Goal: Contribute content: Contribute content

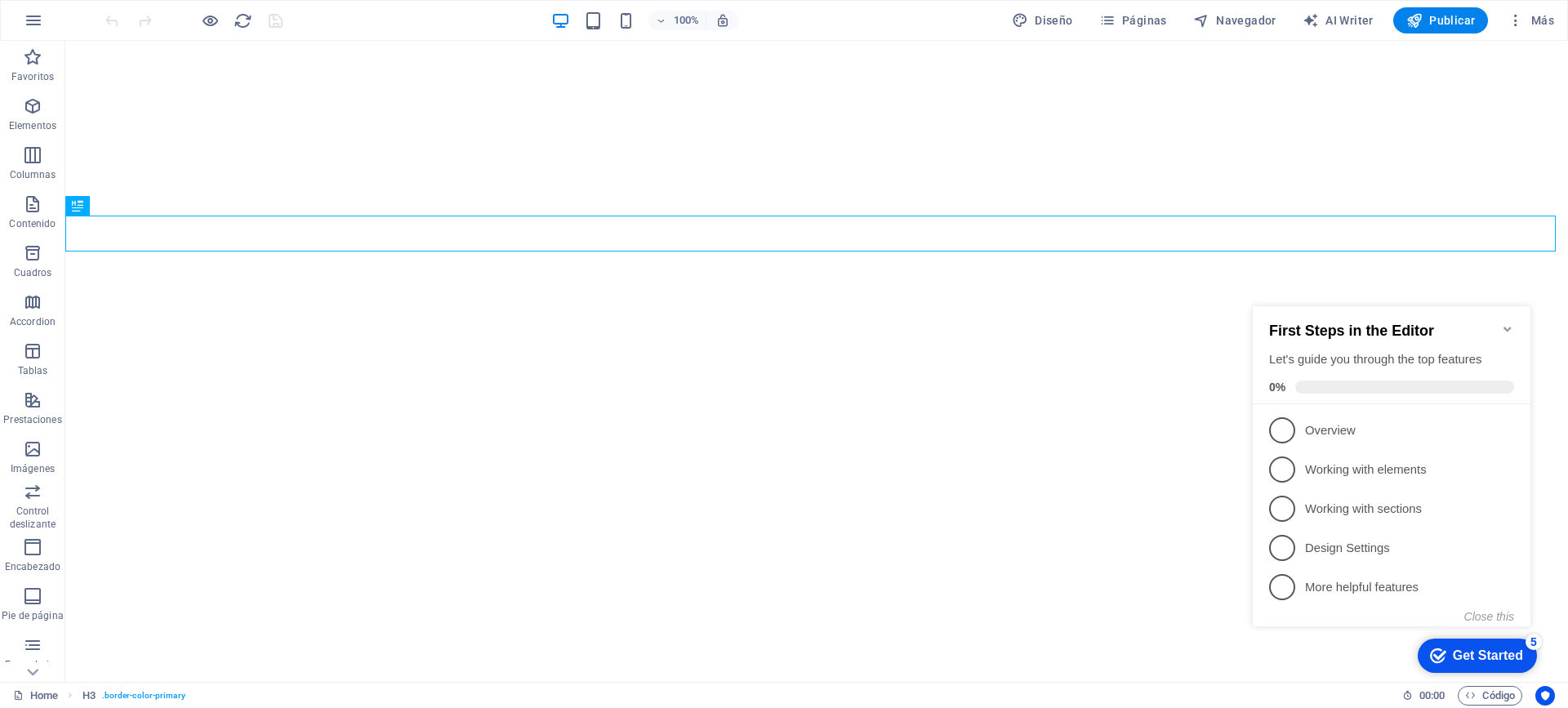
click at [1519, 323] on div "First Steps in the Editor Let's guide you through the top features 0%" at bounding box center [1391, 355] width 277 height 98
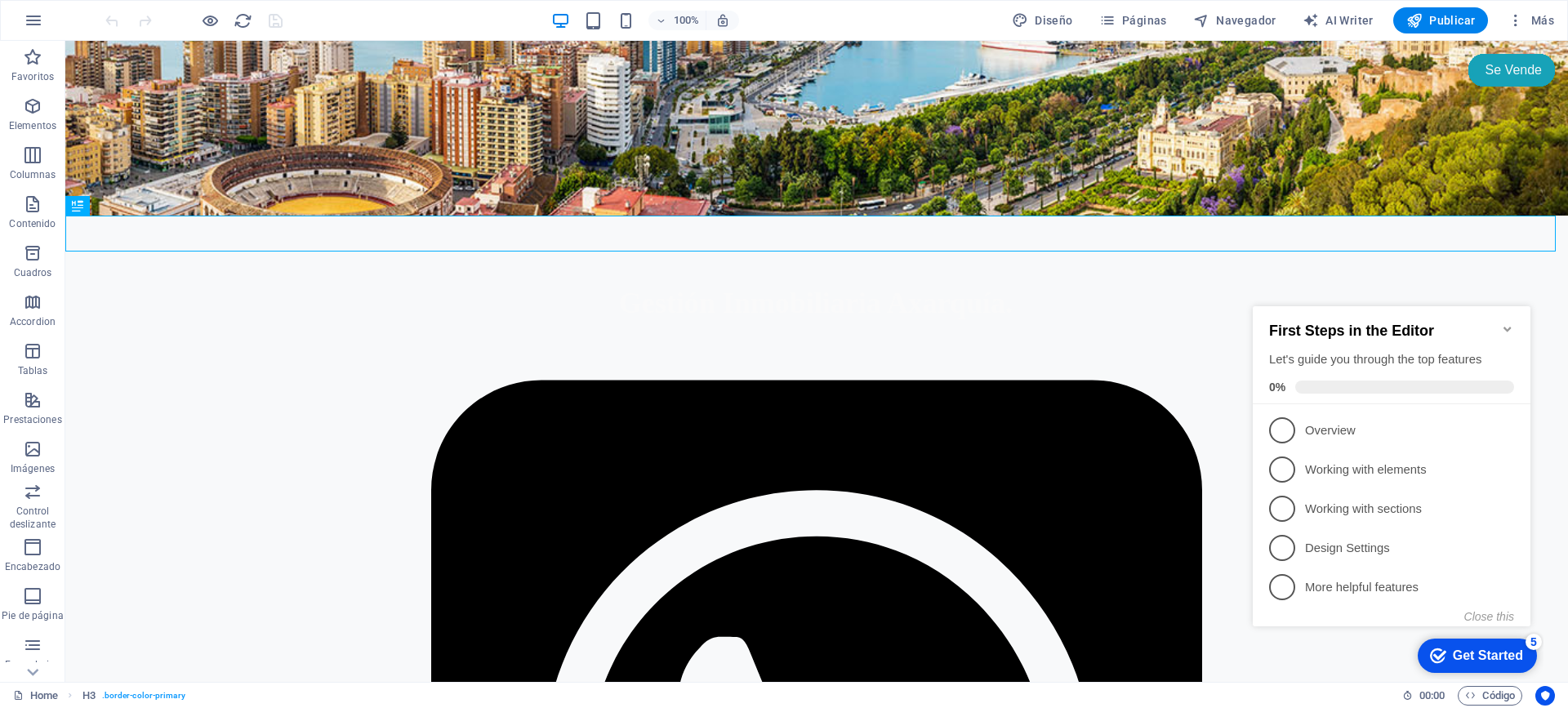
click at [1505, 323] on icon "Minimize checklist" at bounding box center [1506, 328] width 13 height 13
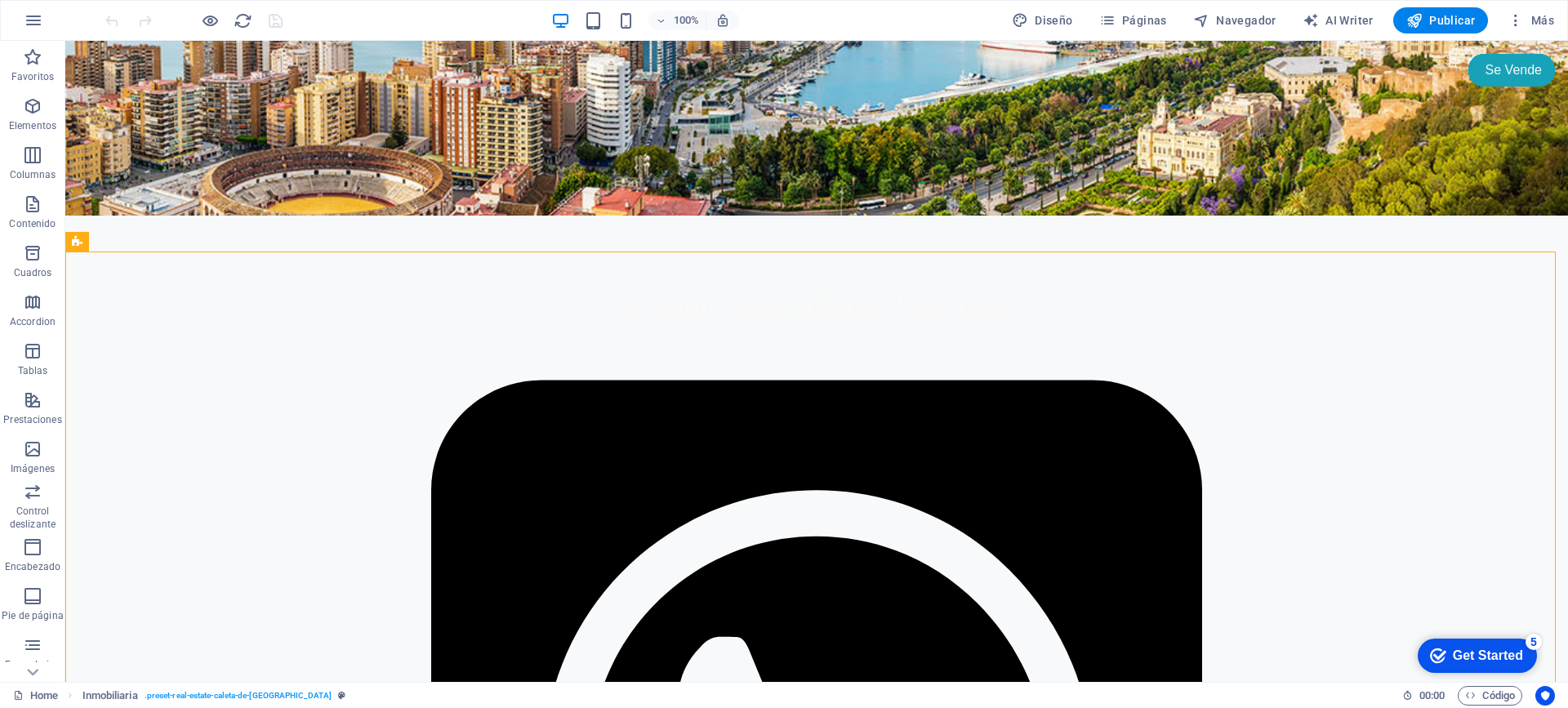
click at [1490, 651] on div "Get Started" at bounding box center [1486, 655] width 70 height 15
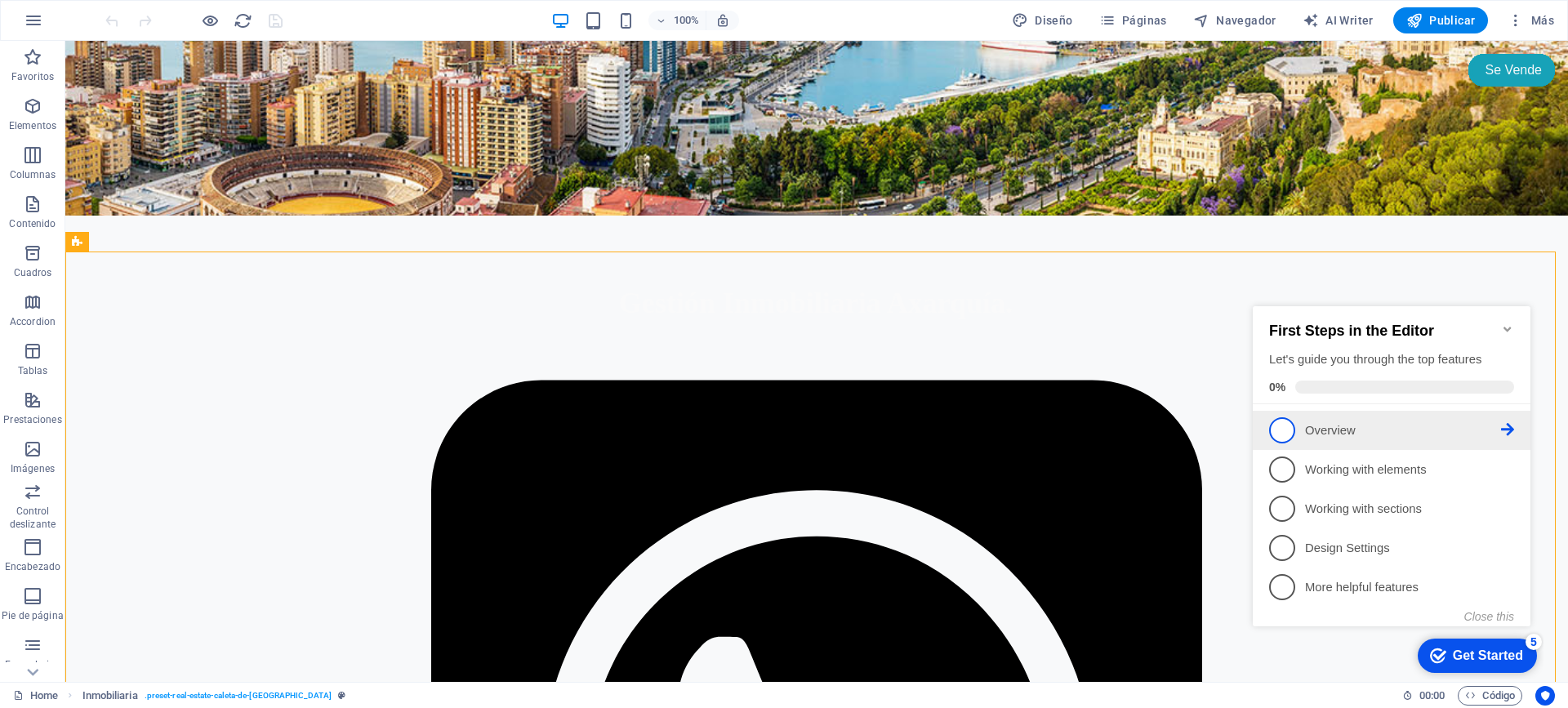
click at [1285, 434] on span "1" at bounding box center [1282, 430] width 27 height 27
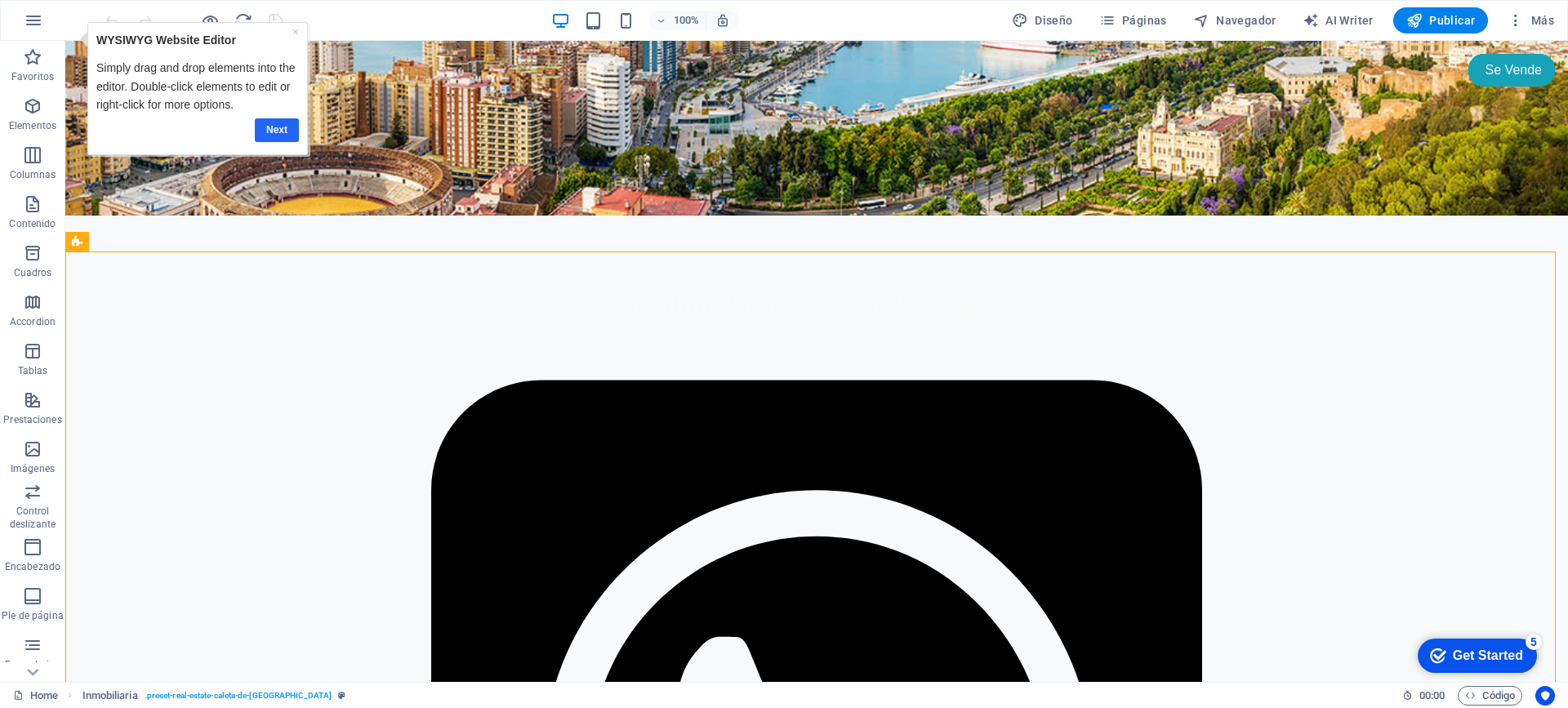
click at [282, 131] on link "Next" at bounding box center [276, 130] width 44 height 24
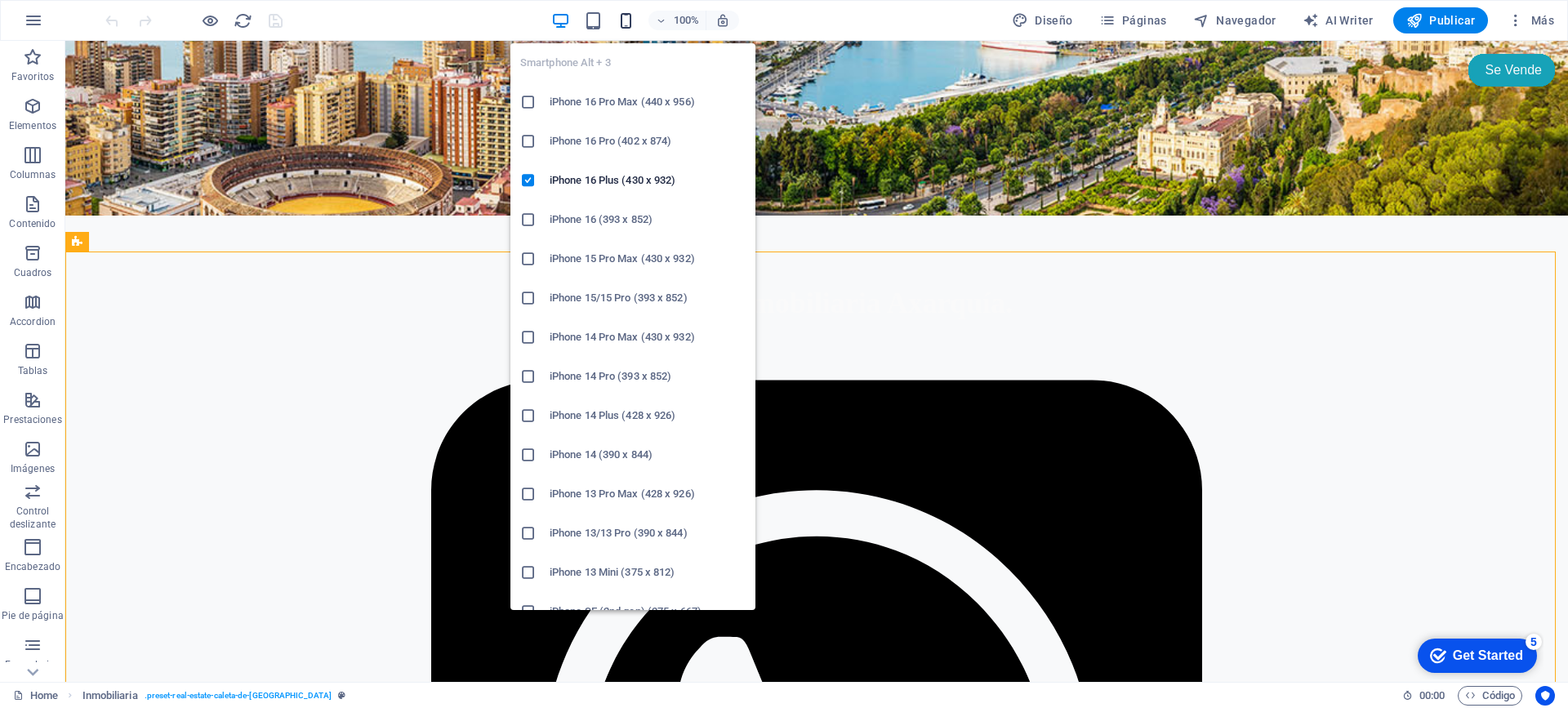
click at [631, 17] on icon "button" at bounding box center [625, 21] width 19 height 19
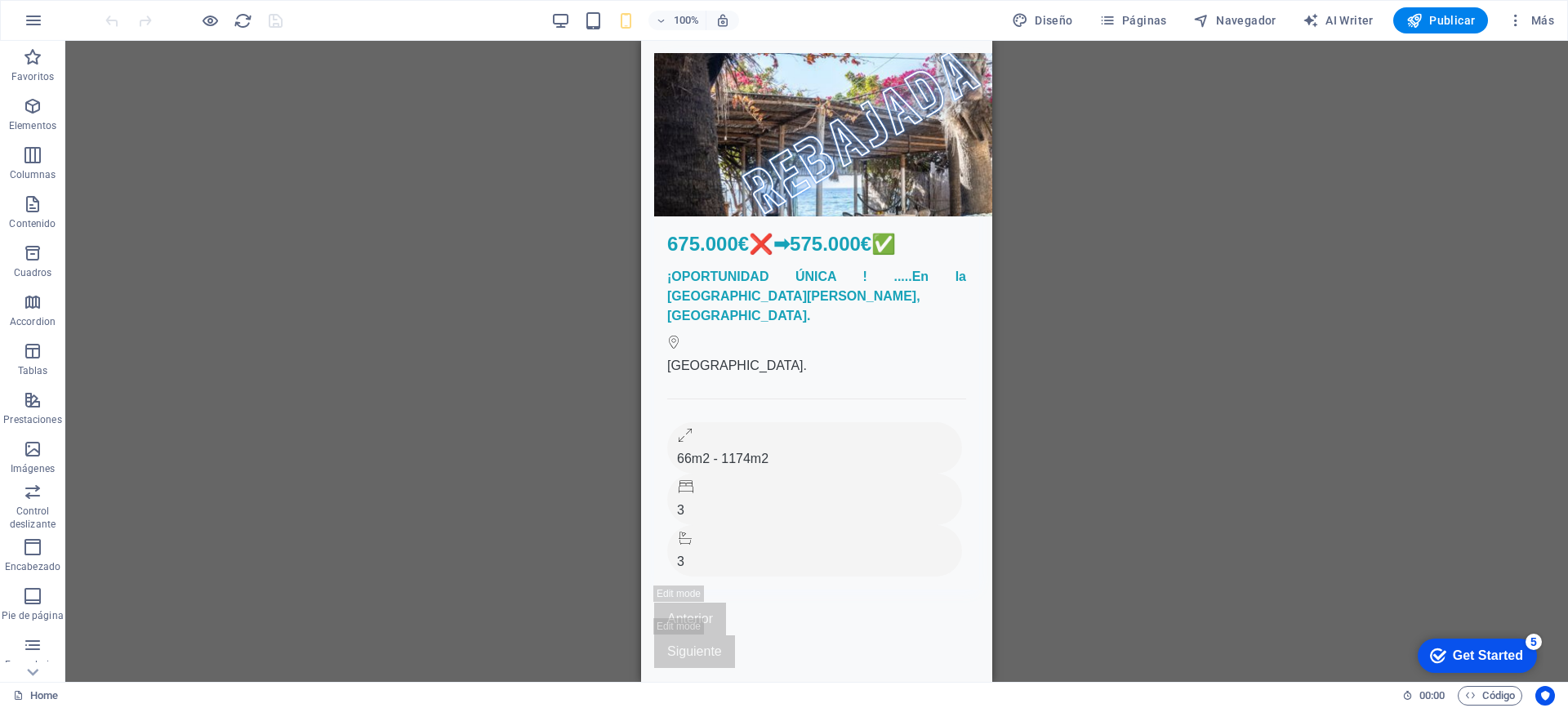
scroll to position [4573, 0]
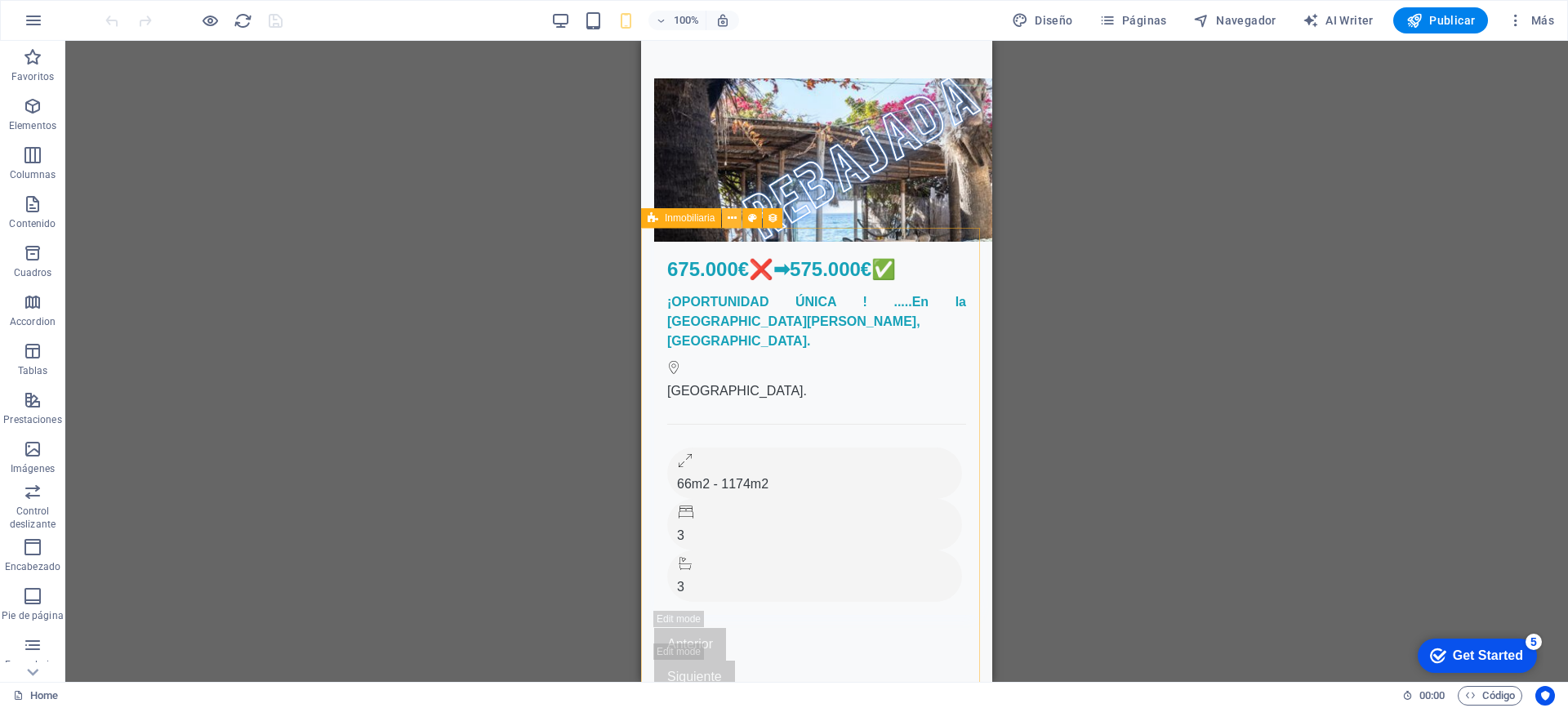
click at [732, 219] on icon at bounding box center [731, 217] width 9 height 17
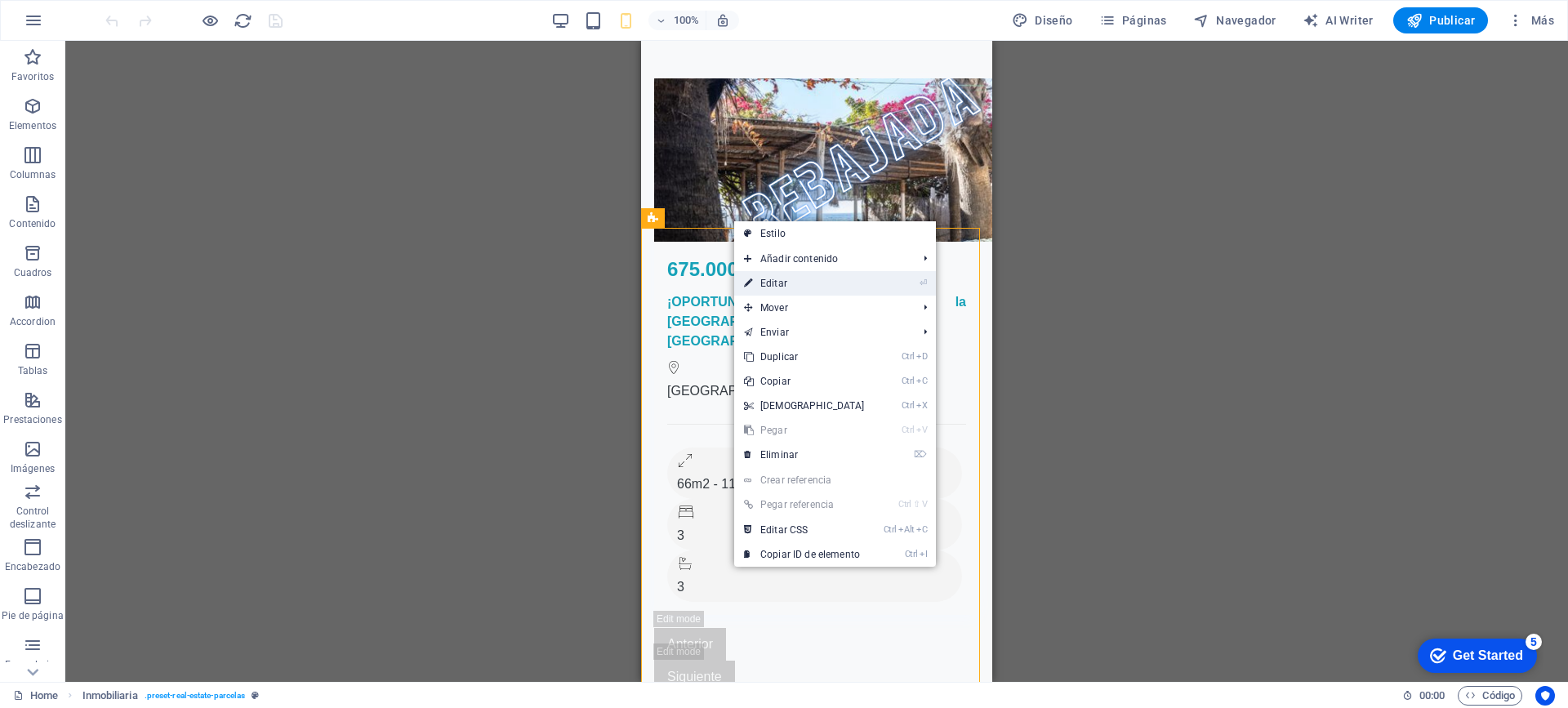
click at [758, 276] on link "⏎ Editar" at bounding box center [804, 283] width 141 height 25
select select "66c478898c87f074bf69c1b2"
select select "createdAt_DESC"
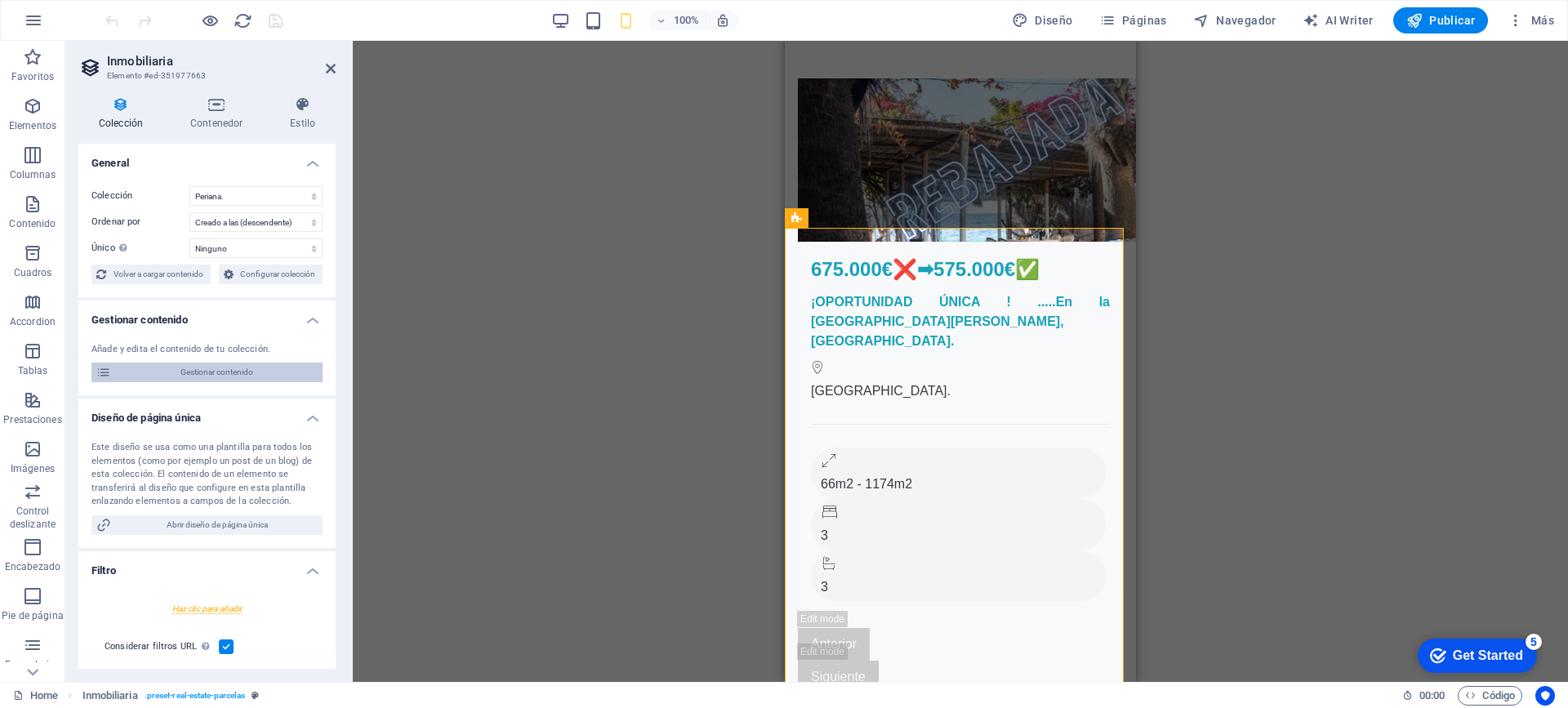
click at [204, 373] on span "Gestionar contenido" at bounding box center [216, 373] width 202 height 20
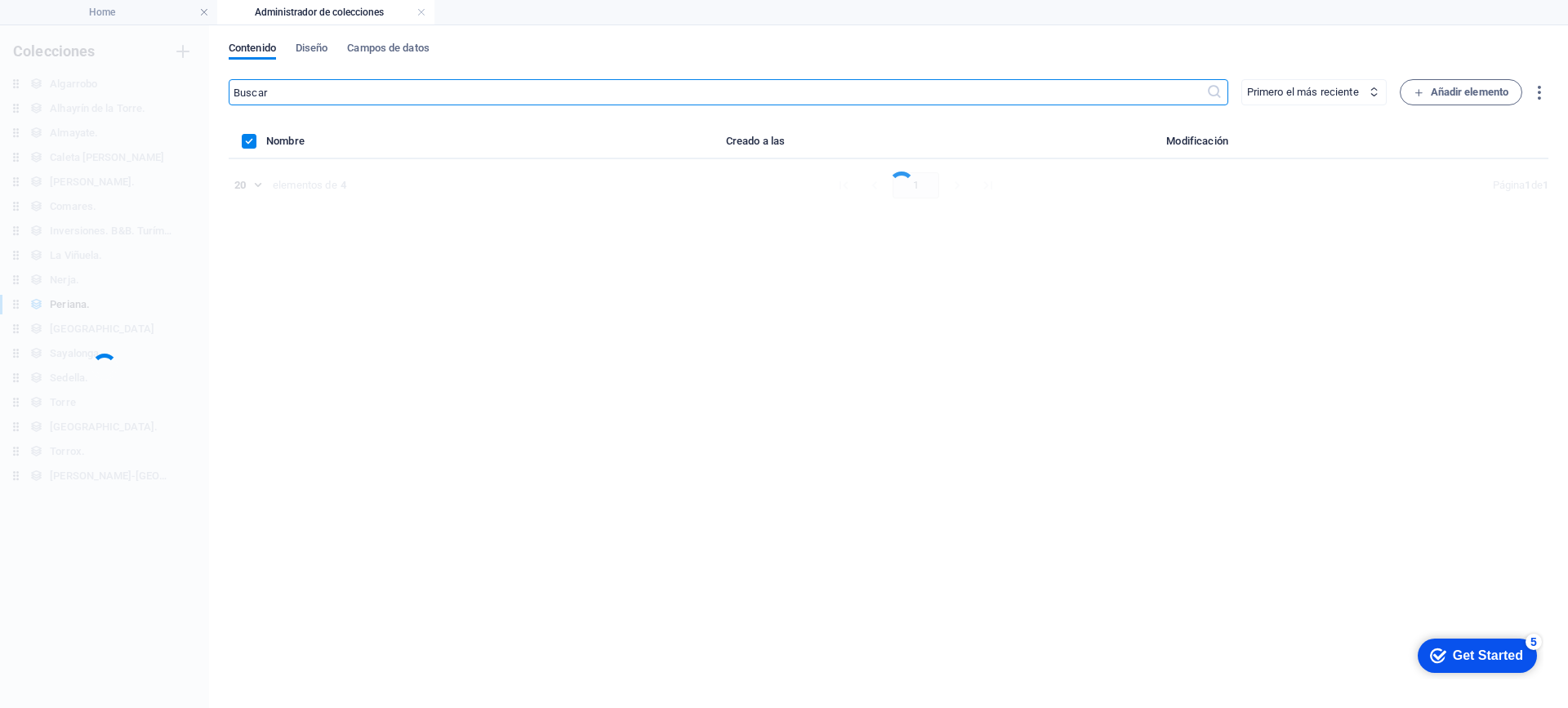
scroll to position [0, 0]
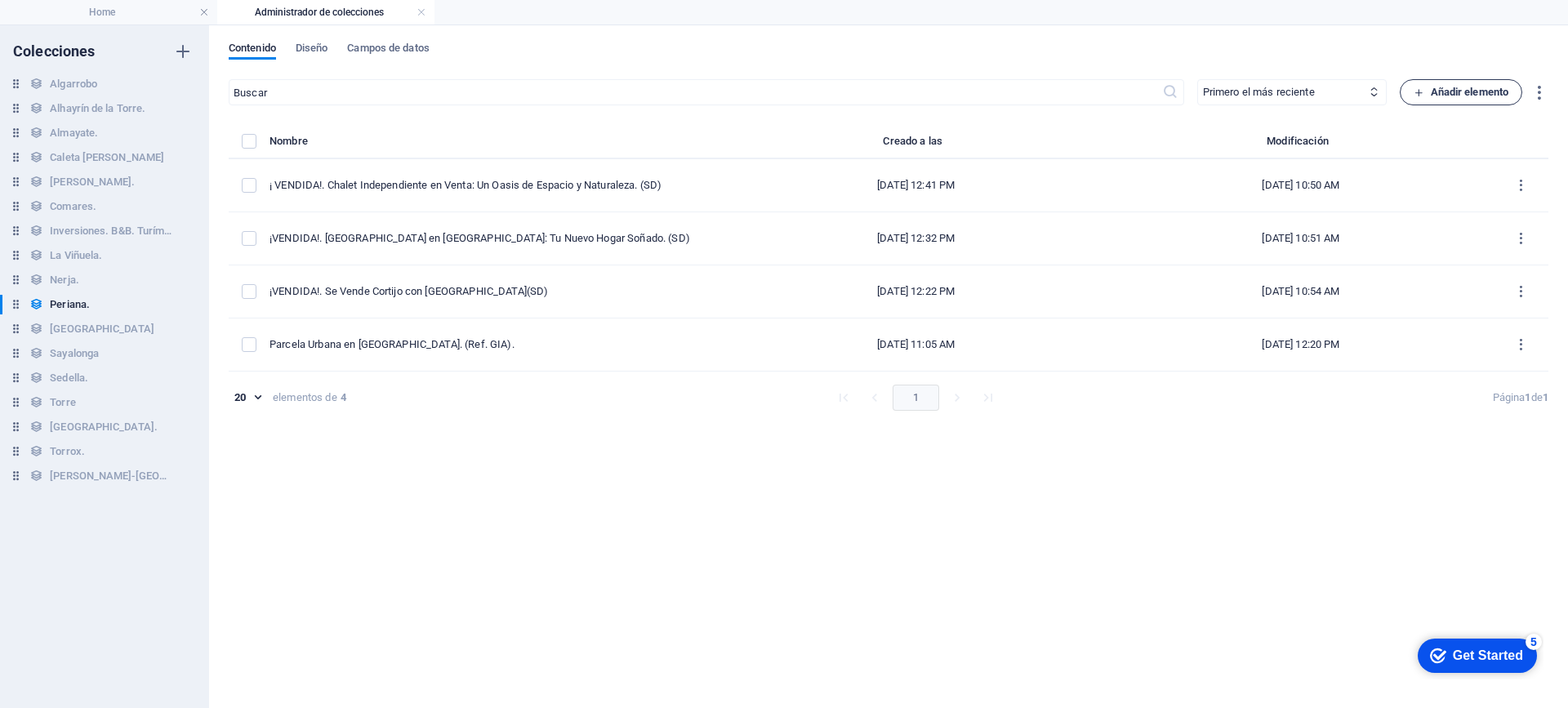
click at [1454, 94] on span "Añadir elemento" at bounding box center [1461, 92] width 95 height 20
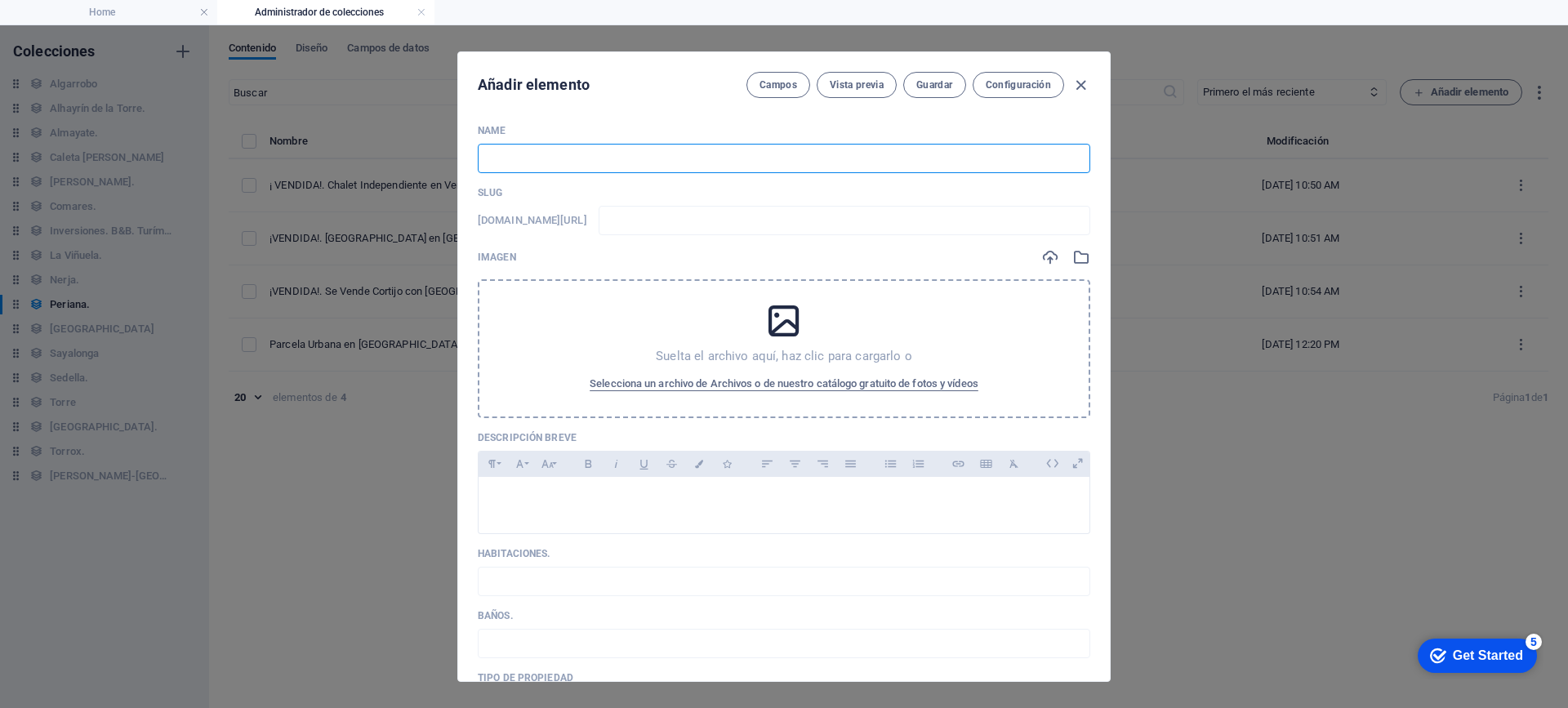
click at [573, 161] on input "text" at bounding box center [784, 158] width 612 height 30
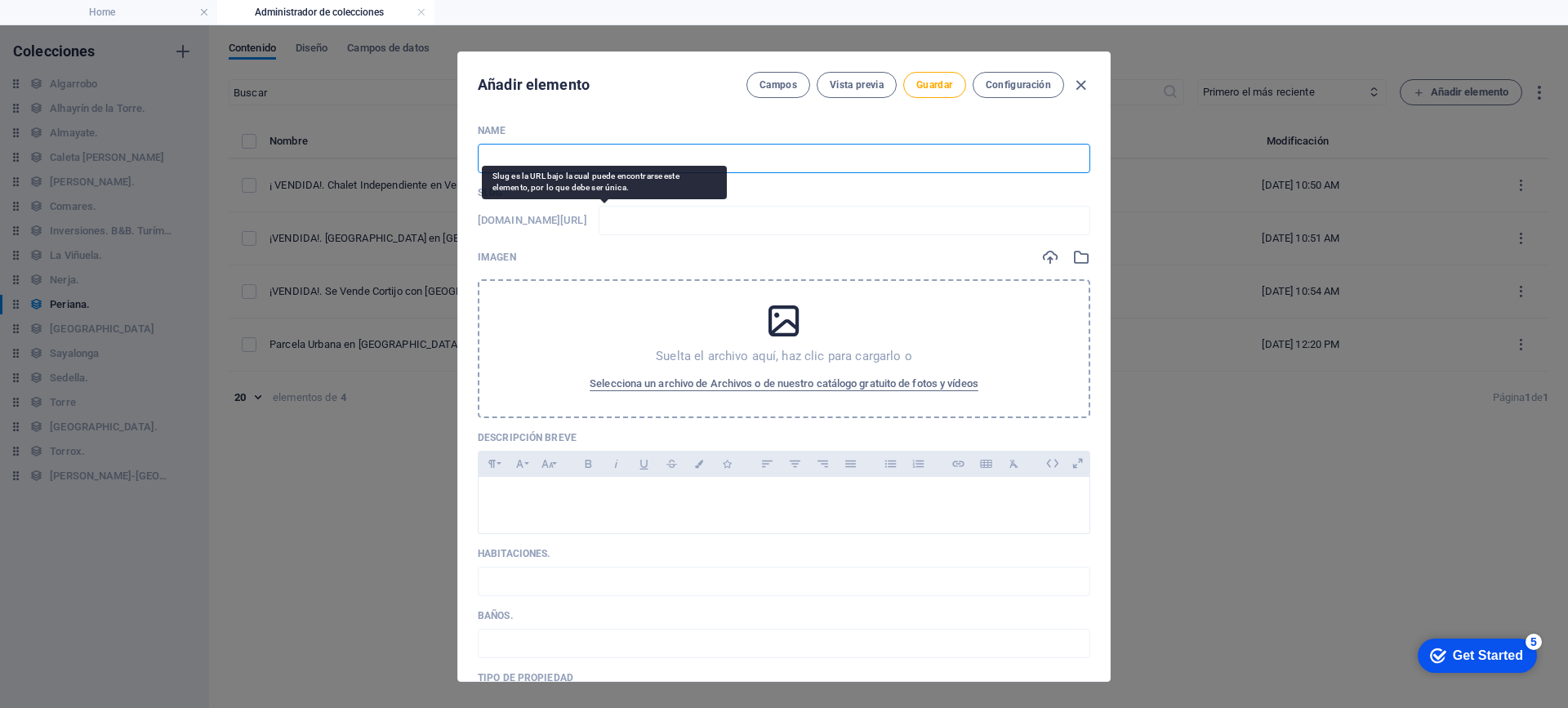
type input "S"
type input "s"
type input "Se"
type input "se"
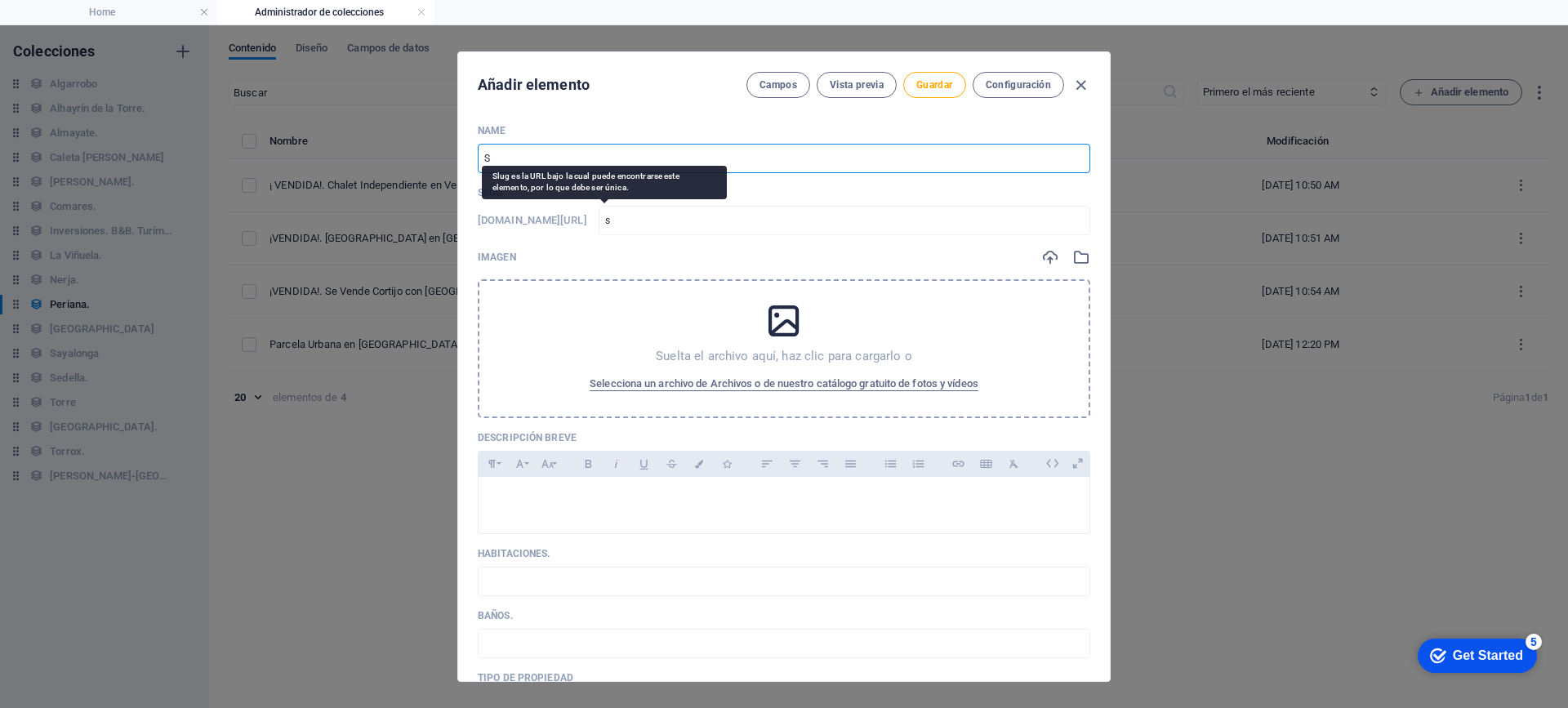
type input "se"
type input "Se v"
type input "se-v"
type input "Se ve"
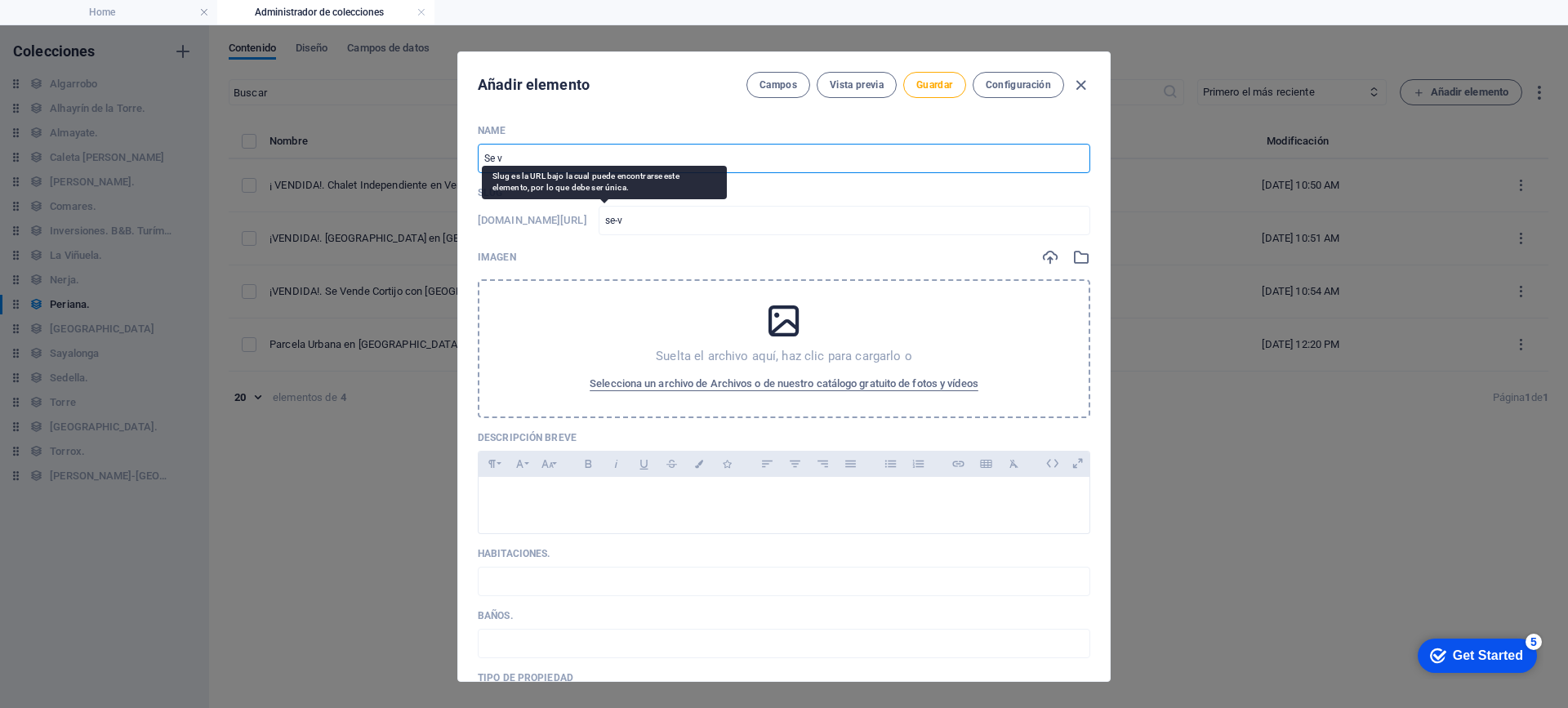
type input "se-ve"
type input "Se ven"
type input "se-ven"
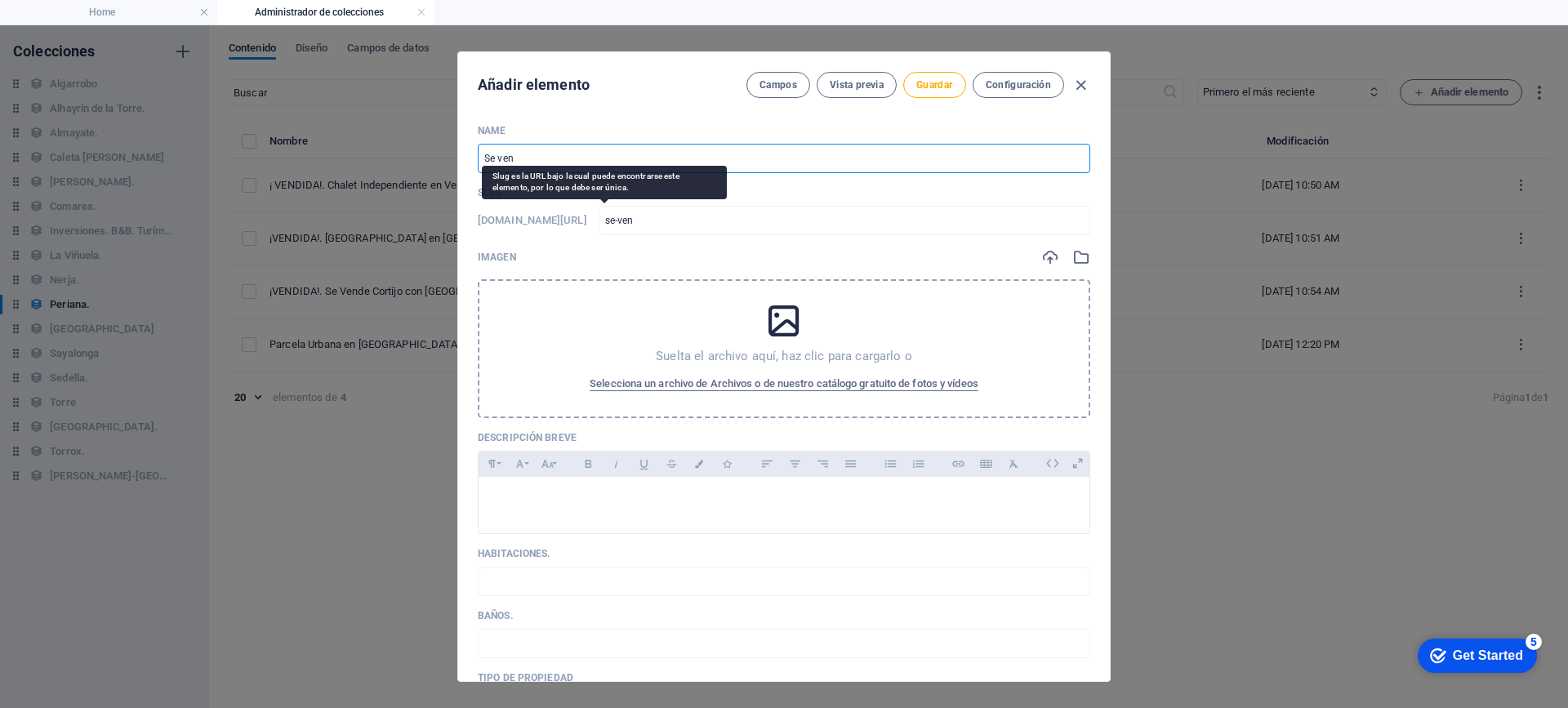
type input "Se vend"
type input "se-vend"
type input "Se vende"
type input "se-vende"
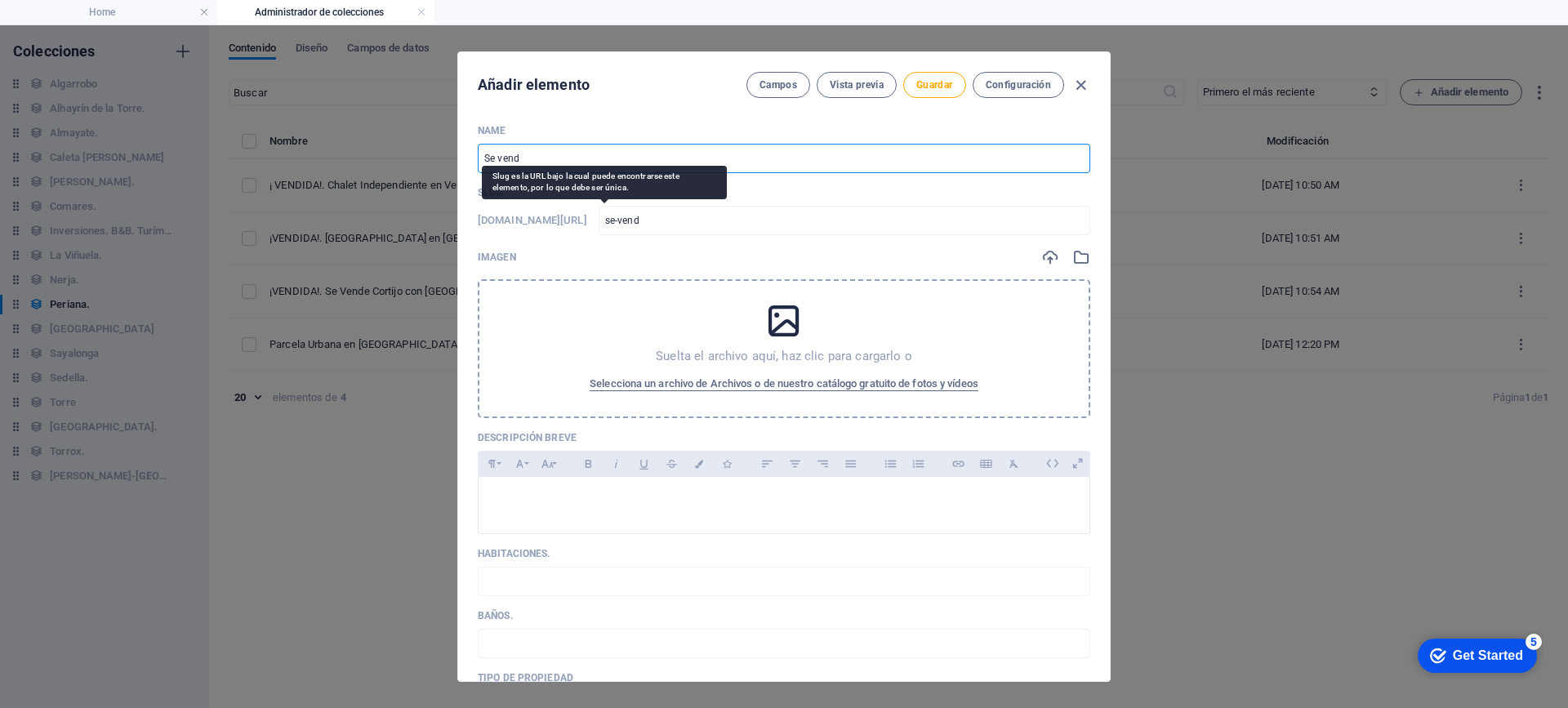
type input "se-vende"
type input "Se vende g"
type input "se-vende-g"
type input "Se vende gr"
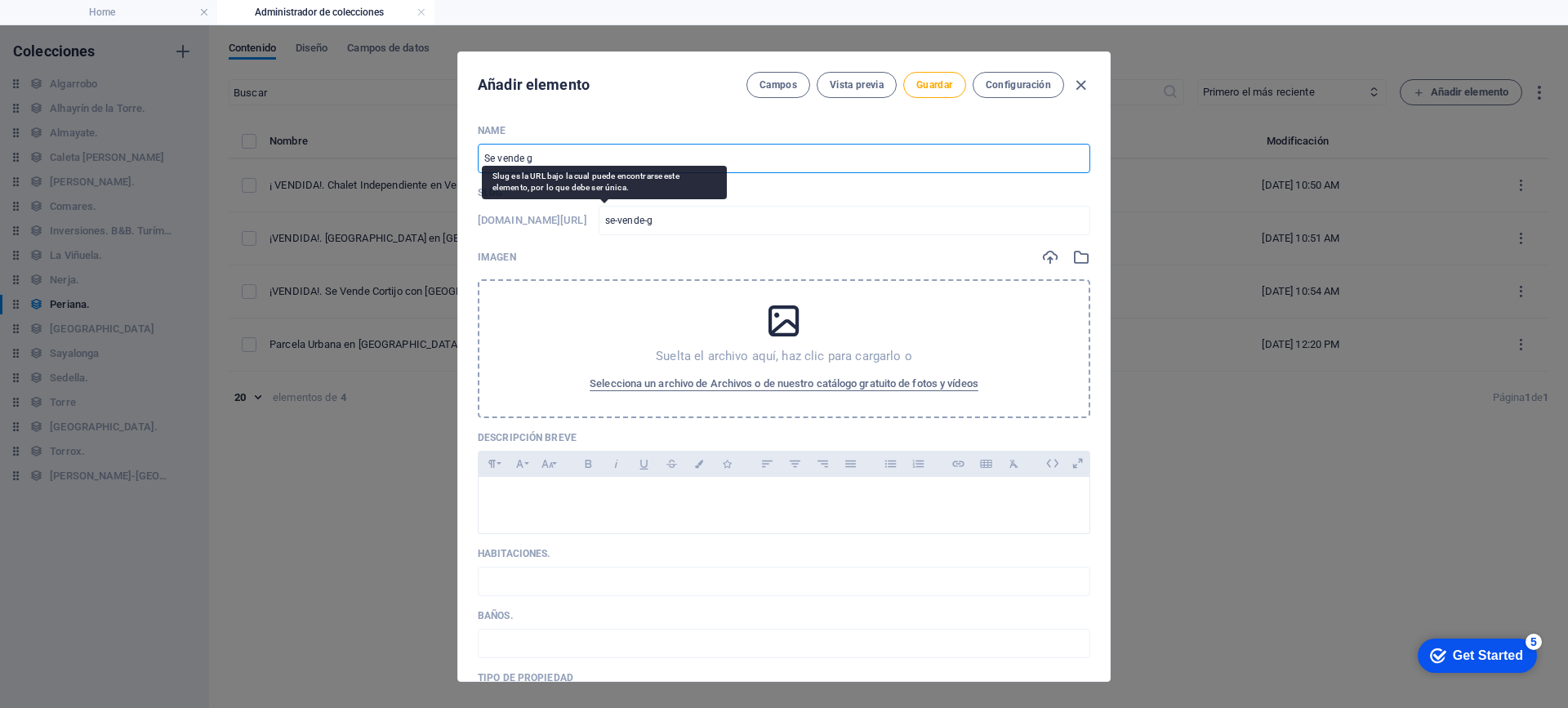
type input "se-vende-gr"
type input "Se vende gra"
type input "se-vende-gra"
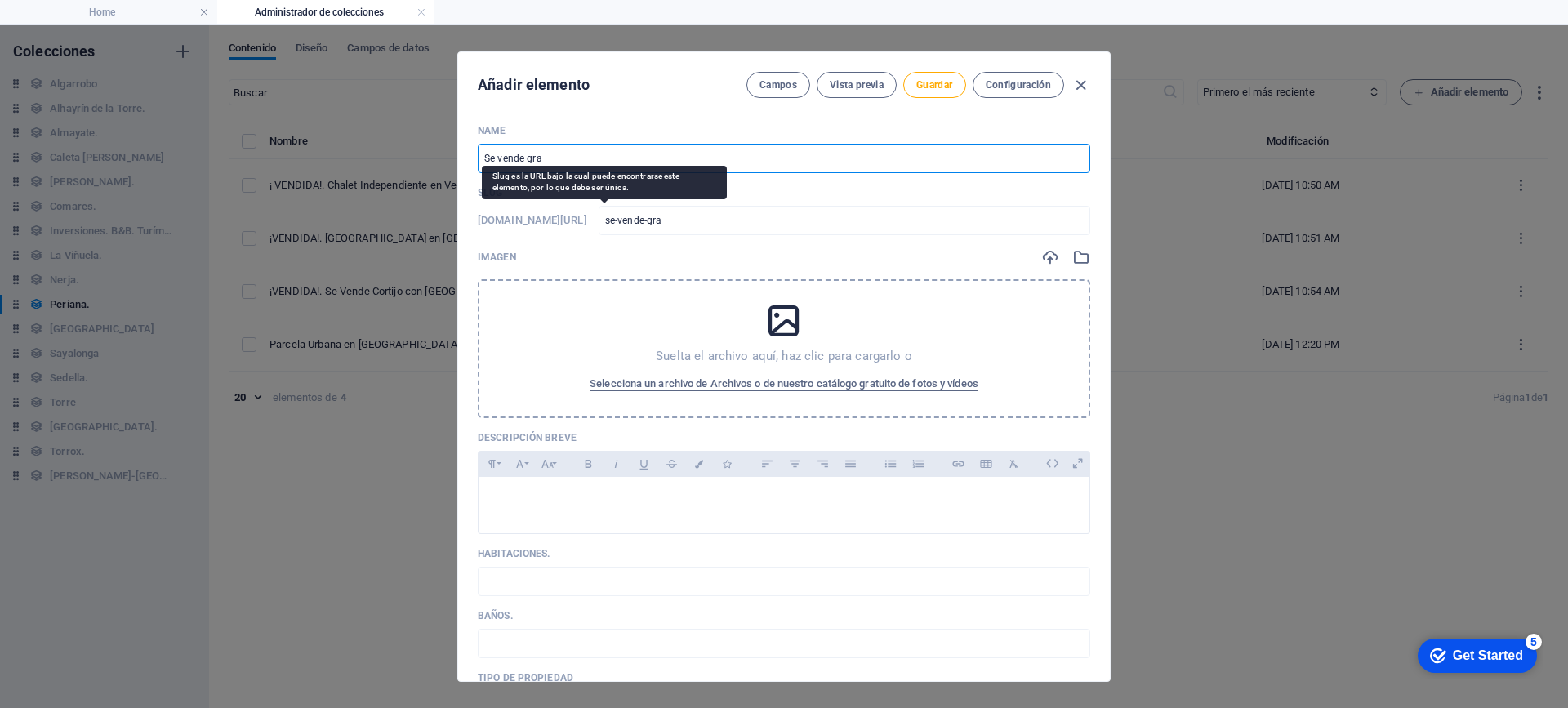
type input "Se vende gran"
type input "se-vende-gran"
type input "Se vende gran c"
type input "se-vende-gran-c"
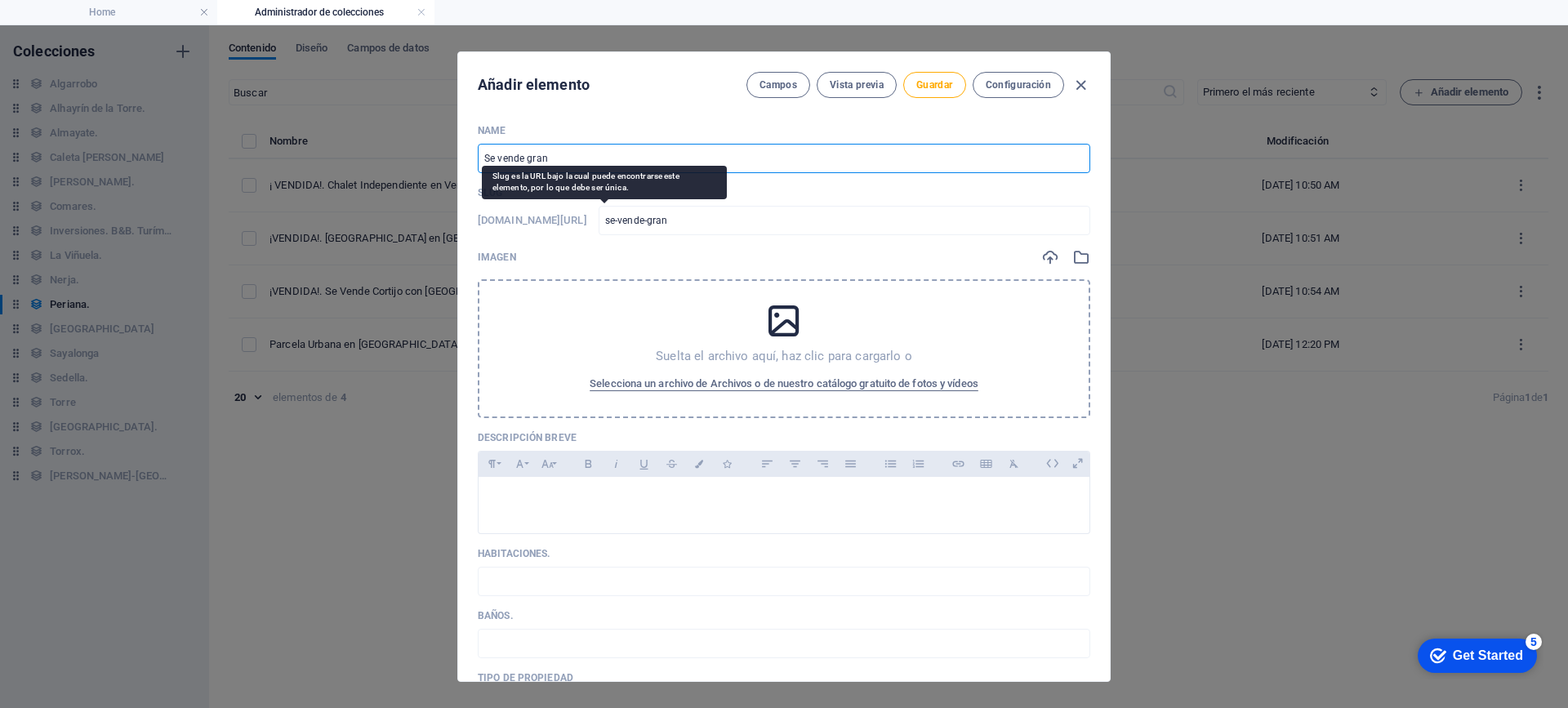
type input "se-vende-gran-c"
type input "Se vende gran ca"
type input "se-vende-gran-ca"
type input "Se vende gran cas"
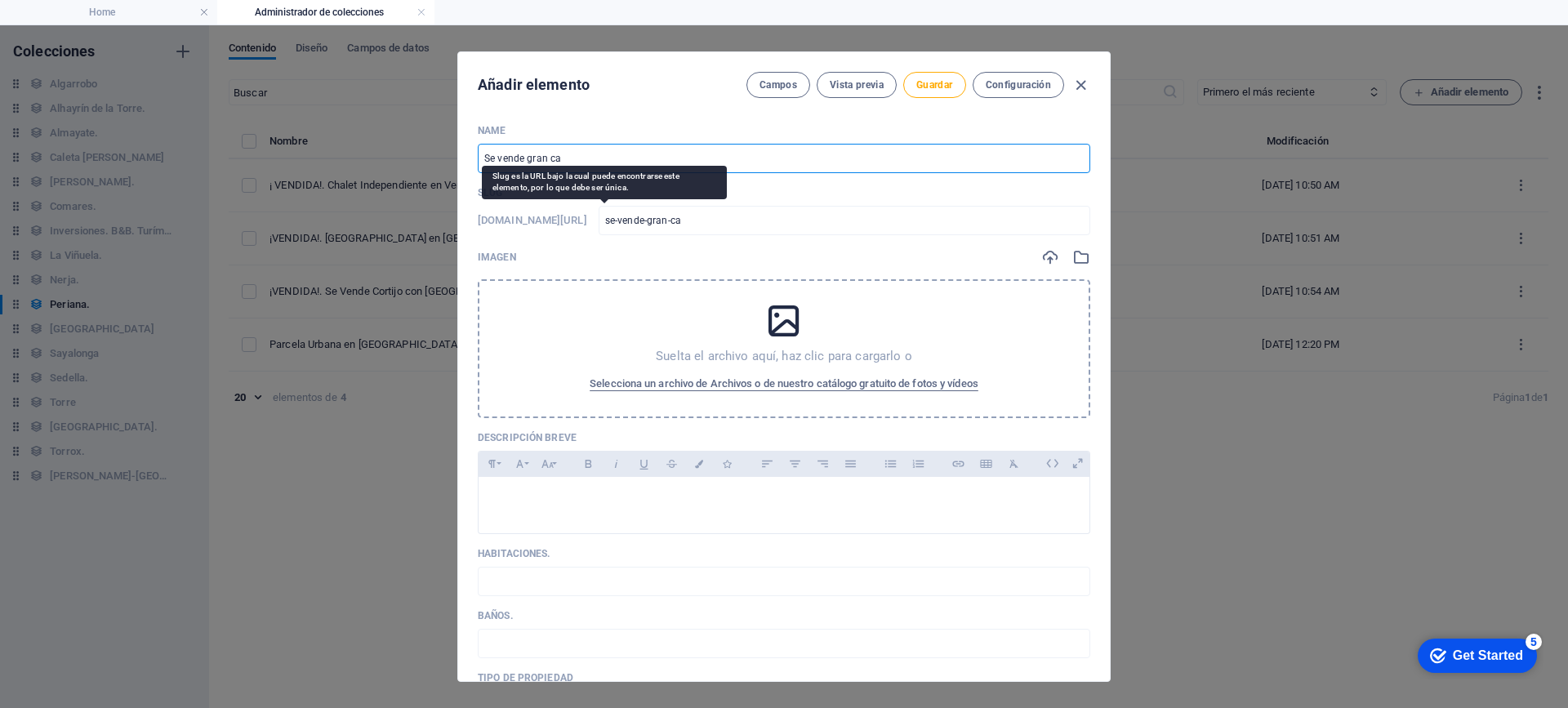
type input "se-vende-gran-cas"
type input "Se vende gran casa"
type input "se-vende-gran-casa"
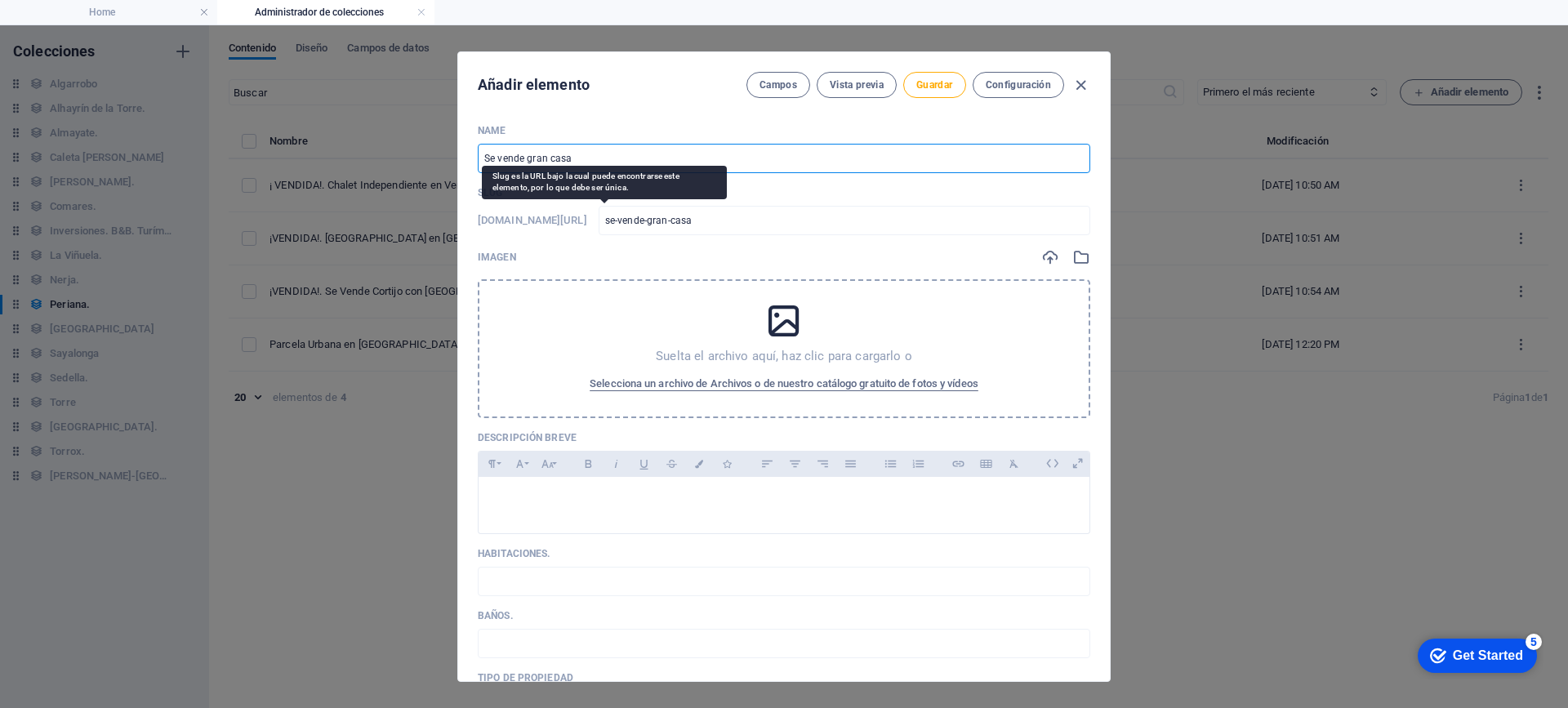
type input "Se vende gran casa c"
type input "se-vende-gran-casa-c"
type input "Se vende gran casa co"
type input "se-vende-gran-casa-co"
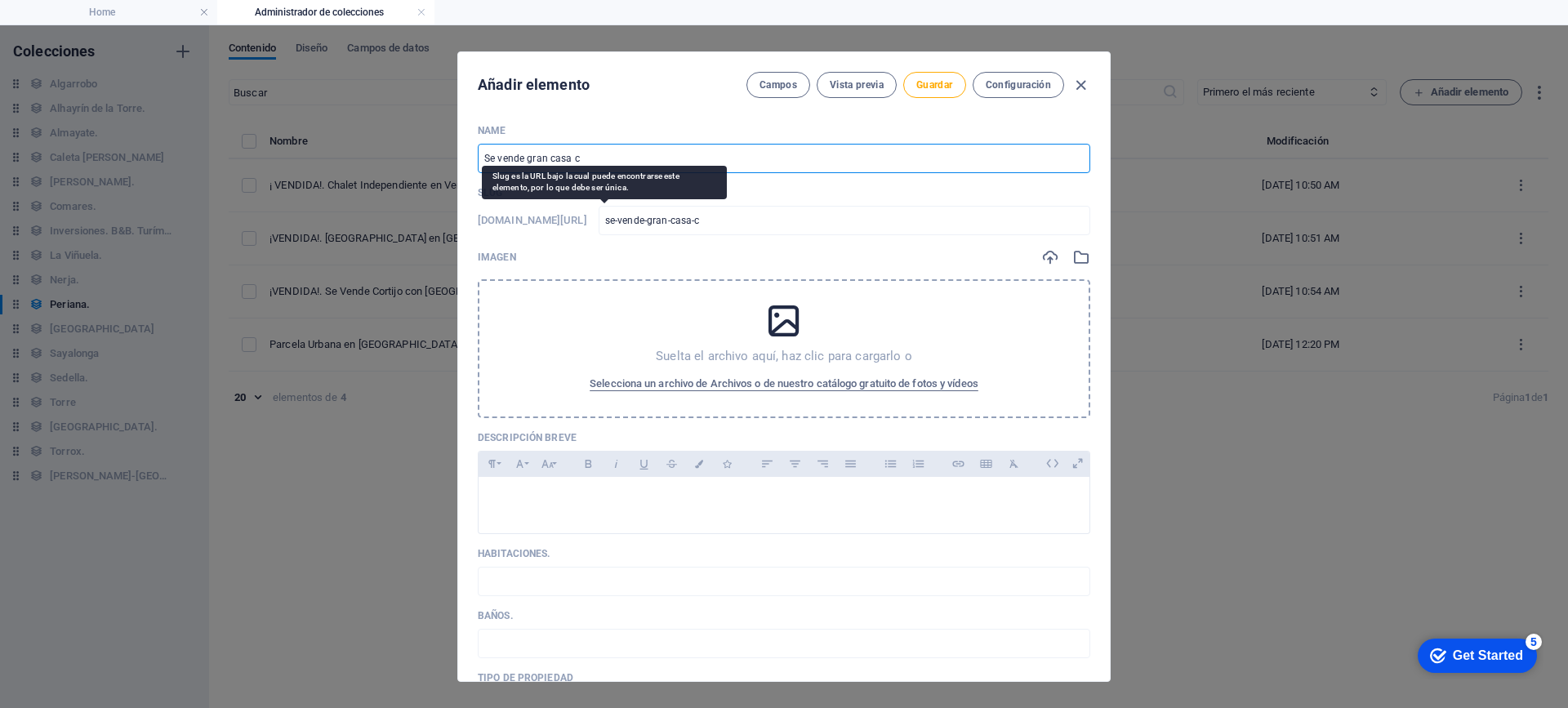
type input "se-vende-gran-casa-co"
type input "Se vende gran casa con"
type input "se-vende-gran-casa-con"
type input "Se vende gran casa con p"
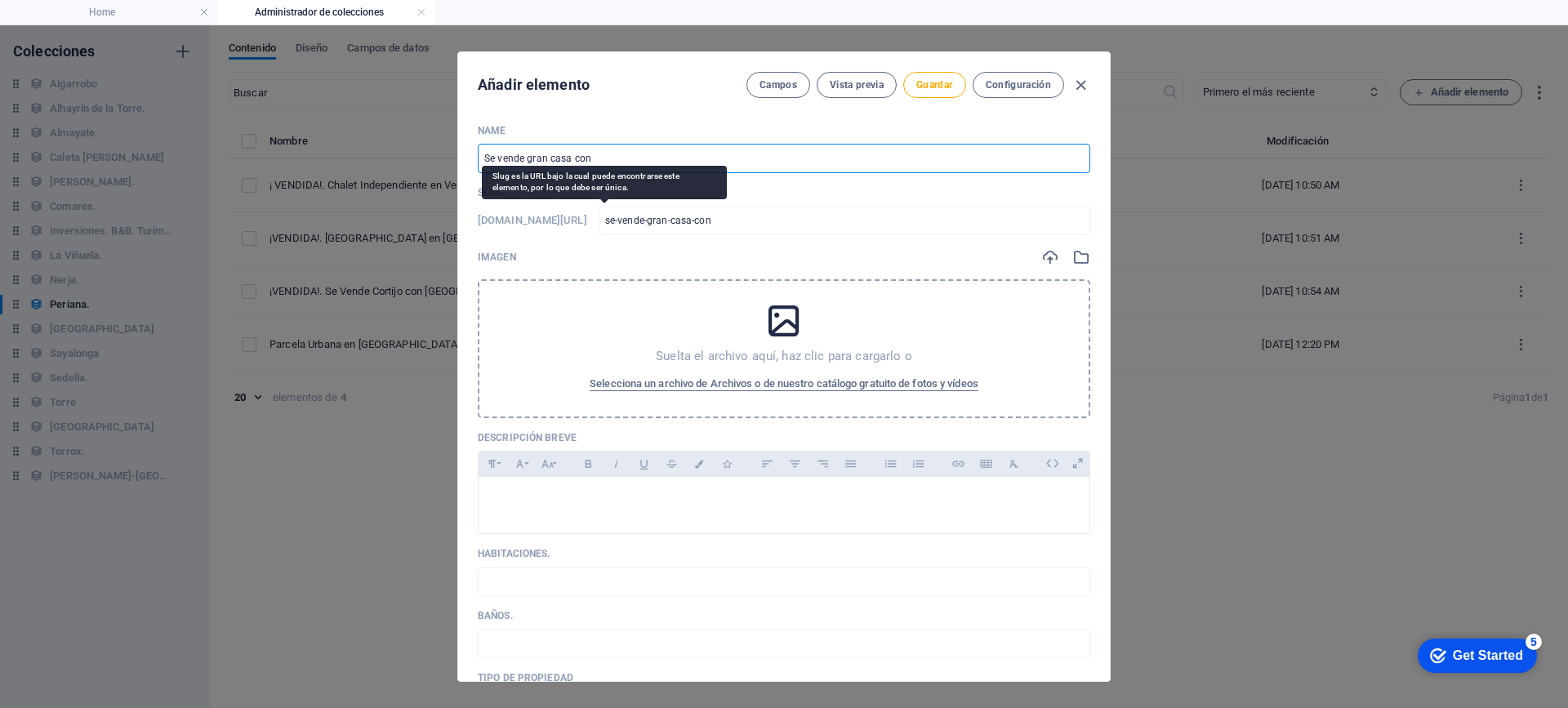
type input "se-vende-gran-casa-con-p"
type input "Se vende gran casa con pa"
type input "se-vende-gran-casa-con-pa"
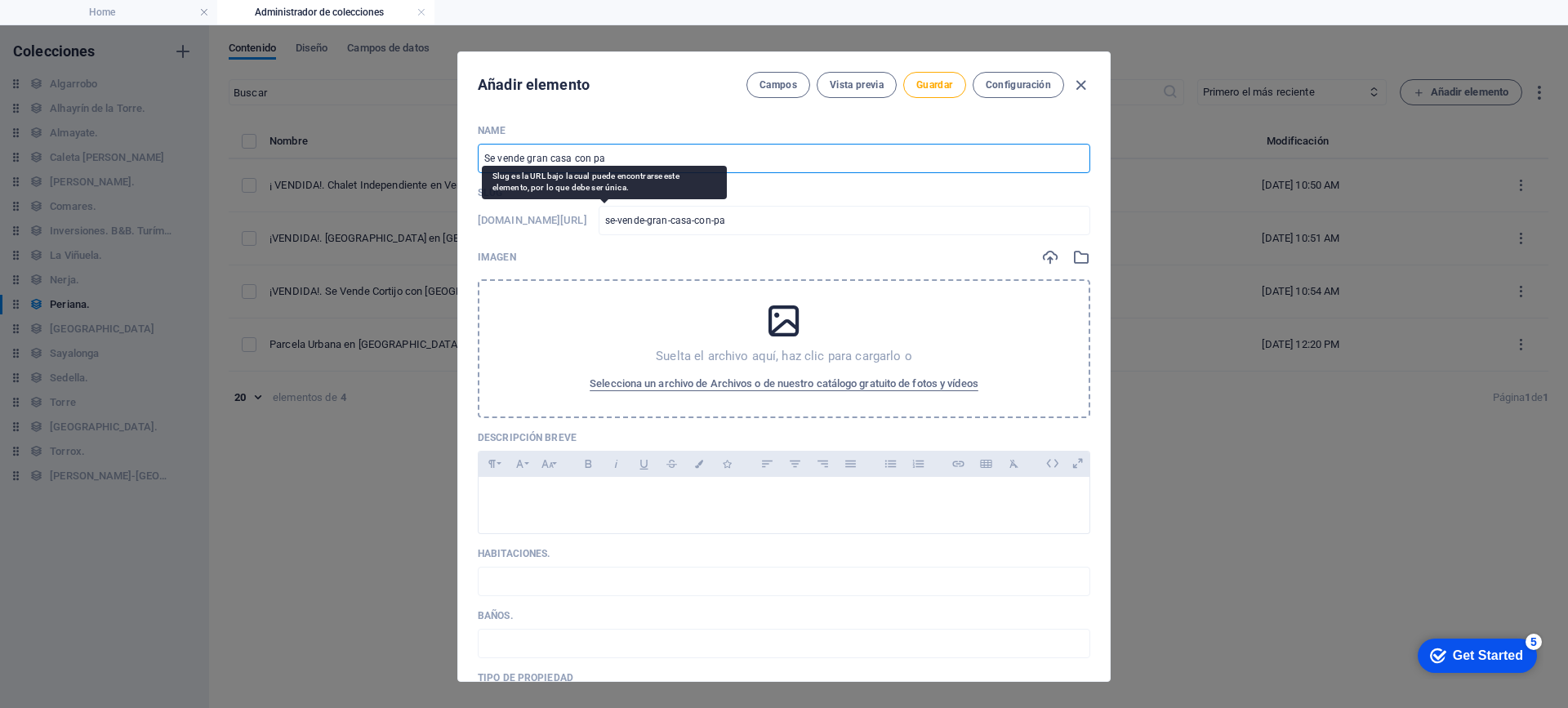
type input "Se vende gran casa con par"
type input "se-vende-gran-casa-con-par"
type input "Se vende gran casa con parc"
type input "se-vende-gran-casa-con-parc"
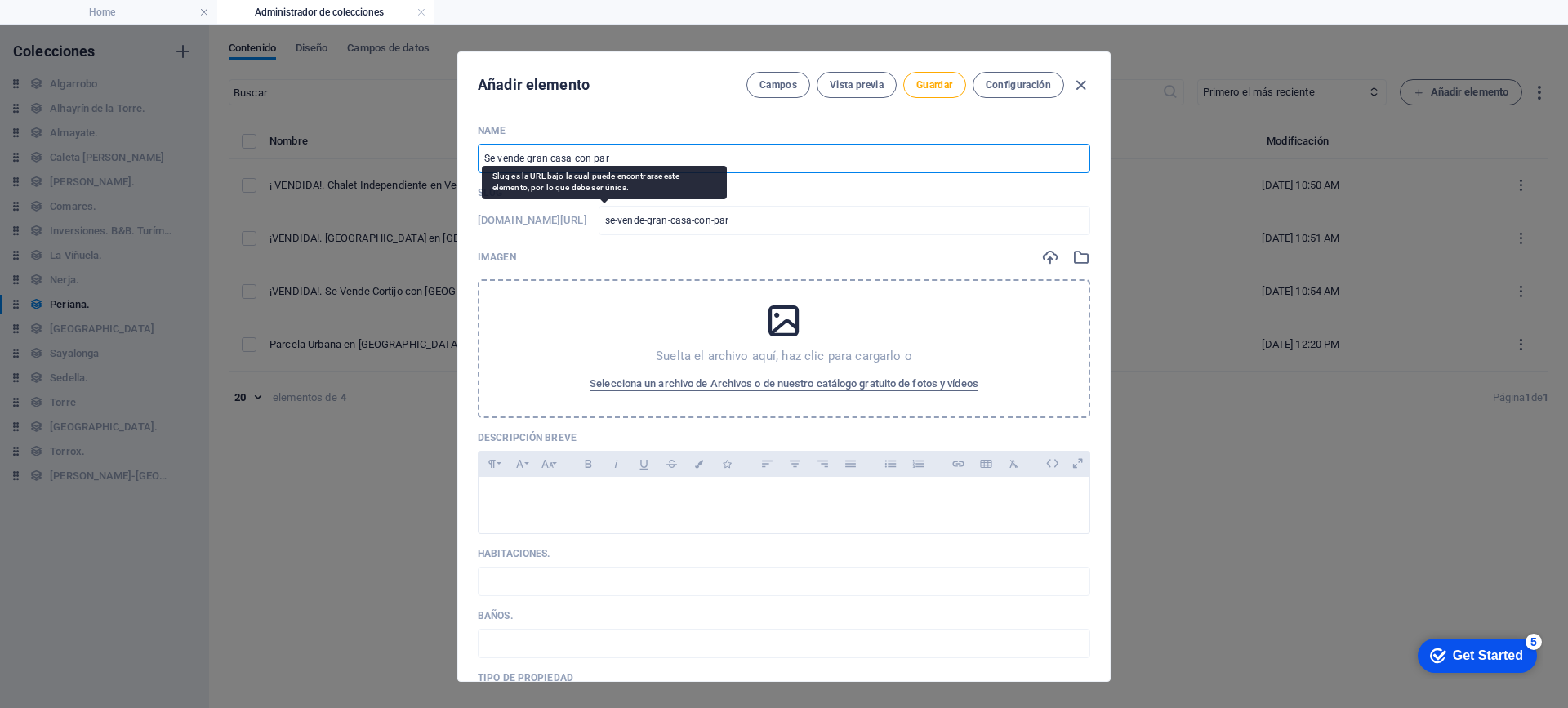
type input "se-vende-gran-casa-con-parc"
type input "Se vende gran casa con parce"
type input "se-vende-gran-casa-con-parce"
type input "Se vende gran casa con parceñ"
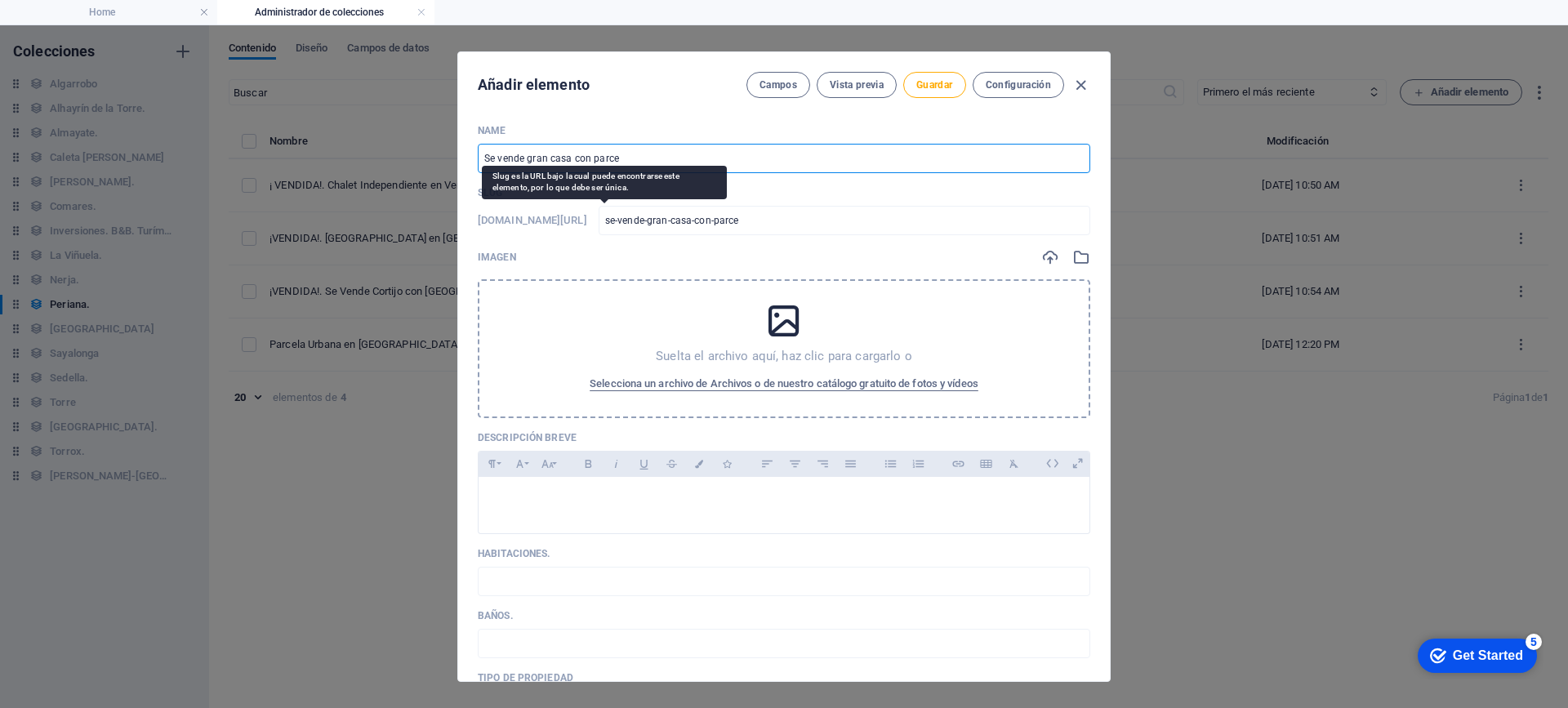
type input "se-vende-gran-casa-con-parcen"
type input "Se vende gran casa con parceña"
type input "se-vende-gran-casa-con-parcena"
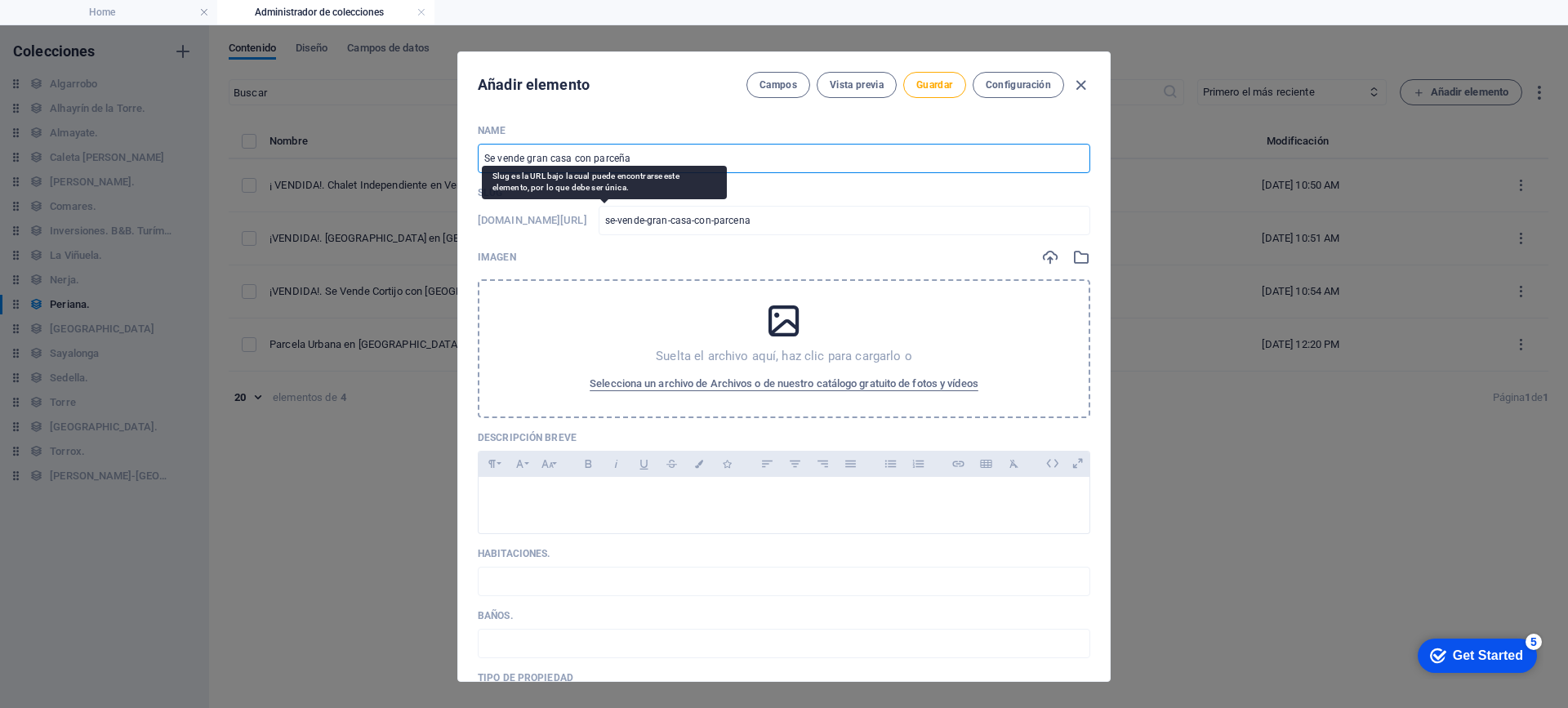
type input "Se vende gran casa con parceñ"
type input "se-vende-gran-casa-con-parcen"
type input "Se vende gran casa con parce"
type input "se-vende-gran-casa-con-parce"
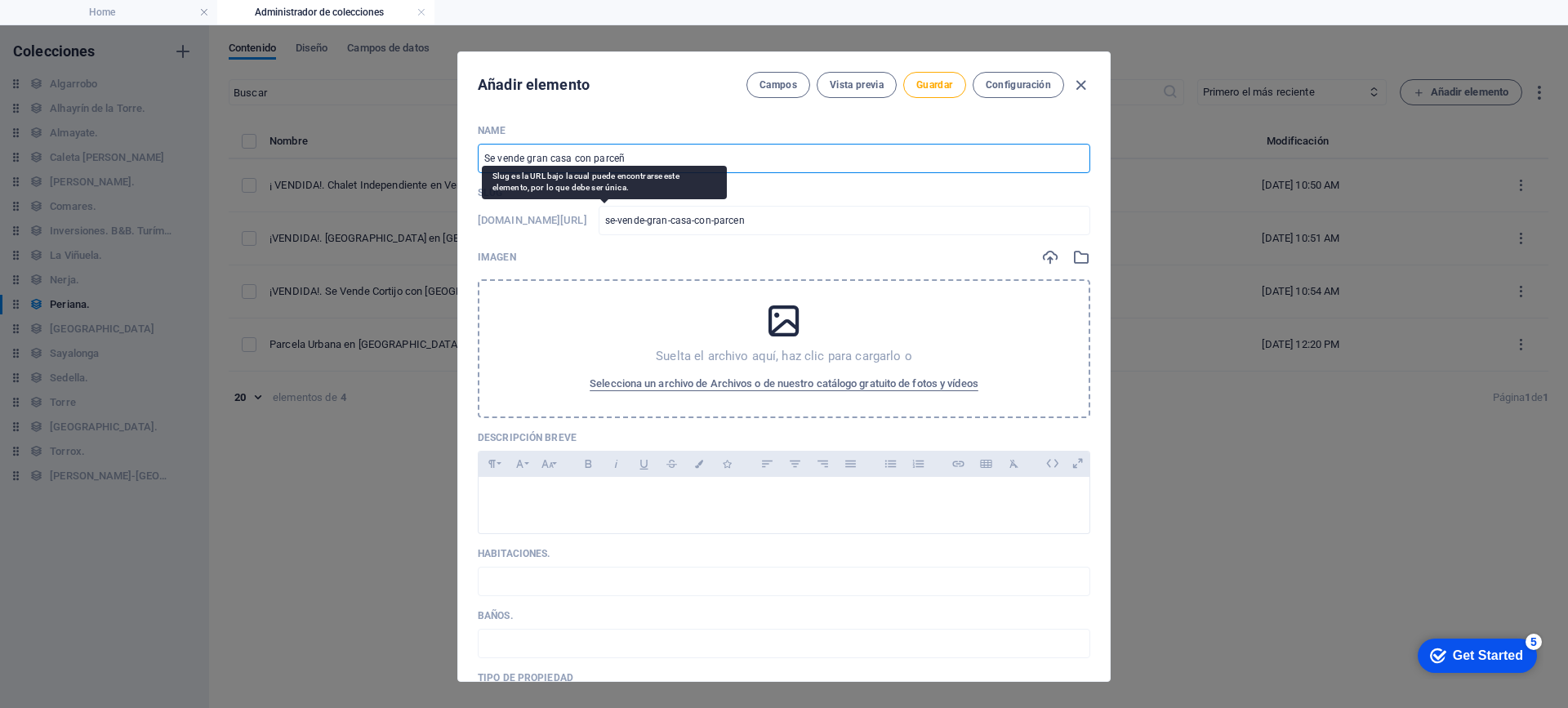
type input "se-vende-gran-casa-con-parce"
type input "Se vende gran casa con parceñ"
type input "se-vende-gran-casa-con-parcen"
type input "Se vende gran casa con parce"
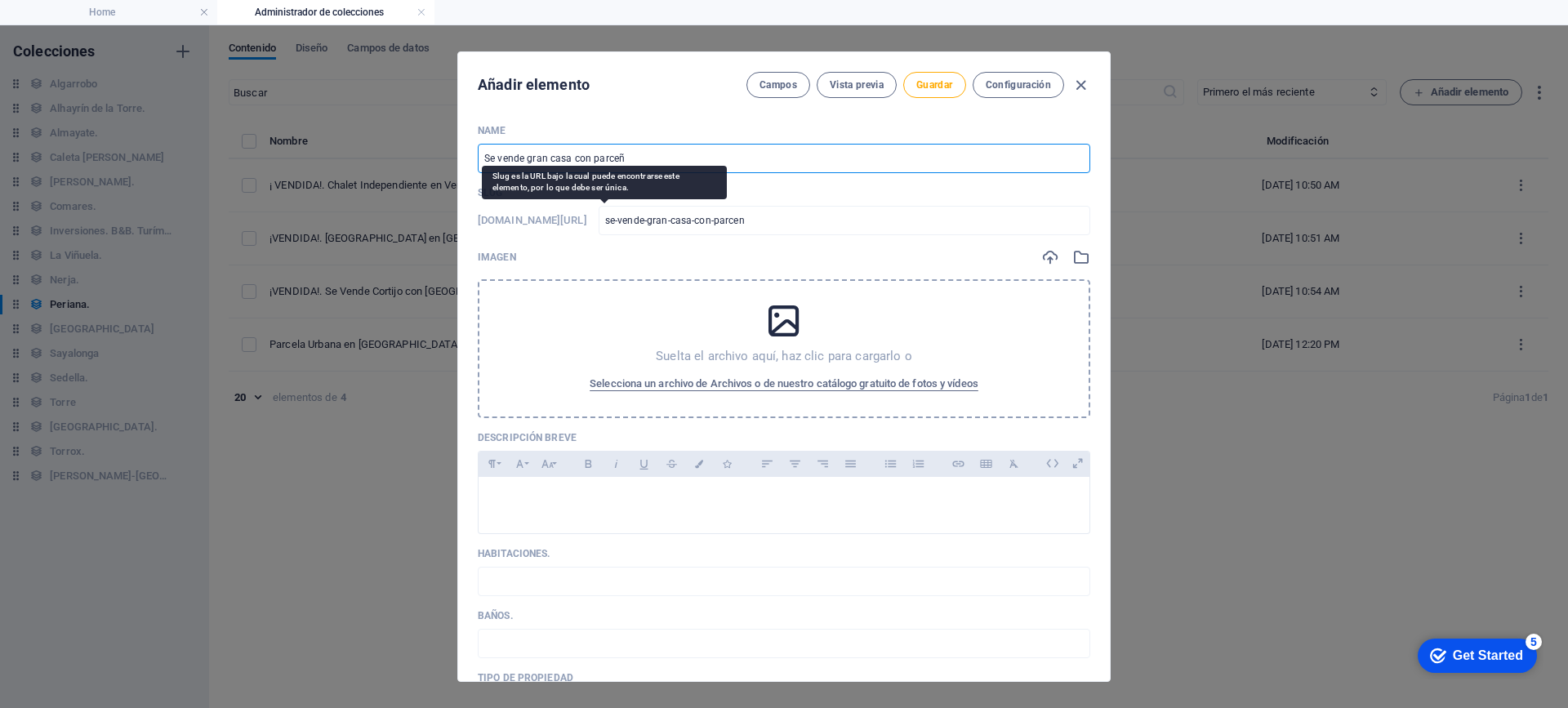
type input "se-vende-gran-casa-con-parce"
type input "Se vende gran casa con parcel"
type input "se-vende-gran-casa-con-parcel"
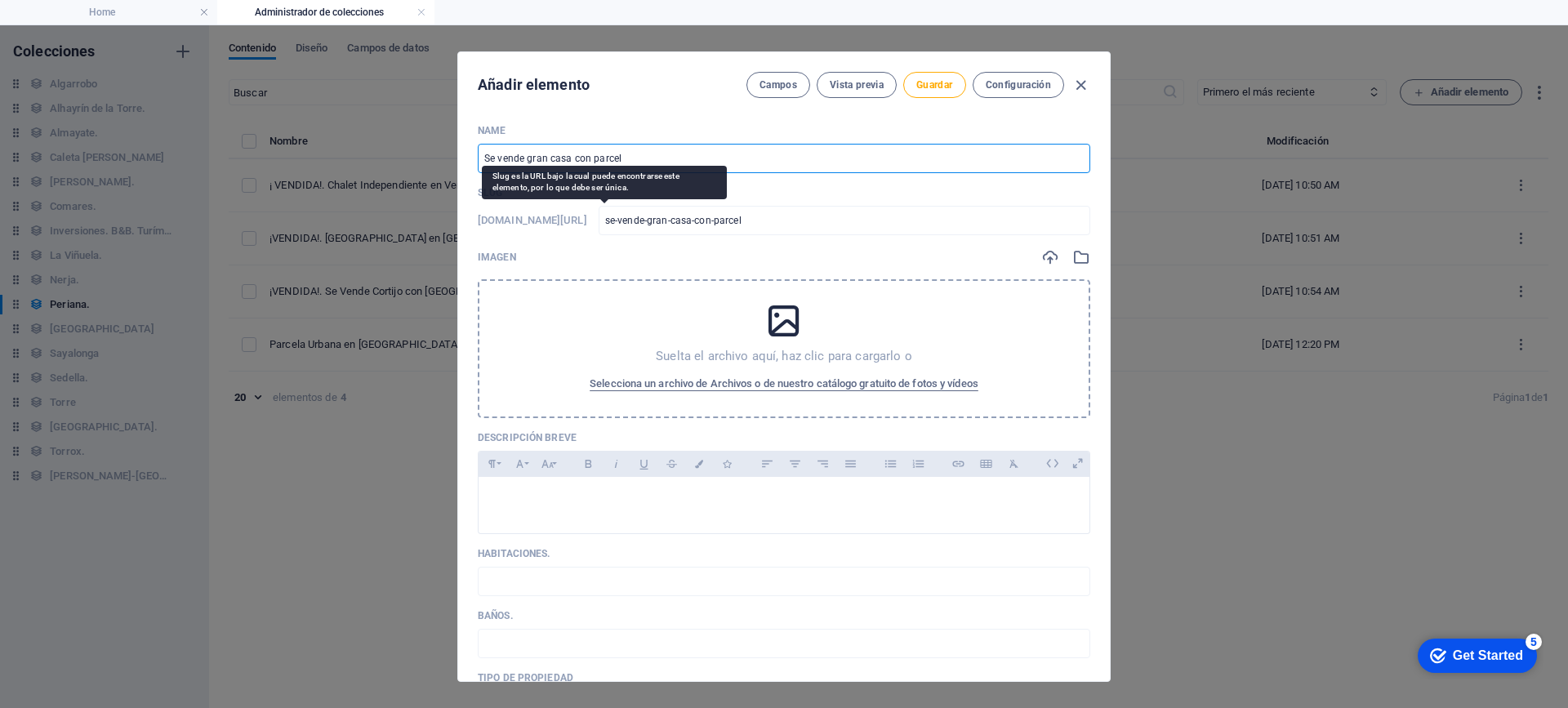
type input "Se vende gran casa con parcela"
type input "se-vende-gran-casa-con-parcela"
type input "Se vende gran casa con parcela d"
type input "se-vende-gran-casa-con-parcela-d"
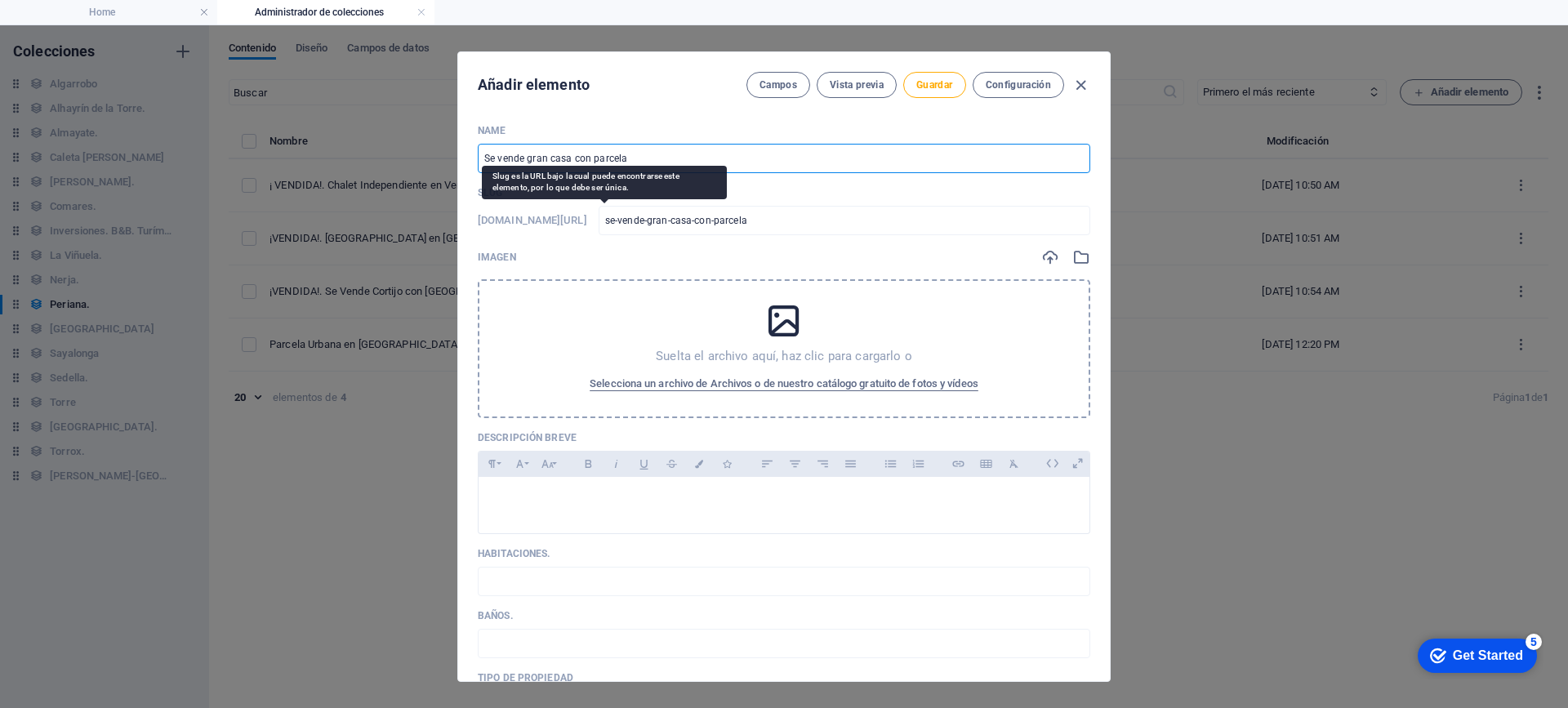
type input "se-vende-gran-casa-con-parcela-d"
type input "Se vende gran casa con parcela de"
type input "se-vende-gran-casa-con-parcela-de"
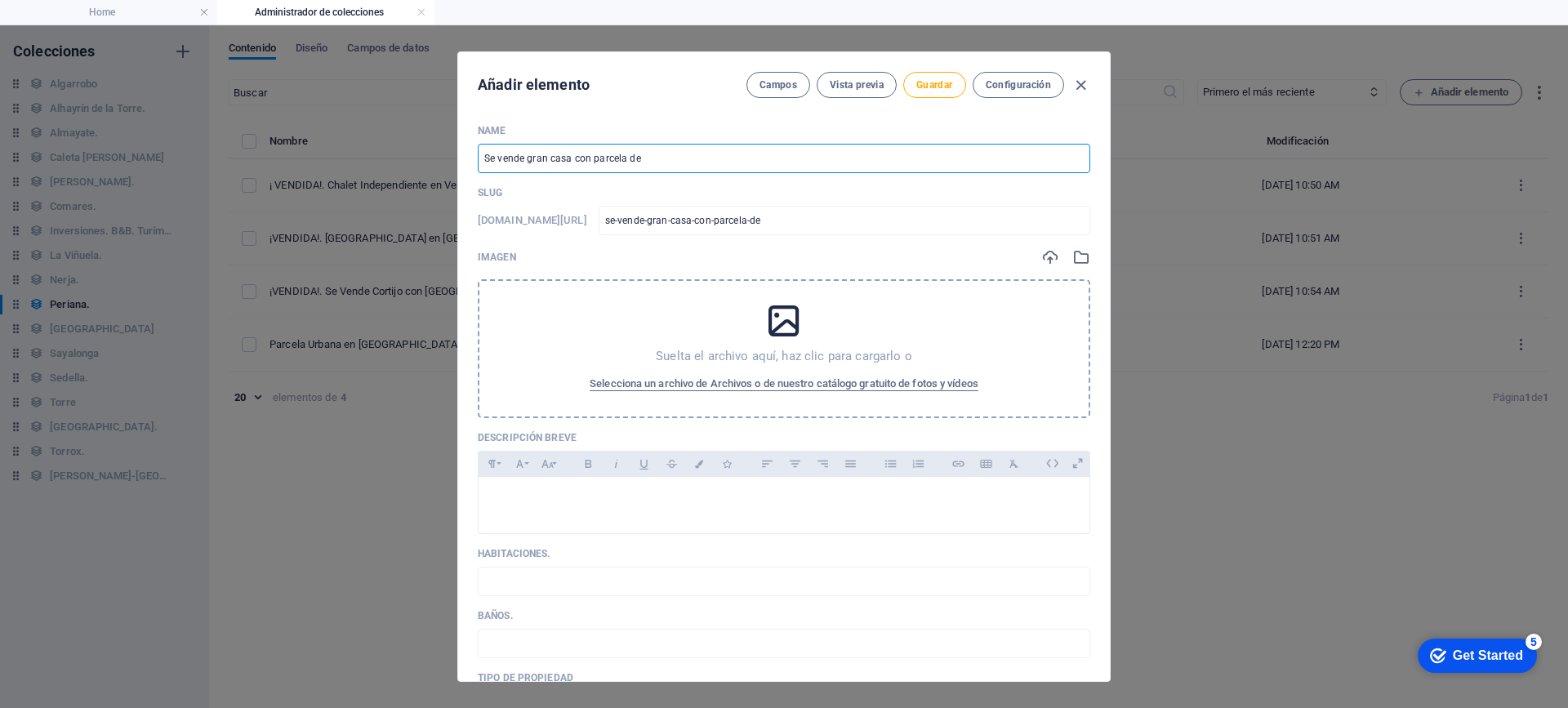
type input "Se vende gran casa con parcela de 1"
type input "se-vende-gran-casa-con-parcela-de-1"
type input "Se vende gran casa con parcela de 1.5"
type input "se-vende-gran-casa-con-parcela-de-1-5"
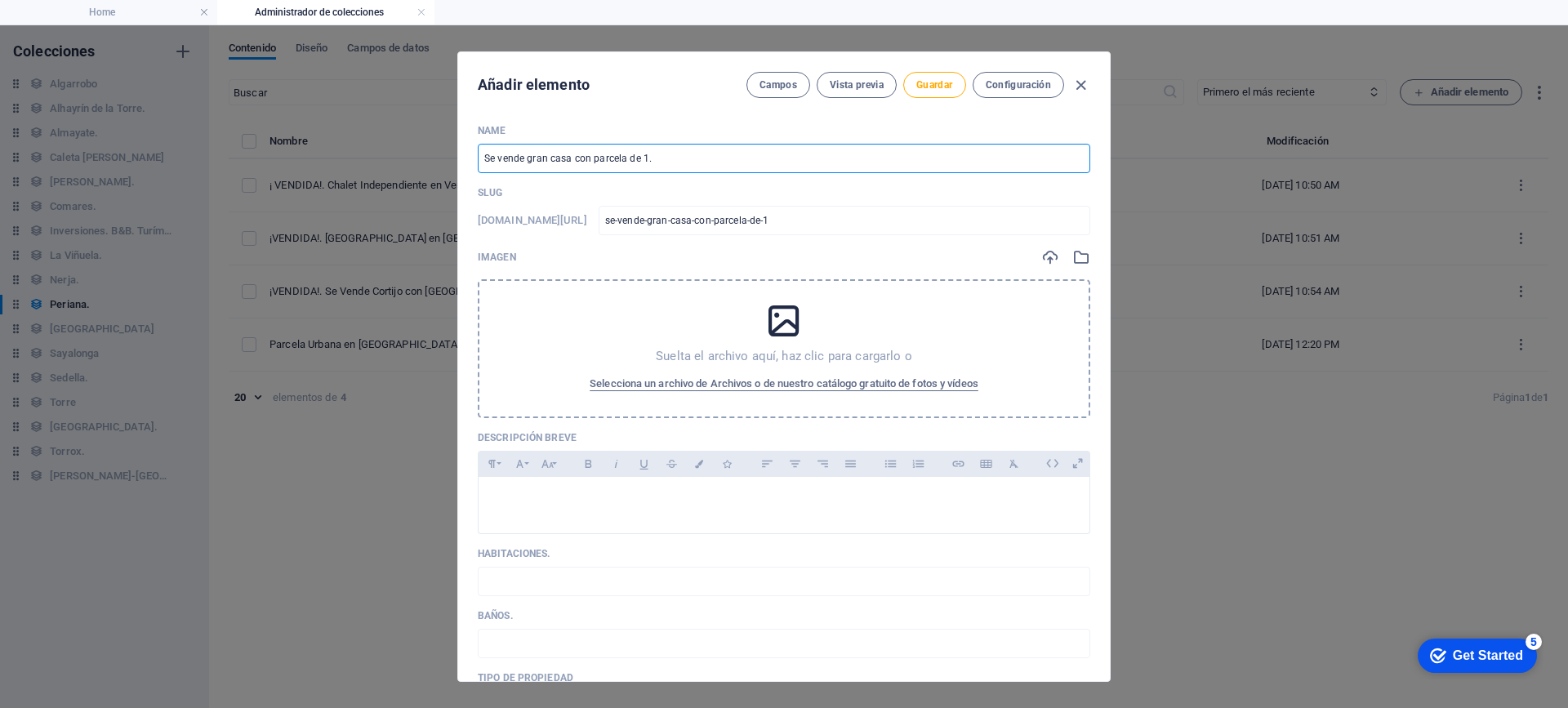
type input "se-vende-gran-casa-con-parcela-de-1-5"
type input "Se vende gran casa con parcela de 1.57"
type input "se-vende-gran-casa-con-parcela-de-1-57"
type input "Se vende gran casa con parcela de 1.574"
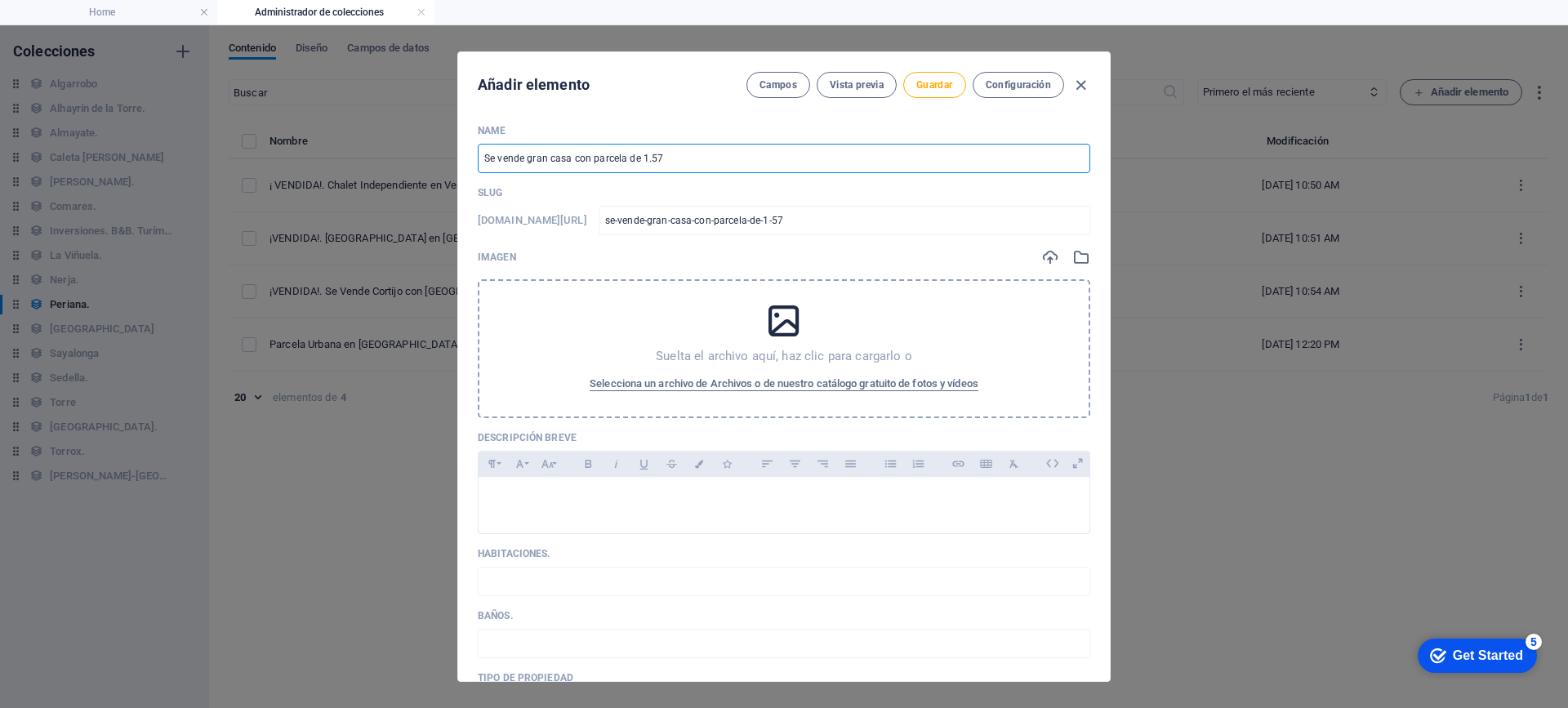
type input "se-vende-gran-casa-con-parcela-de-1-574"
type input "Se vende gran casa con parcela de 1.574m"
type input "se-vende-gran-casa-con-parcela-de-1-574m"
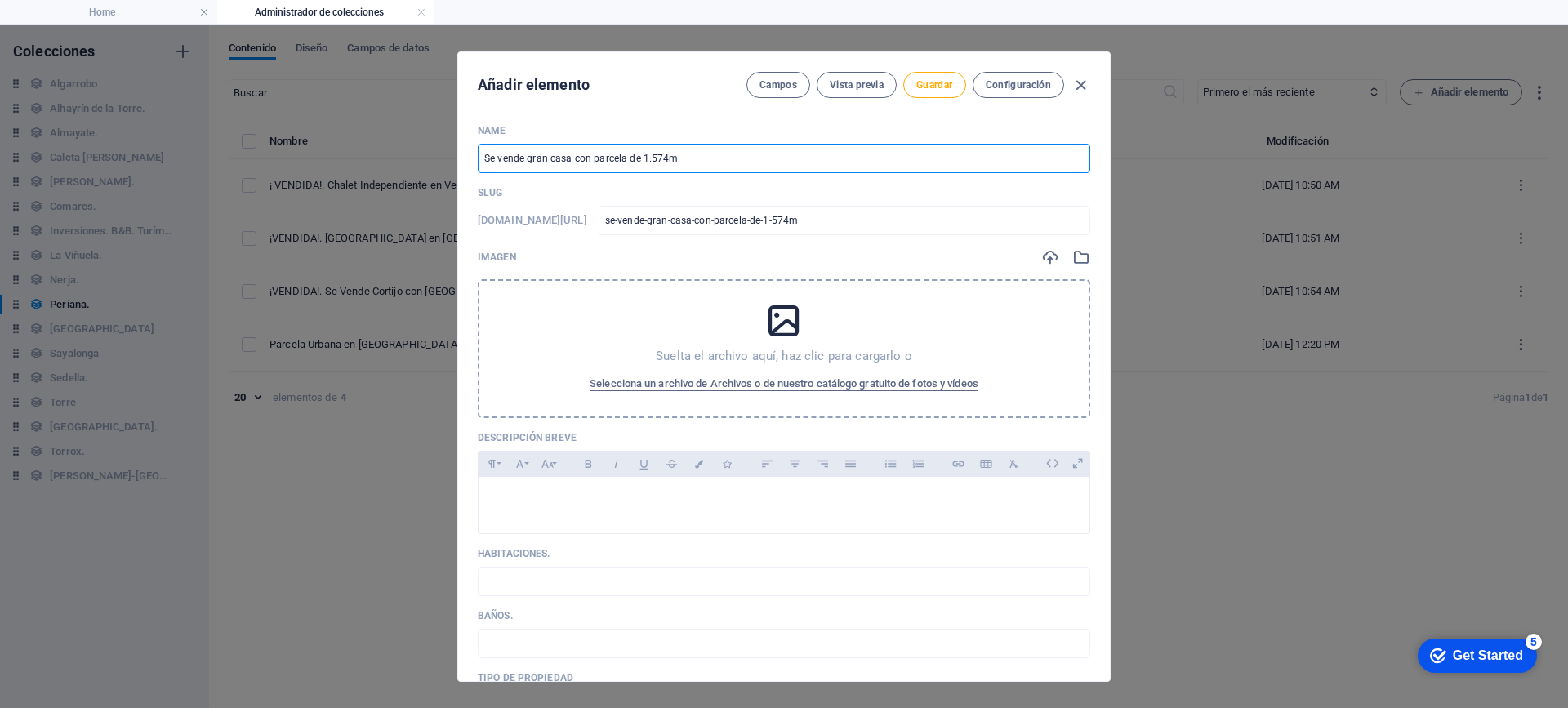
type input "Se vende gran casa con parcela de 1.574m2"
type input "se-vende-gran-casa-con-parcela-de-1-574m2"
type input "Se vende gran casa con parcela de 1.574m2"
click at [681, 315] on div "Suelta el archivo aquí, haz clic para cargarlo o Selecciona un archivo de Archi…" at bounding box center [784, 348] width 612 height 139
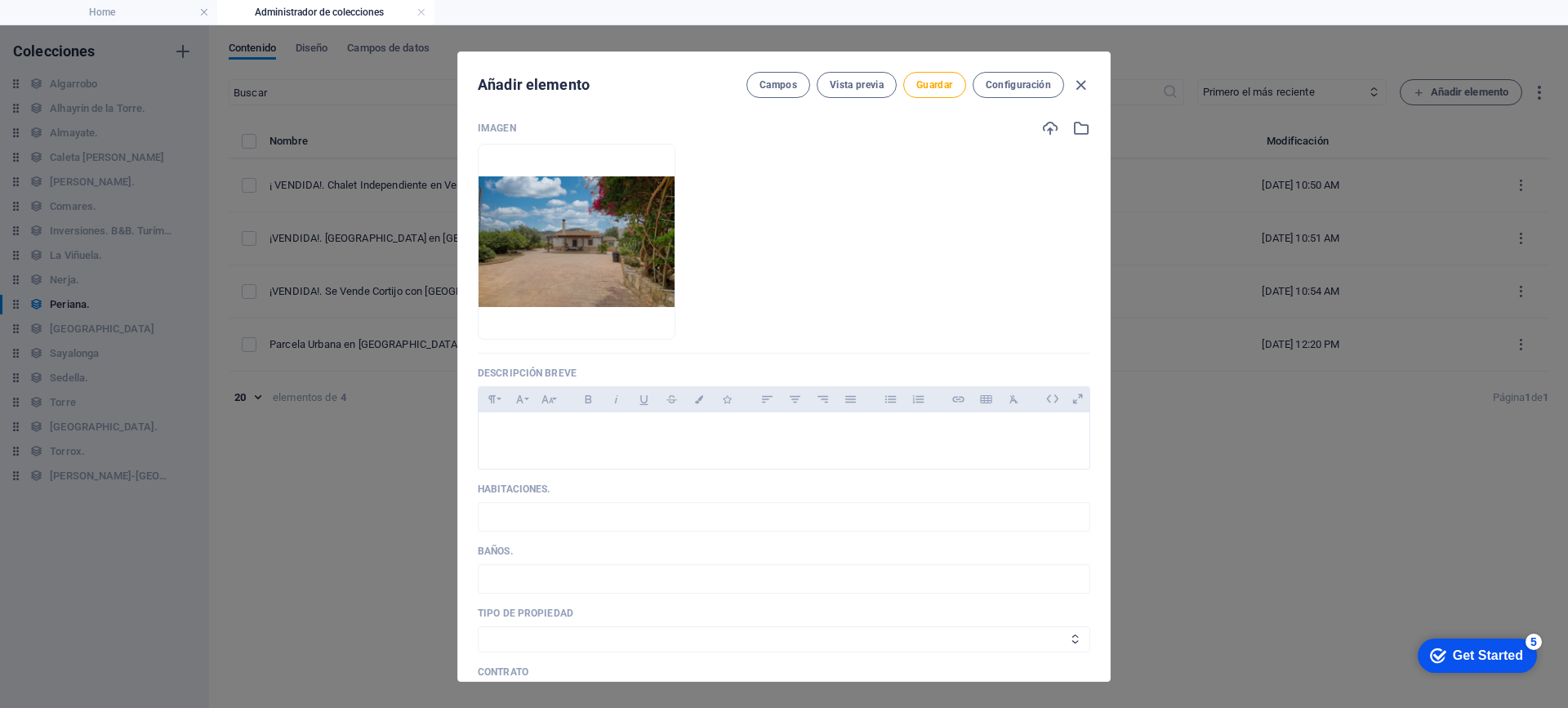
scroll to position [163, 0]
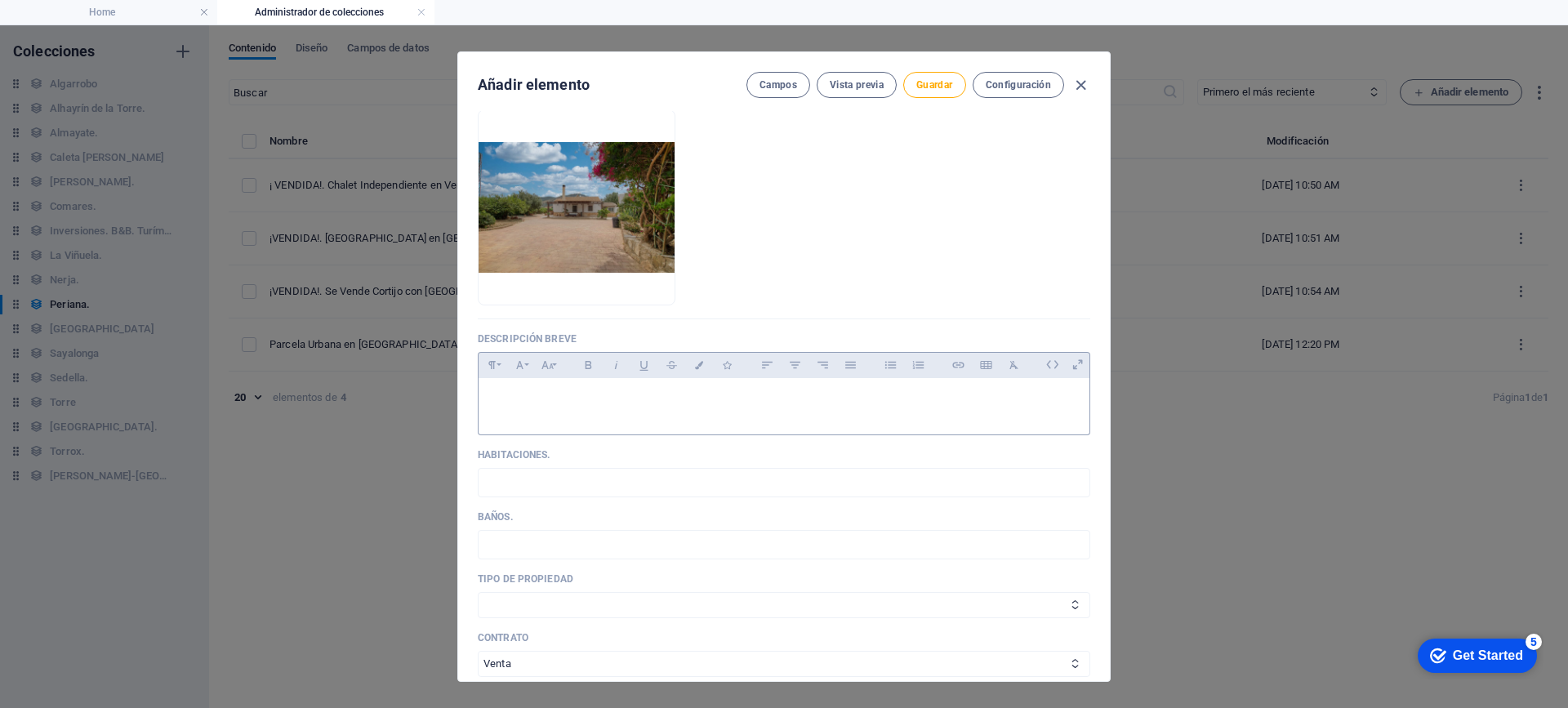
click at [590, 386] on div at bounding box center [784, 403] width 610 height 49
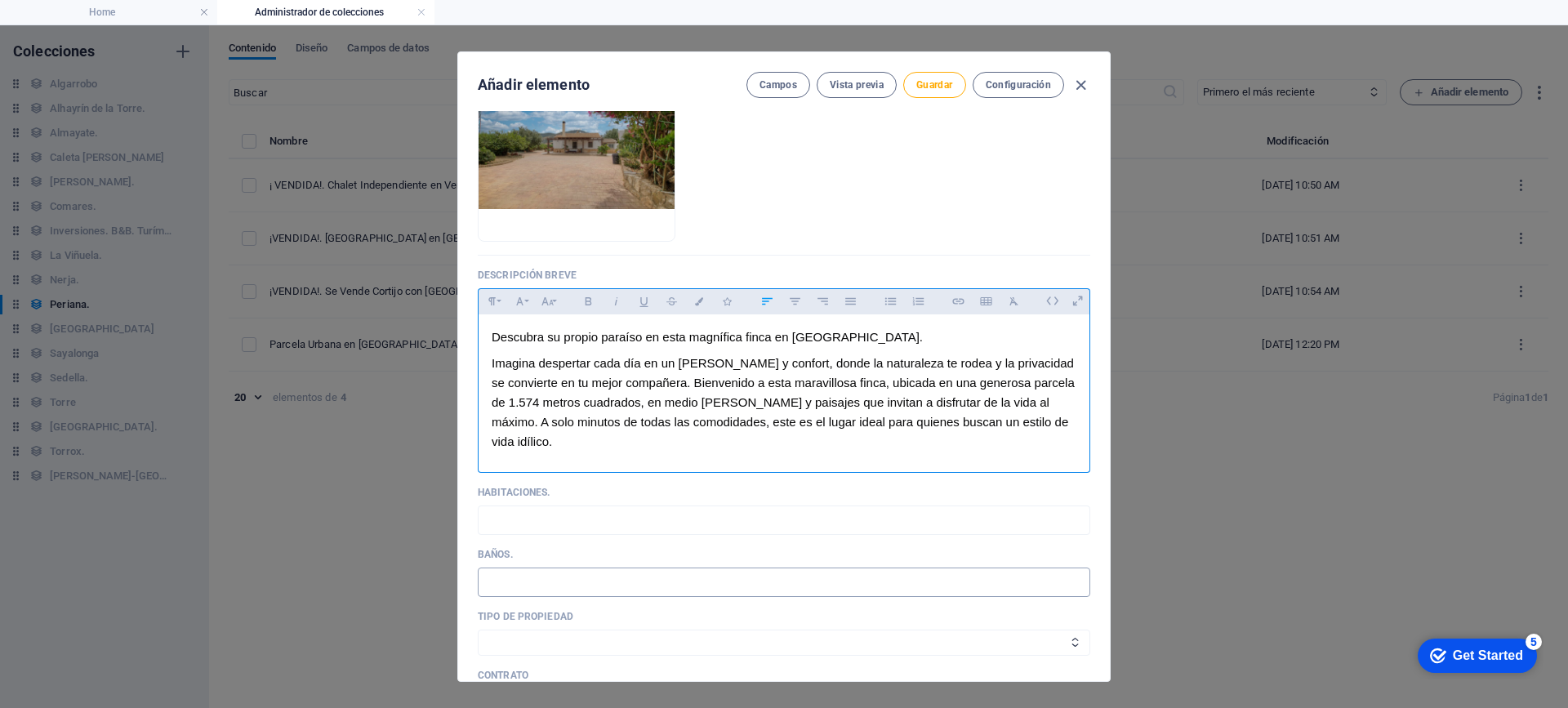
scroll to position [326, 0]
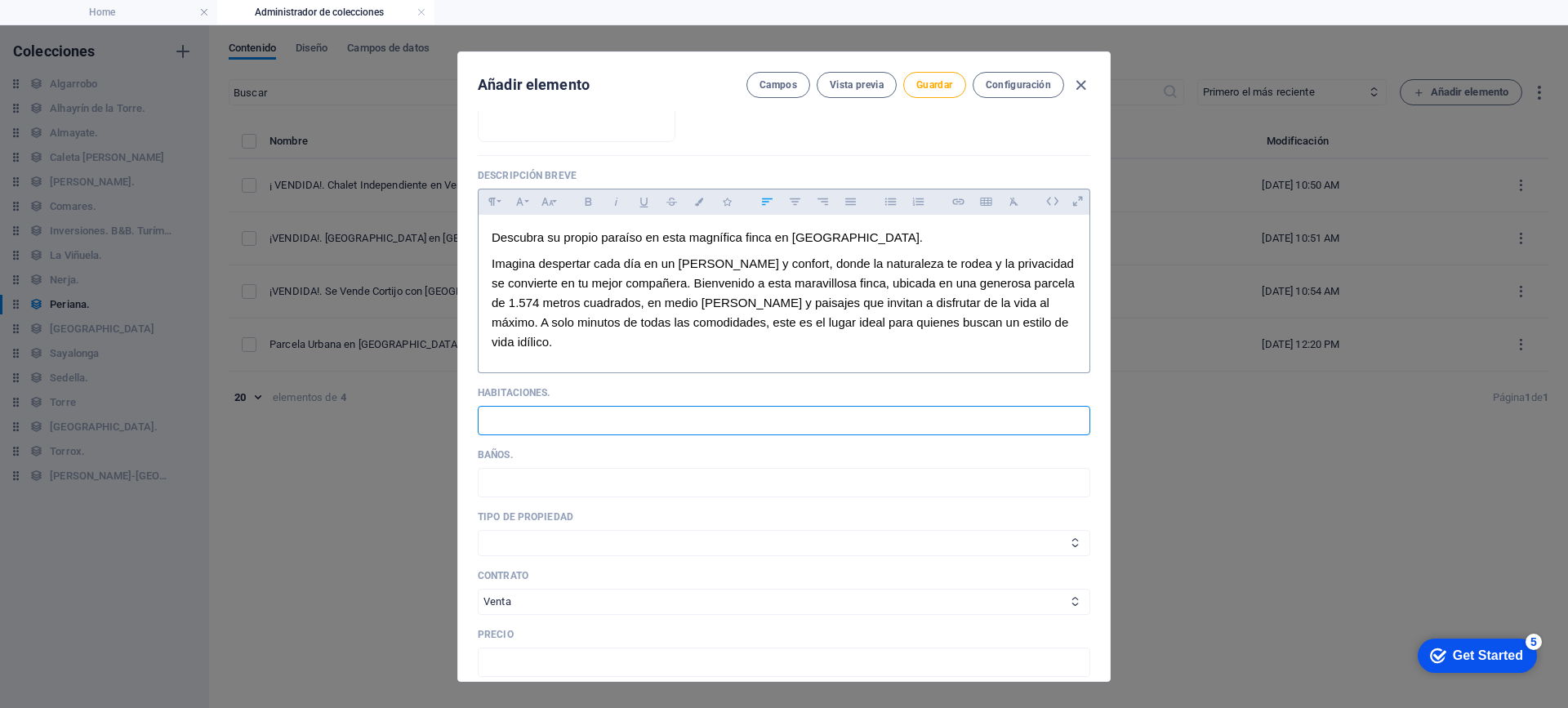
click at [611, 406] on input "text" at bounding box center [784, 421] width 612 height 30
type input "3"
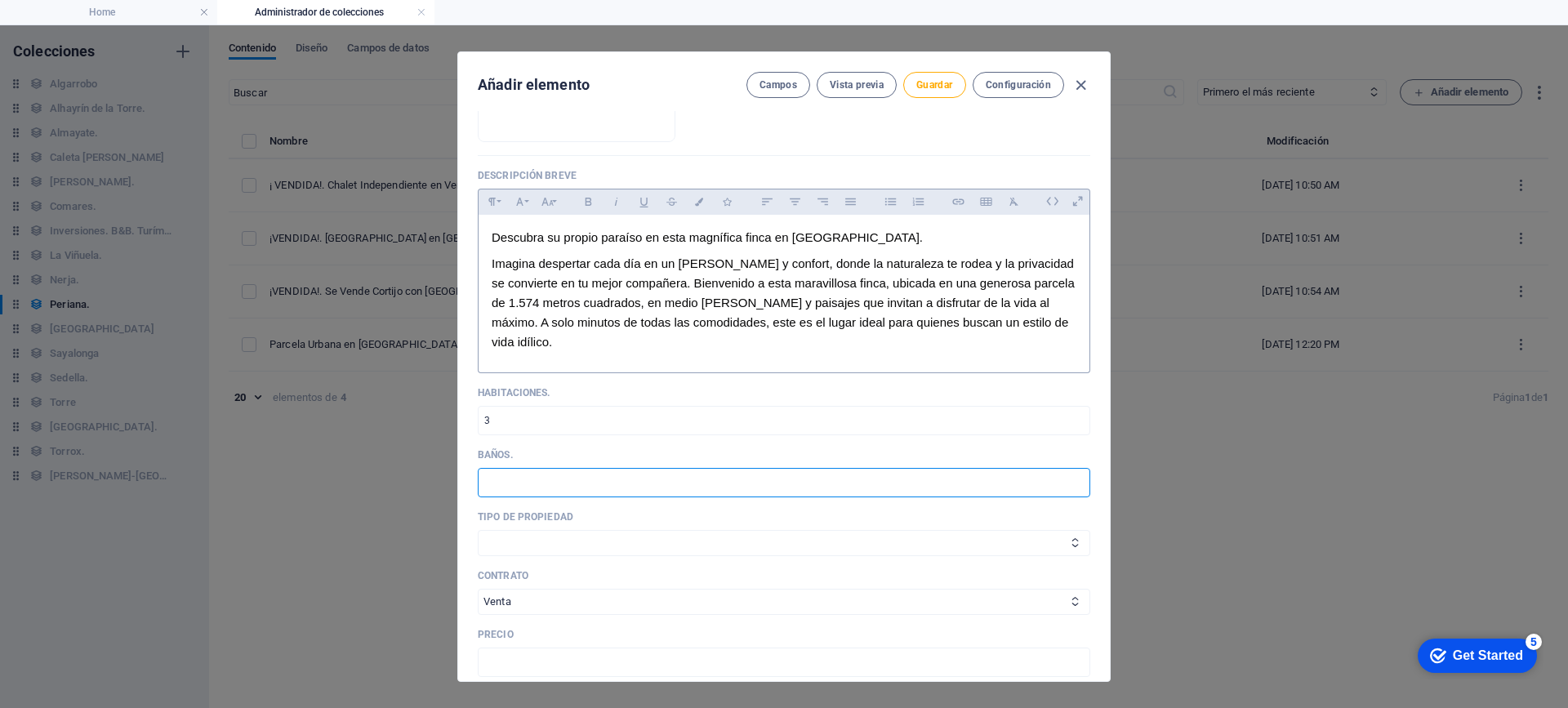
click at [619, 473] on input "text" at bounding box center [784, 483] width 612 height 30
type input "2"
click at [632, 530] on select "Cortijo. [GEOGRAPHIC_DATA]. [GEOGRAPHIC_DATA]. Chalet Independiente." at bounding box center [784, 543] width 612 height 27
select select "Chalet Independiente."
click at [478, 530] on select "Cortijo. [GEOGRAPHIC_DATA]. [GEOGRAPHIC_DATA]. Chalet Independiente." at bounding box center [784, 543] width 612 height 27
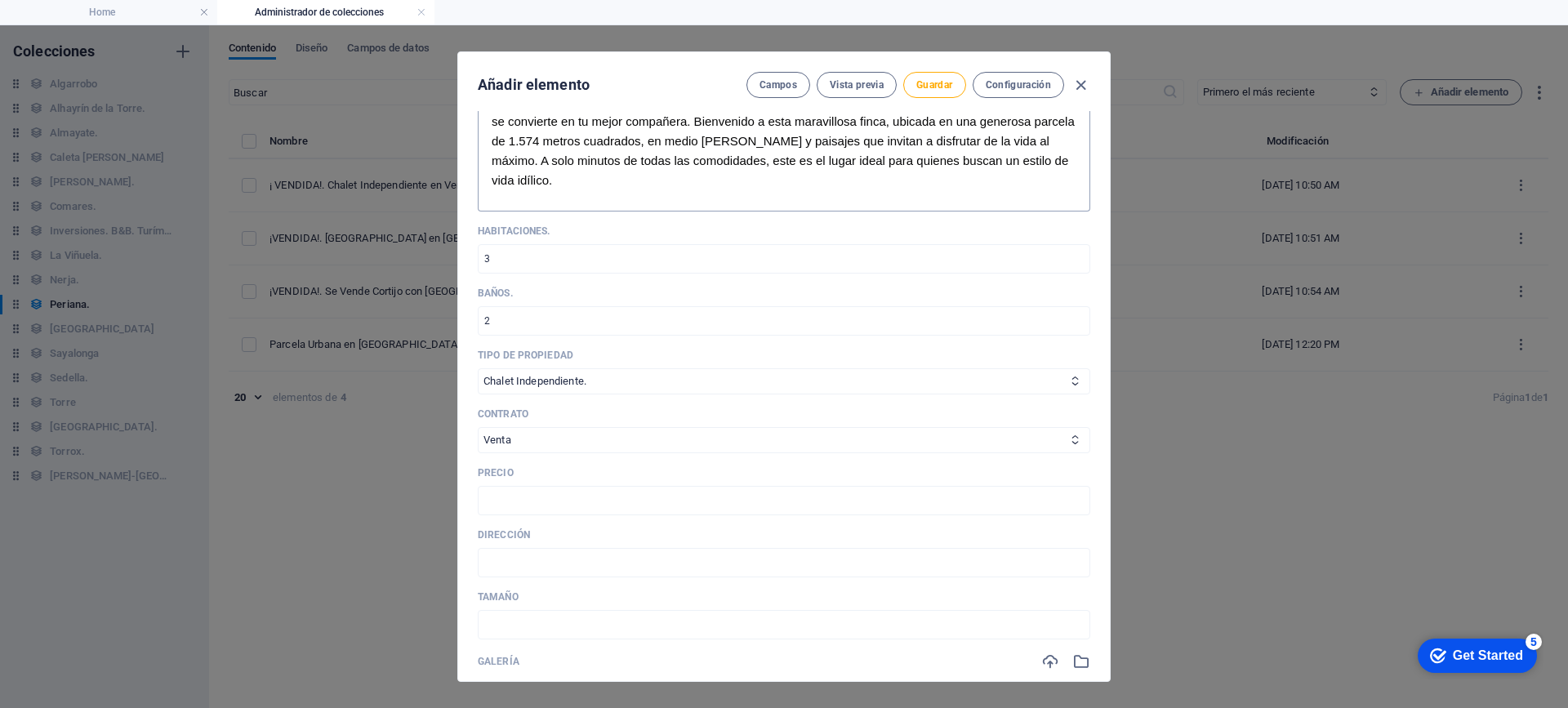
scroll to position [490, 0]
click at [596, 484] on input "text" at bounding box center [784, 499] width 612 height 30
type input "380.000€"
click at [518, 547] on input "text" at bounding box center [784, 561] width 612 height 30
type input "Periana."
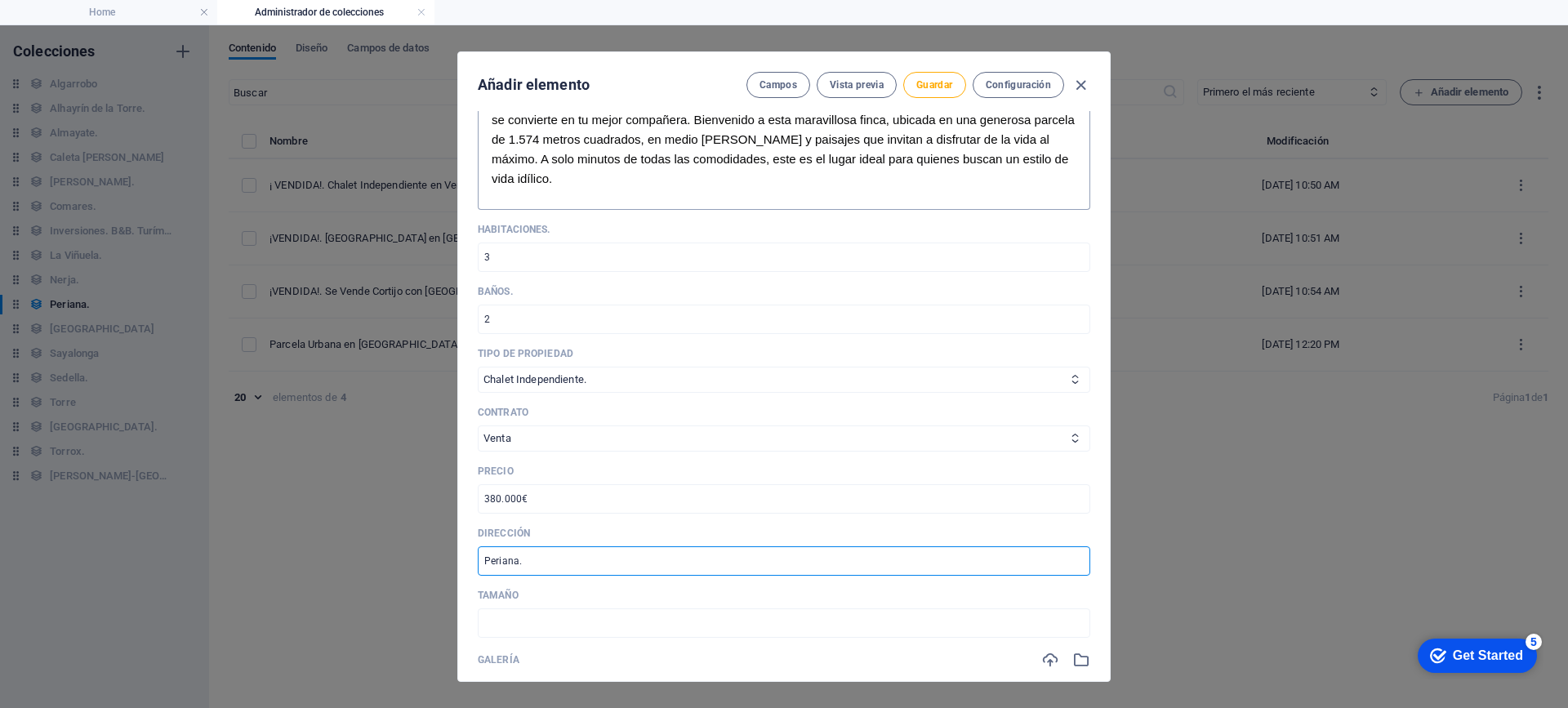
scroll to position [571, 0]
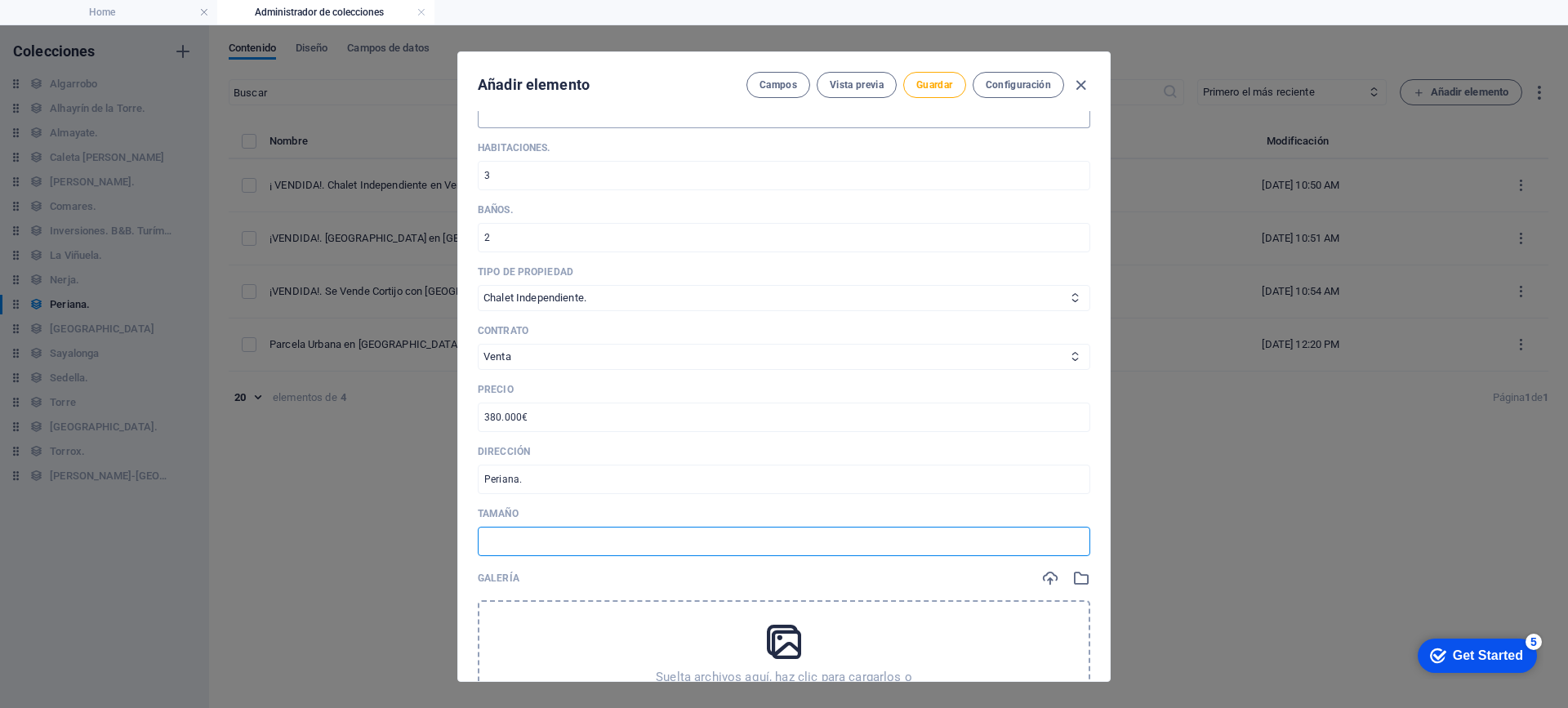
click at [589, 527] on input "text" at bounding box center [784, 542] width 612 height 30
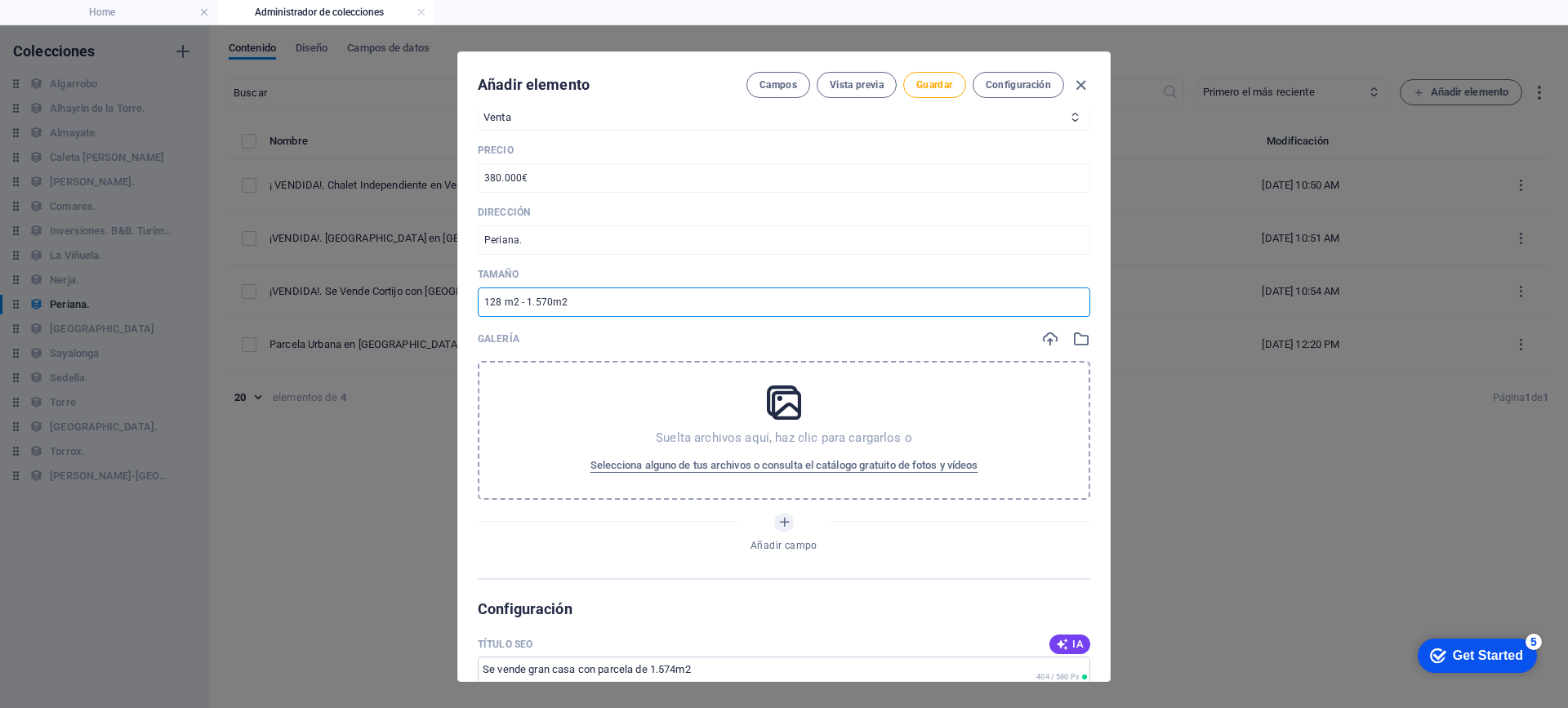
scroll to position [816, 0]
type input "128 m2 - 1.570m2"
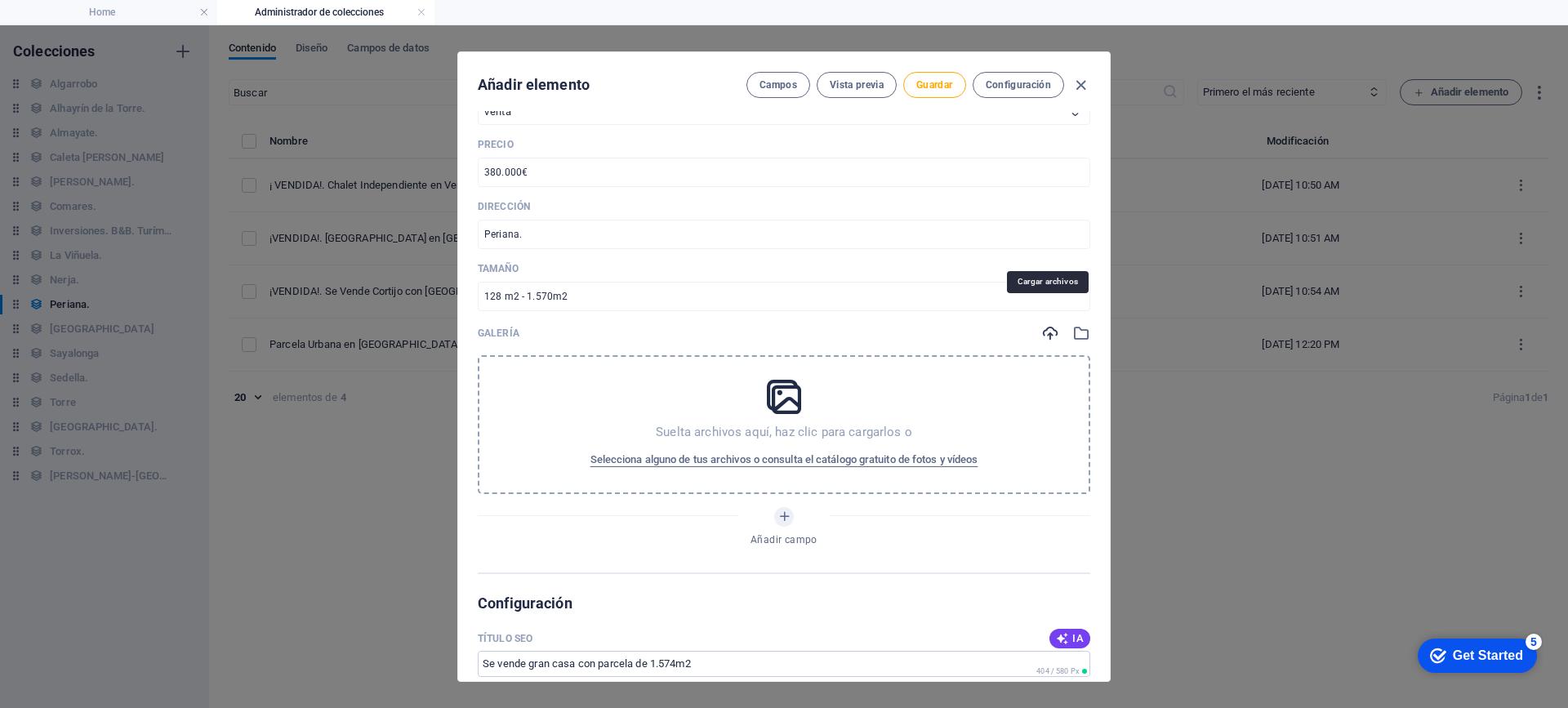
click at [1047, 324] on icon "button" at bounding box center [1050, 333] width 18 height 18
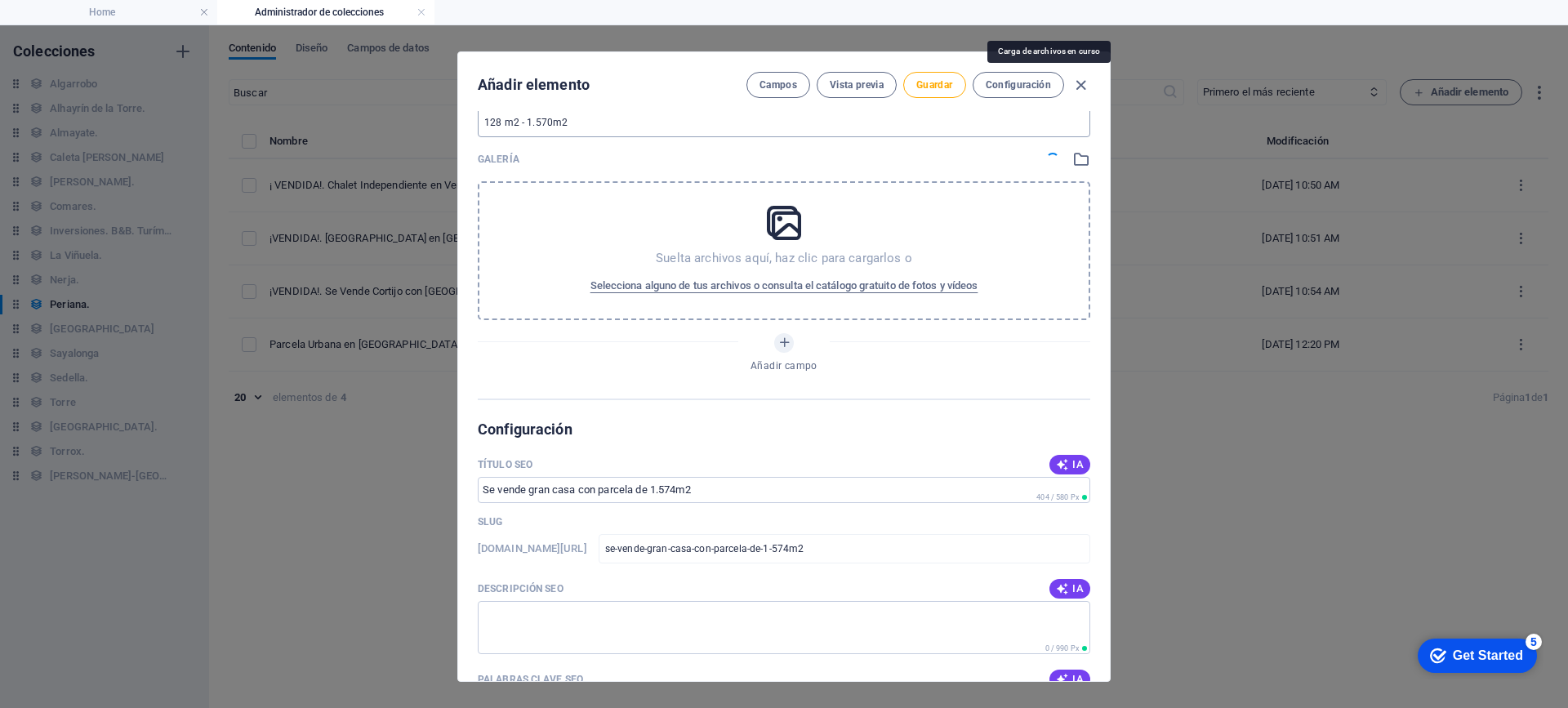
scroll to position [1062, 0]
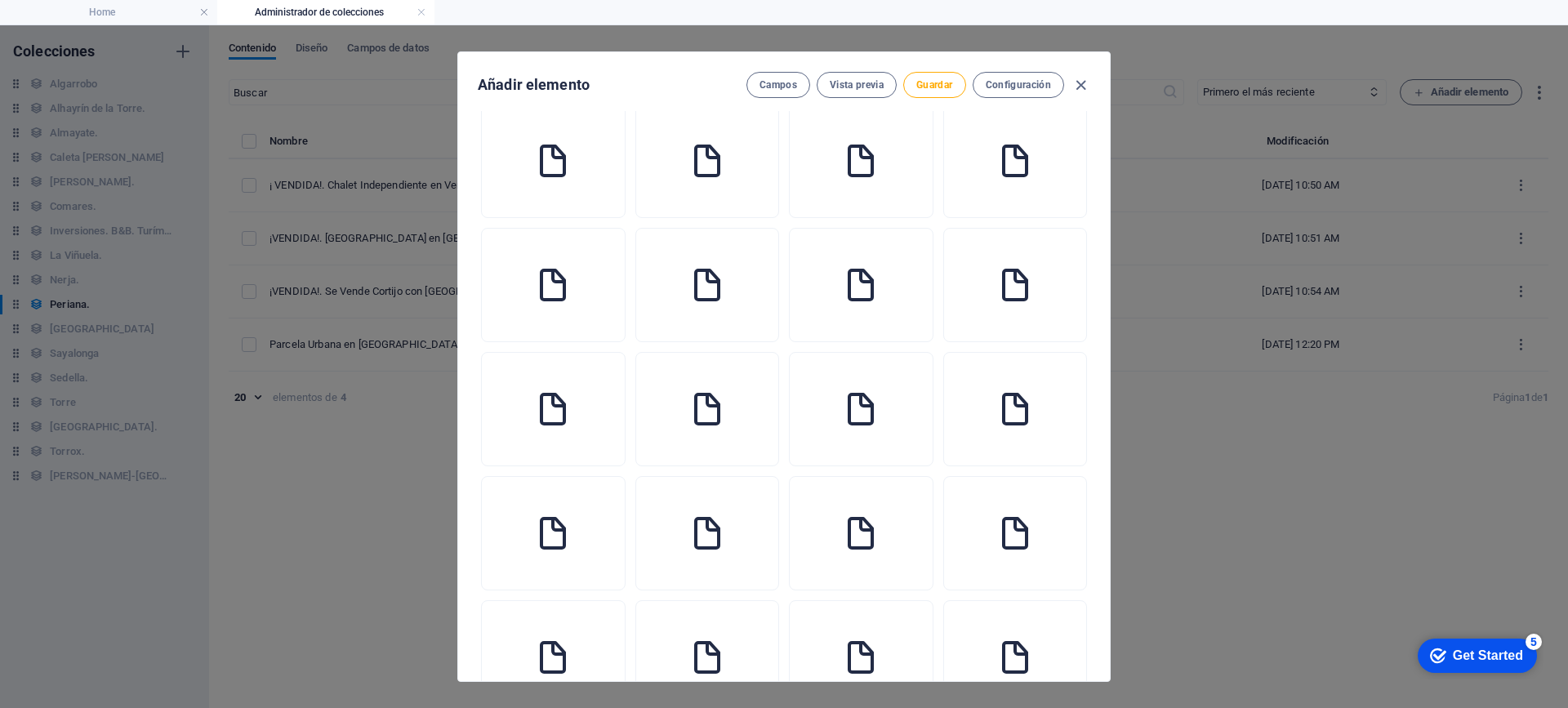
click at [1067, 374] on li at bounding box center [1015, 409] width 145 height 114
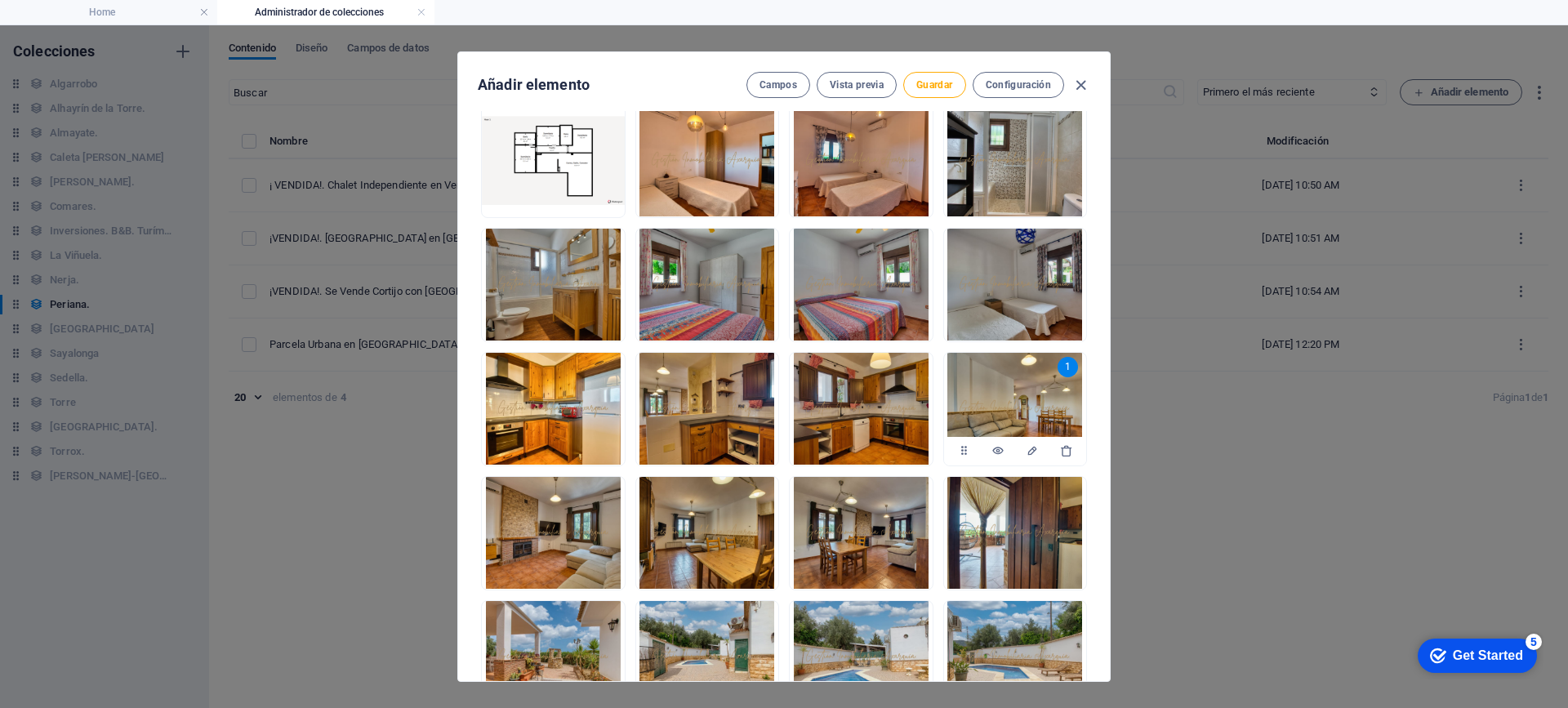
click at [1070, 357] on div "1" at bounding box center [1067, 367] width 21 height 21
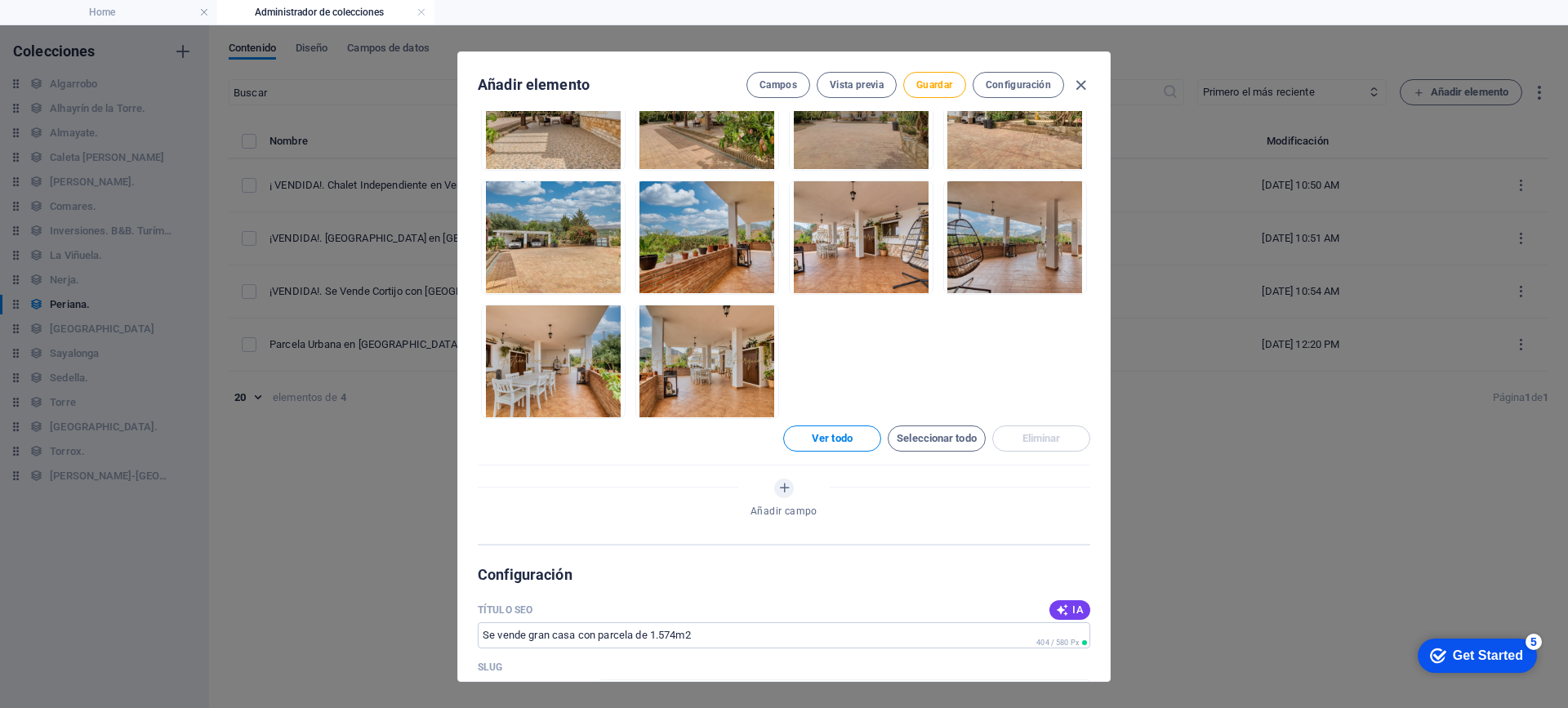
scroll to position [1878, 0]
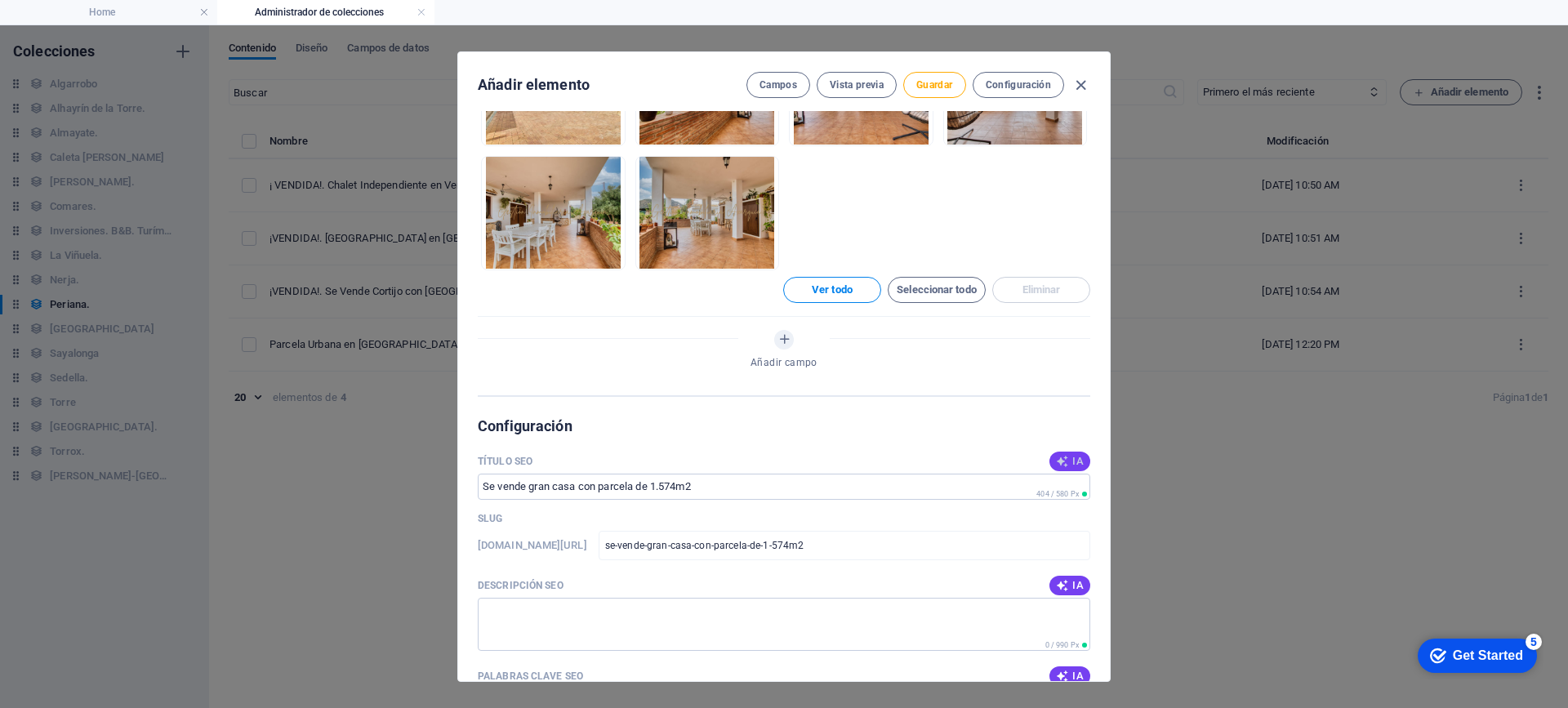
click at [1058, 455] on icon "button" at bounding box center [1062, 461] width 13 height 13
type input "Gran Casa en Periana: 1.574 m²"
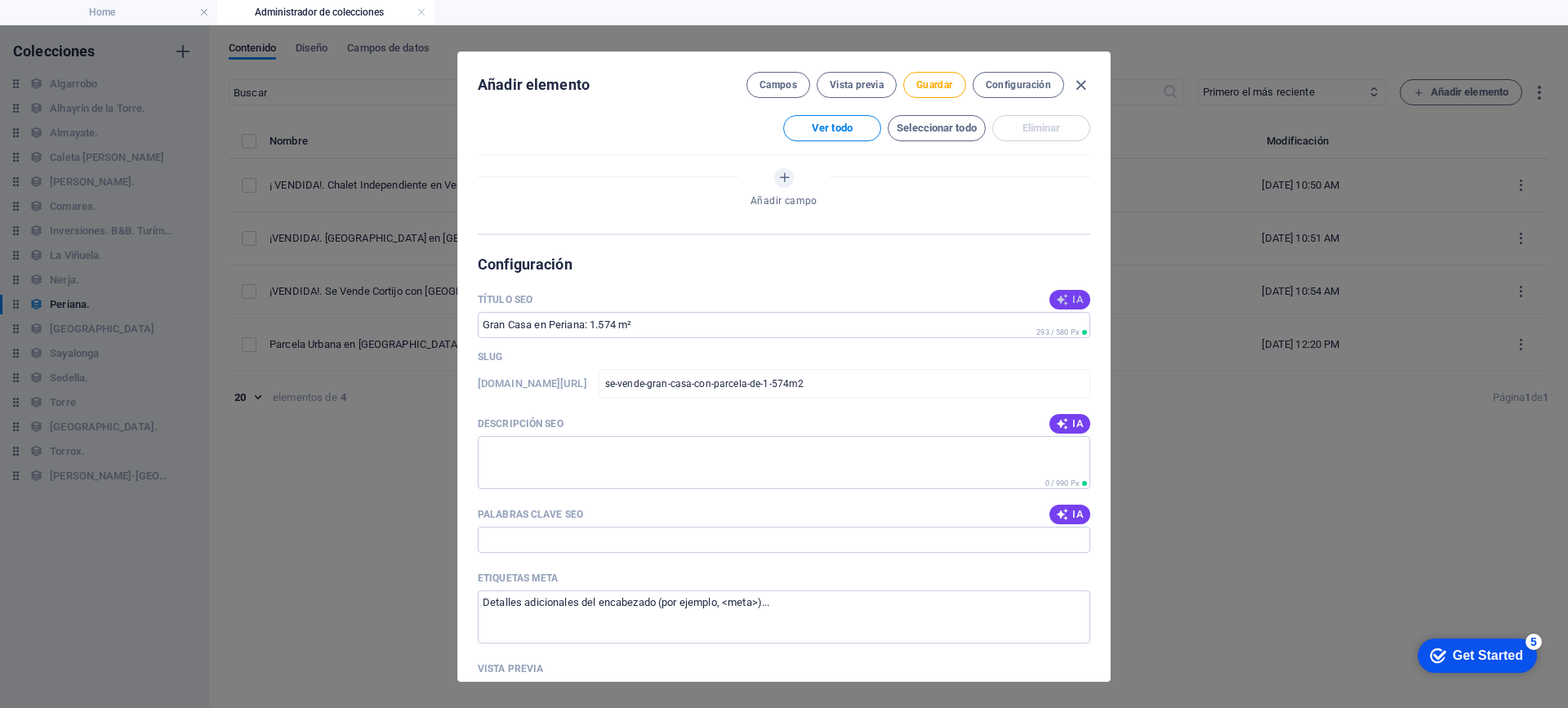
scroll to position [2041, 0]
click at [1061, 416] on icon "button" at bounding box center [1062, 422] width 13 height 13
type textarea "Descubre tu refugio en [GEOGRAPHIC_DATA]: chalet independiente de 3 habitacione…"
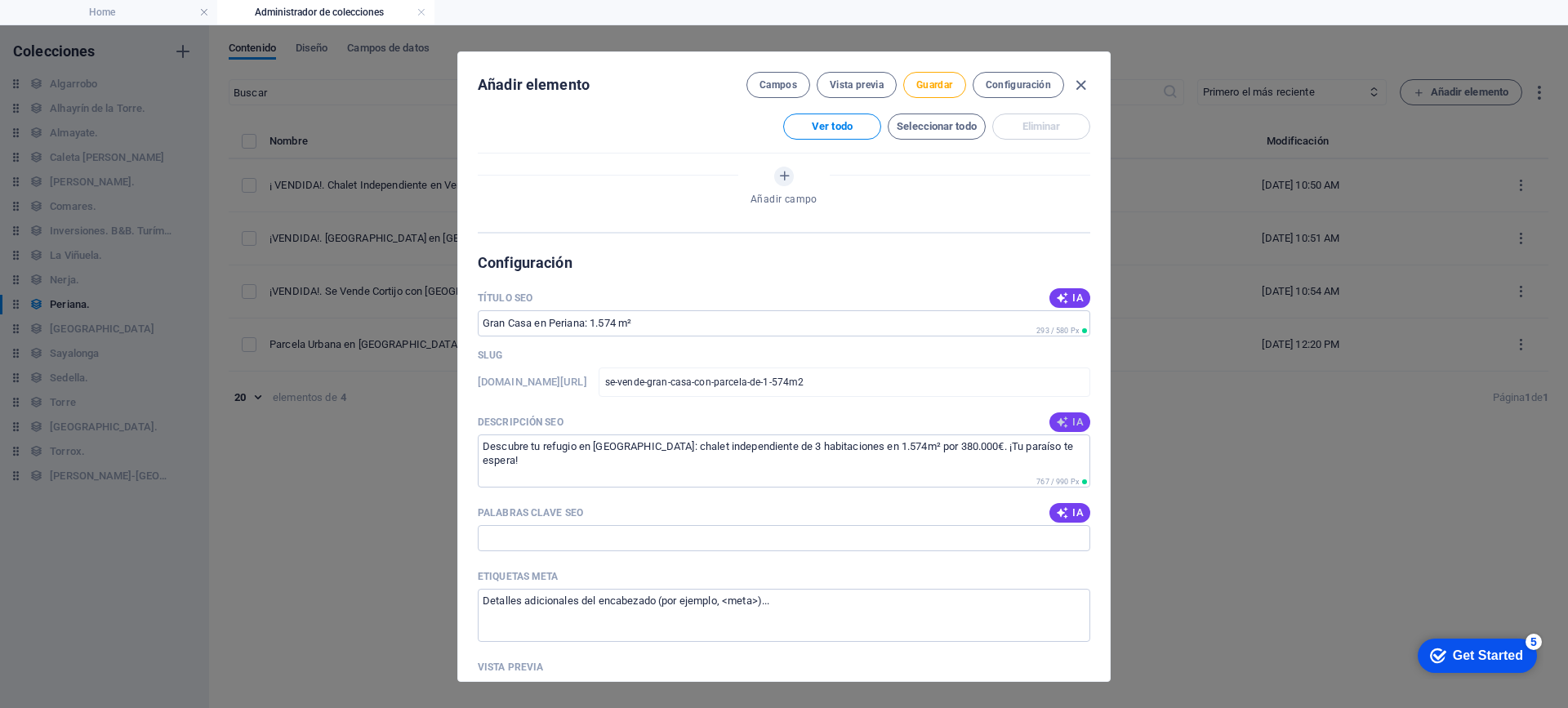
scroll to position [2123, 0]
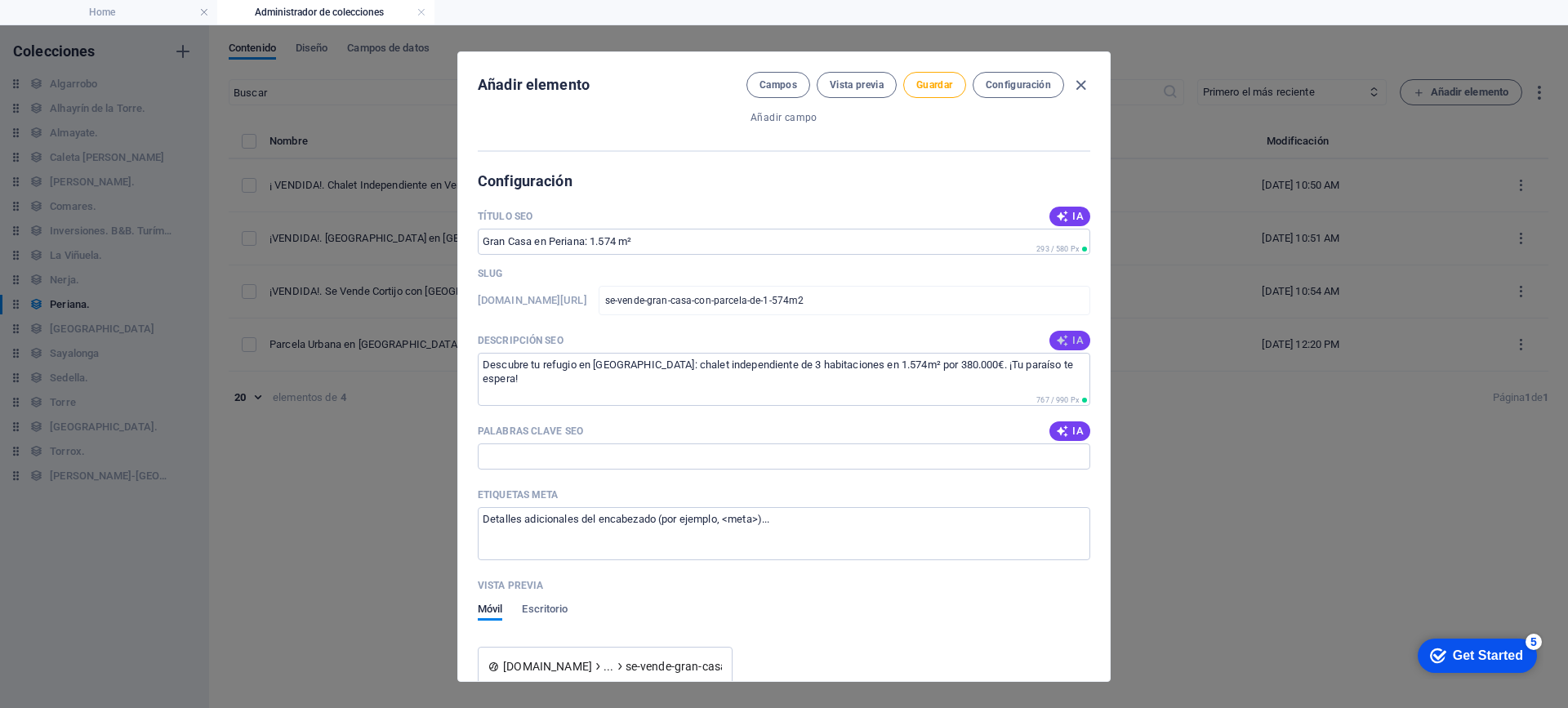
click at [1061, 425] on icon "button" at bounding box center [1062, 431] width 13 height 13
type input "gran casa en [GEOGRAPHIC_DATA], finca en venta, chalet independiente, propiedad…"
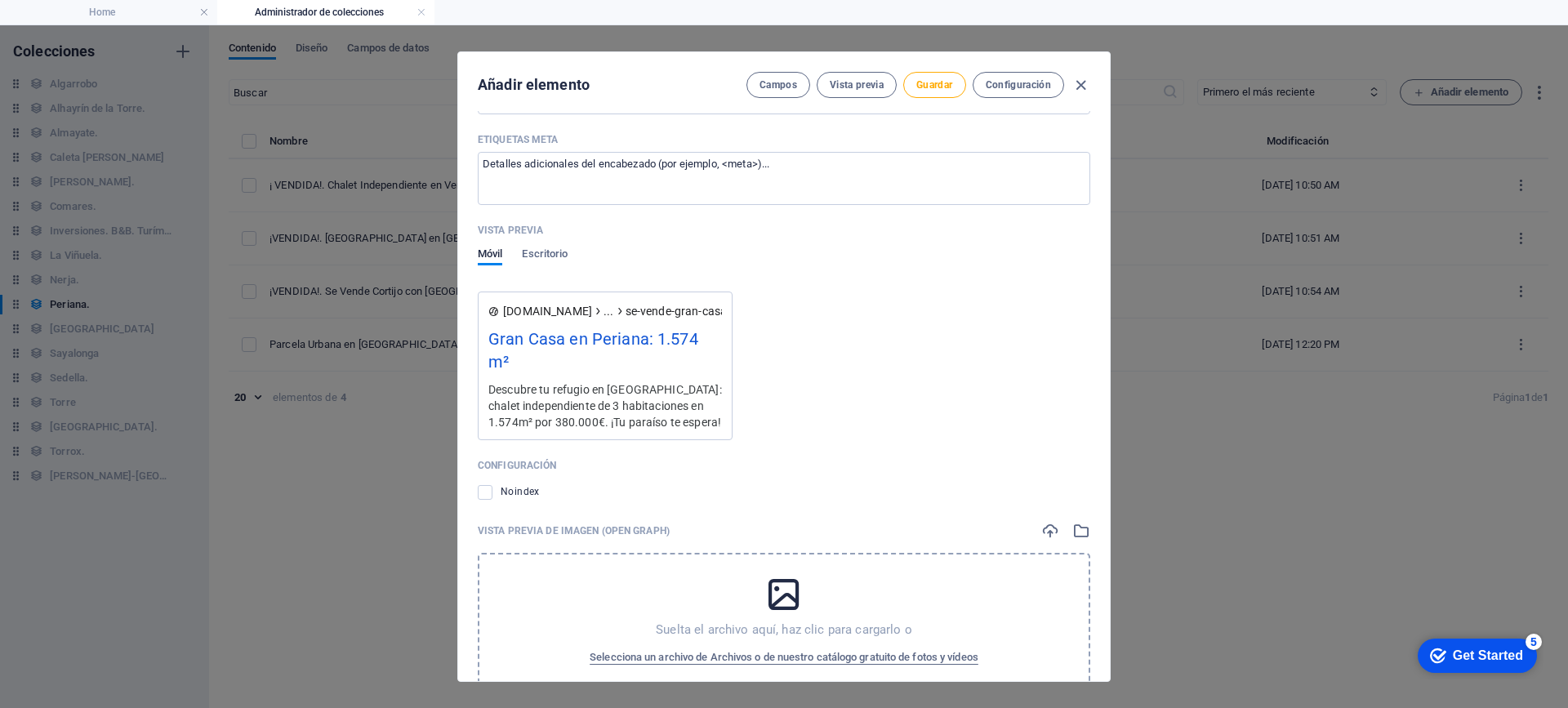
scroll to position [2479, 0]
click at [1055, 521] on icon "button" at bounding box center [1050, 530] width 18 height 18
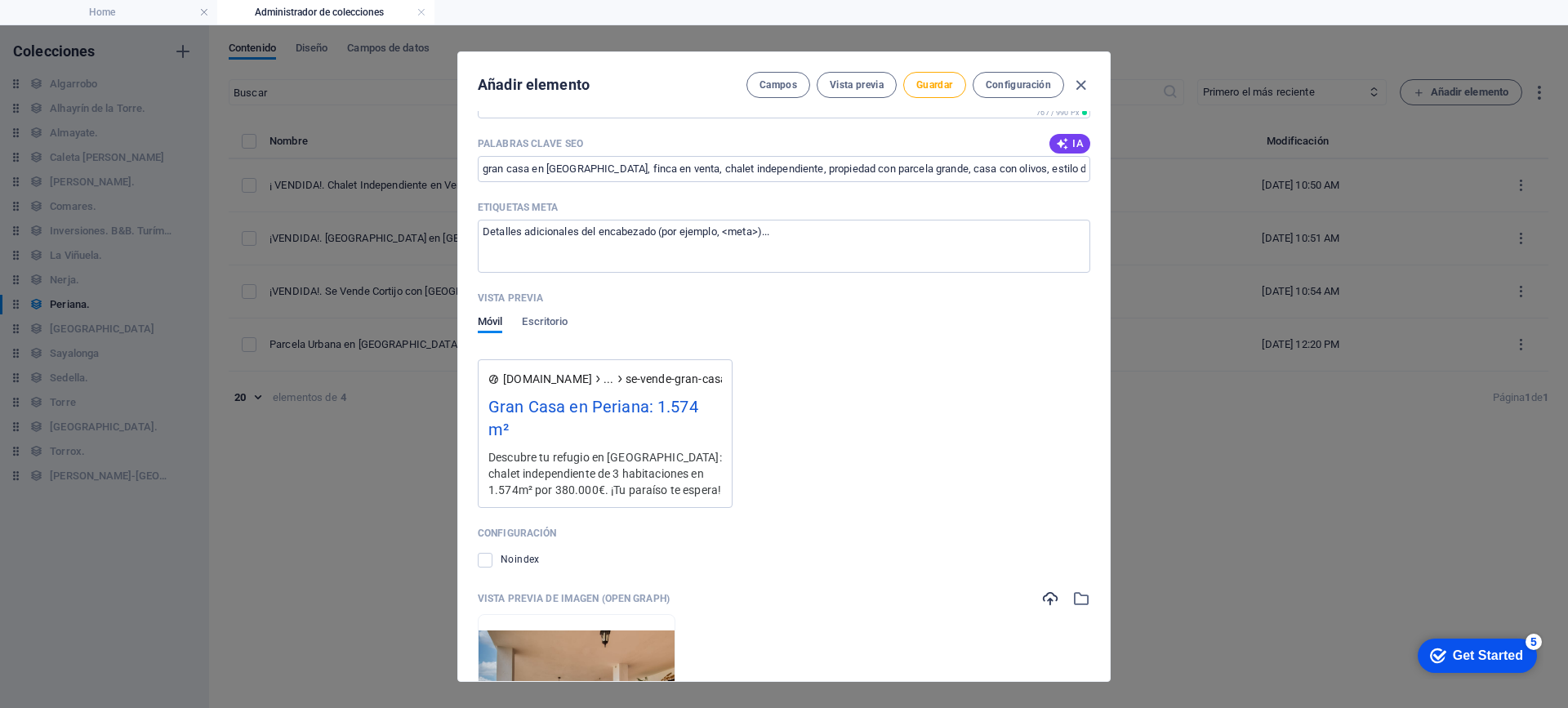
scroll to position [2136, 0]
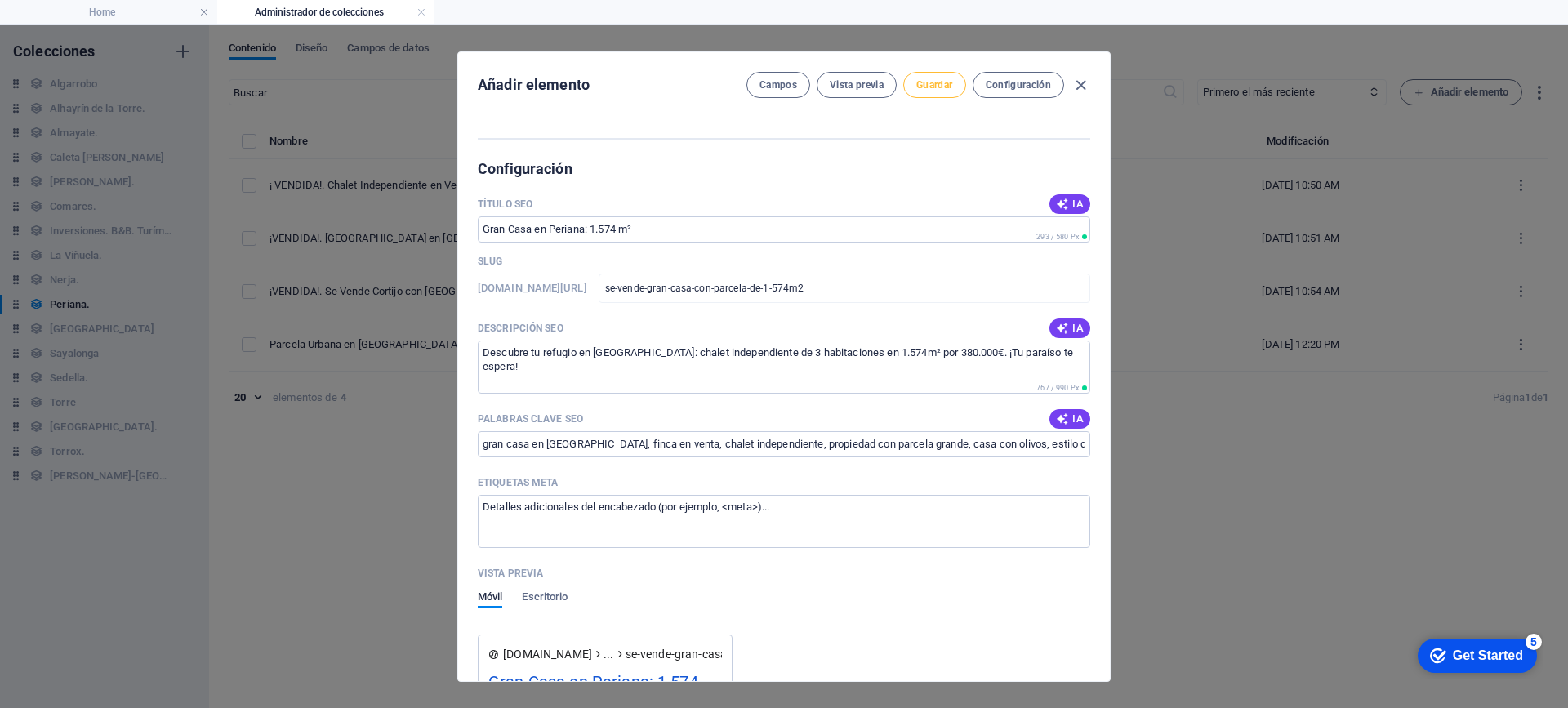
click at [927, 85] on span "Guardar" at bounding box center [934, 85] width 36 height 13
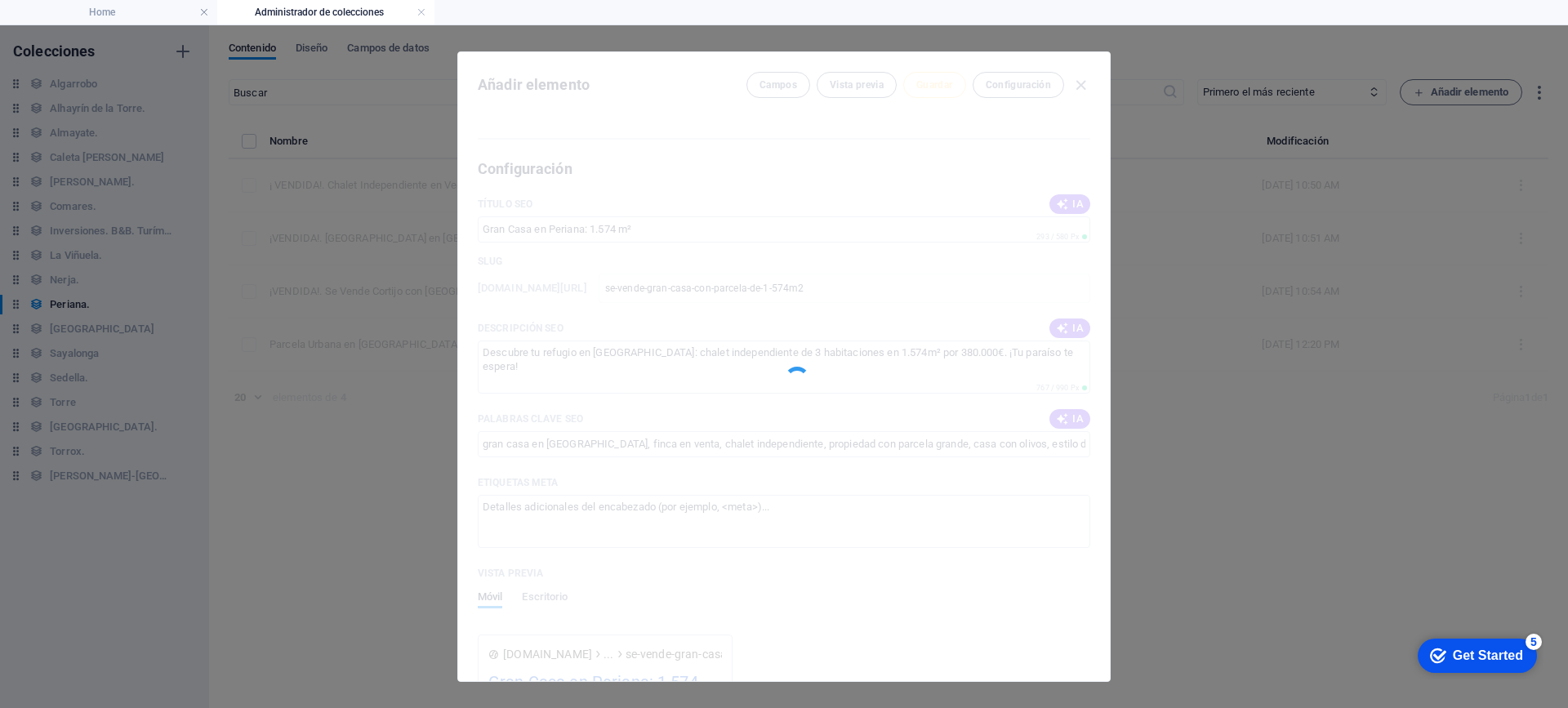
type input "se-vende-gran-casa-con-parcela-de-1-574m2"
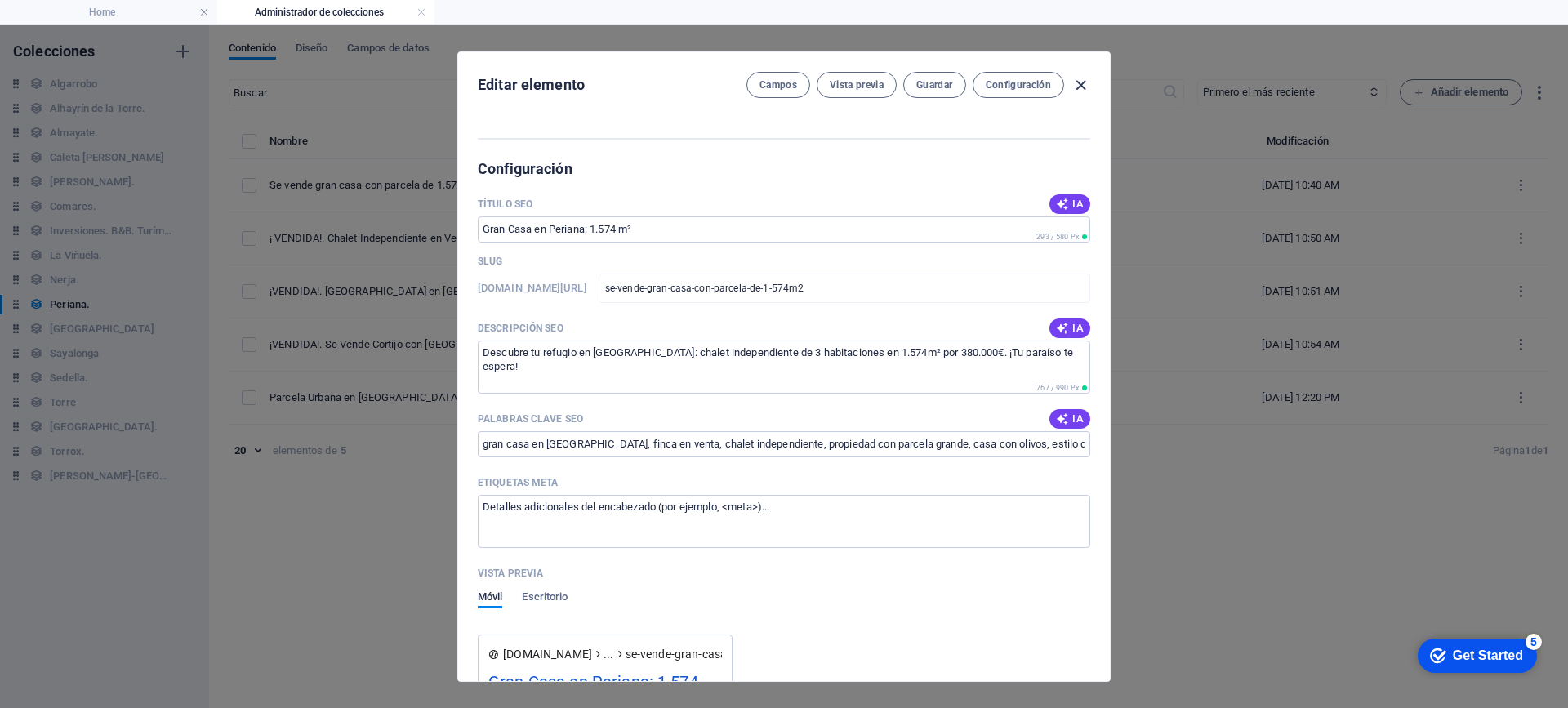
click at [1078, 79] on icon "button" at bounding box center [1080, 85] width 19 height 19
type input "se-vende-gran-casa-con-parcela-de-1-574m2"
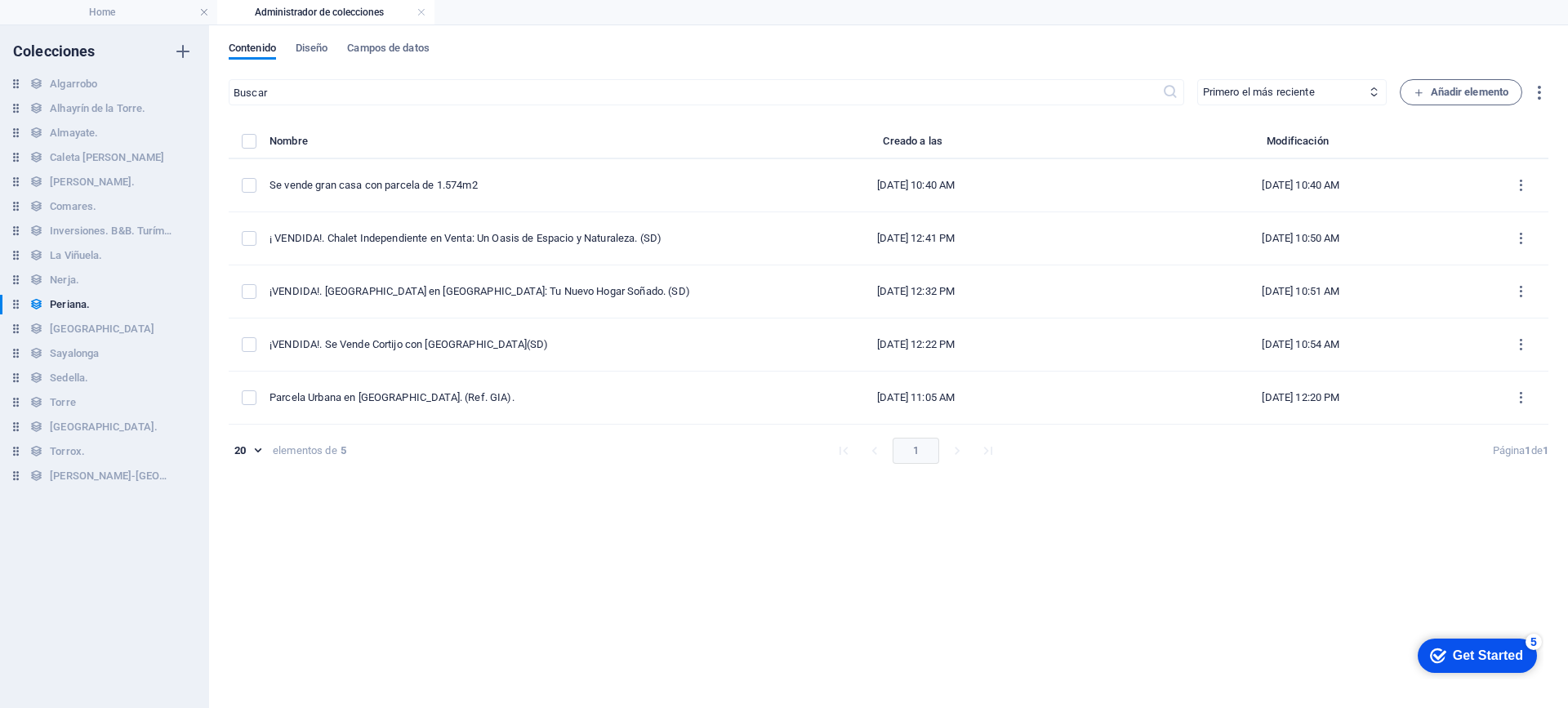
scroll to position [0, 0]
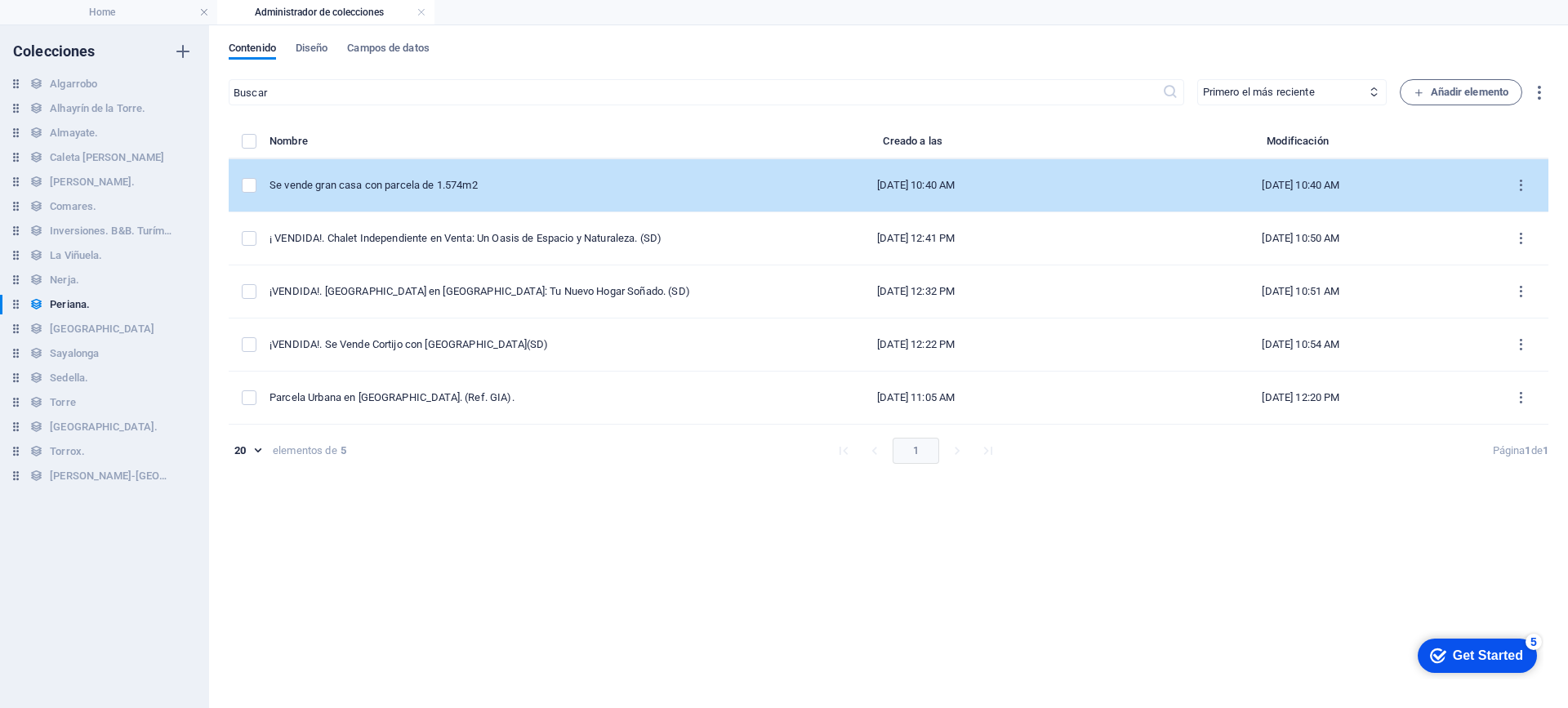
click at [269, 181] on td "items list" at bounding box center [250, 186] width 41 height 53
click at [503, 191] on div "Se vende gran casa con parcela de 1.574m2" at bounding box center [490, 185] width 440 height 15
select select "Chalet Independiente."
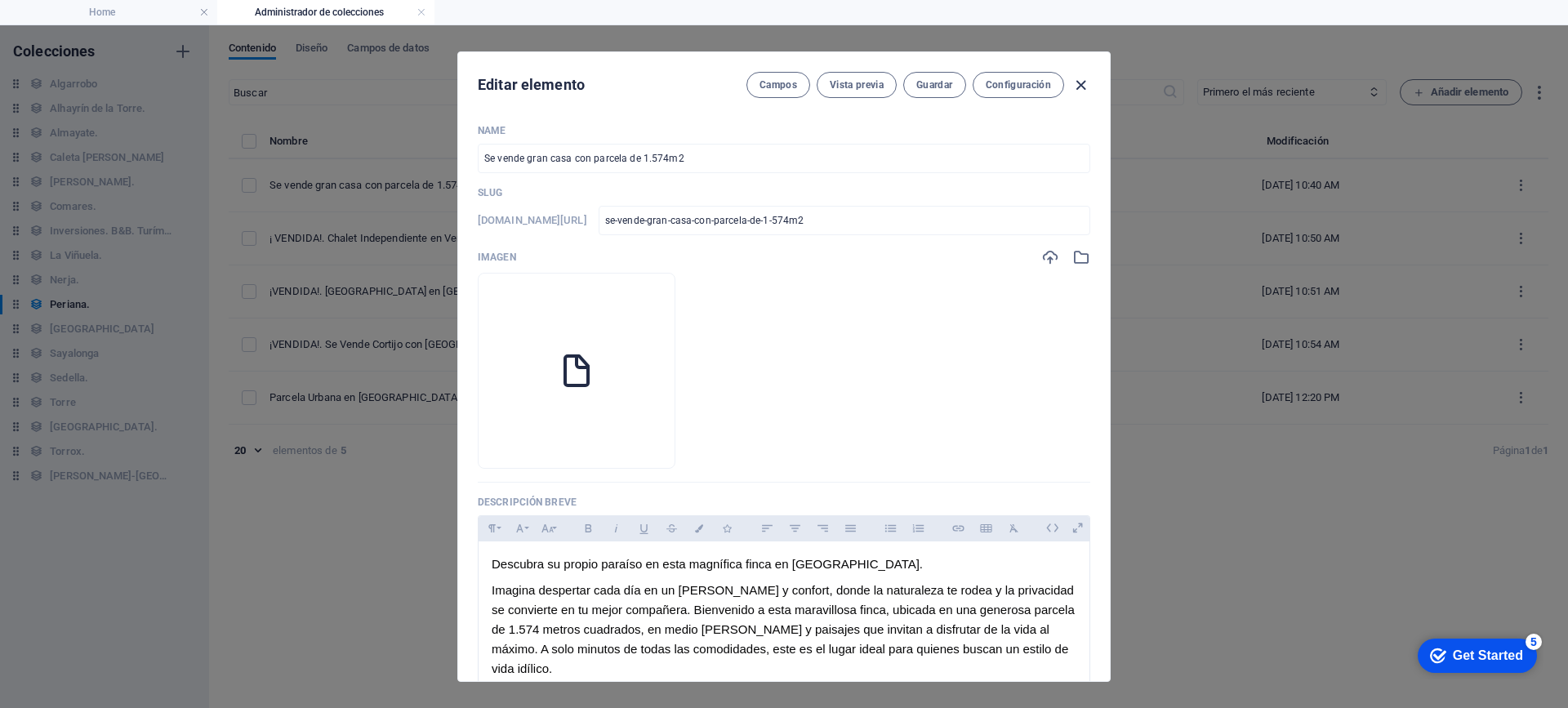
click at [1078, 87] on icon "button" at bounding box center [1080, 85] width 19 height 19
type input "se-vende-gran-casa-con-parcela-de-1-574m2"
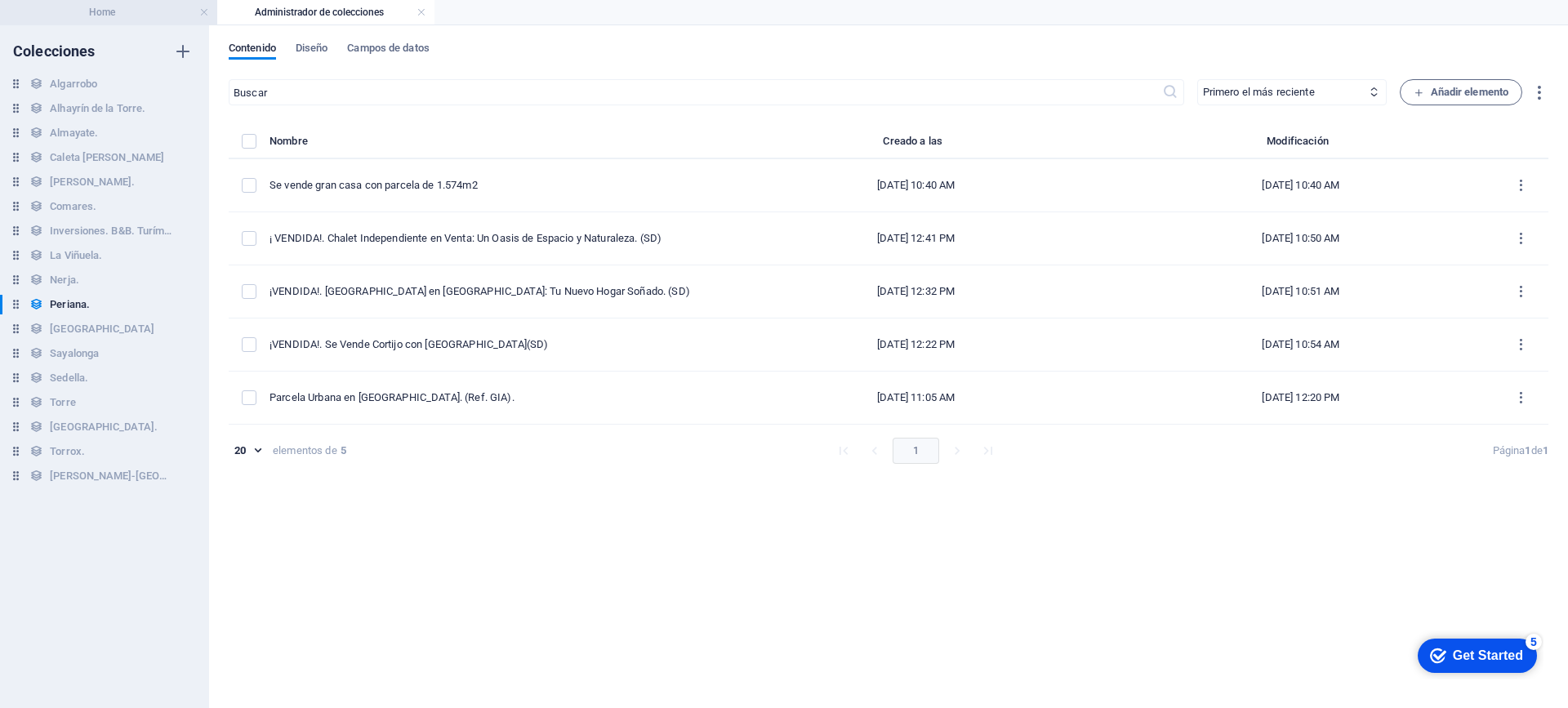
click at [128, 13] on h4 "Home" at bounding box center [108, 12] width 217 height 18
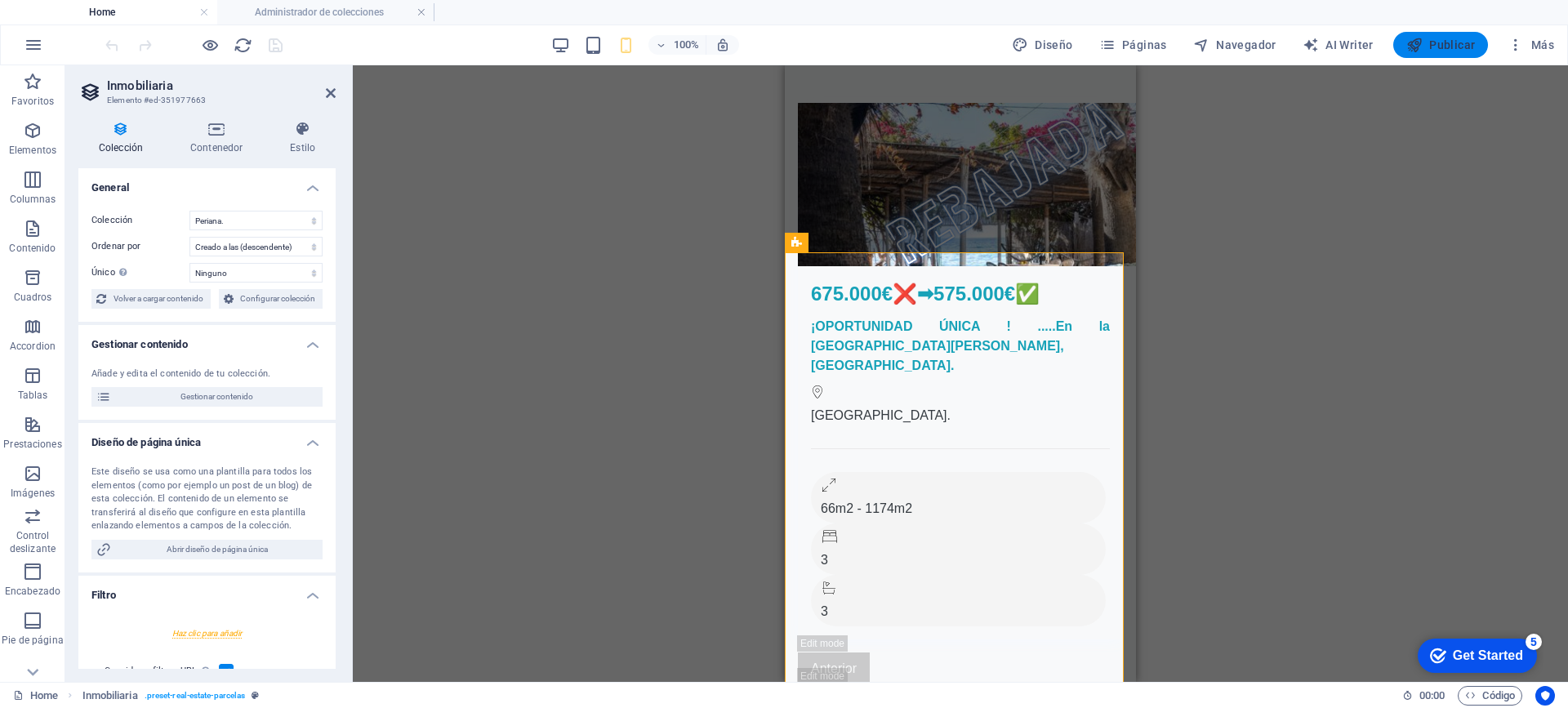
click at [1452, 46] on span "Publicar" at bounding box center [1440, 44] width 70 height 17
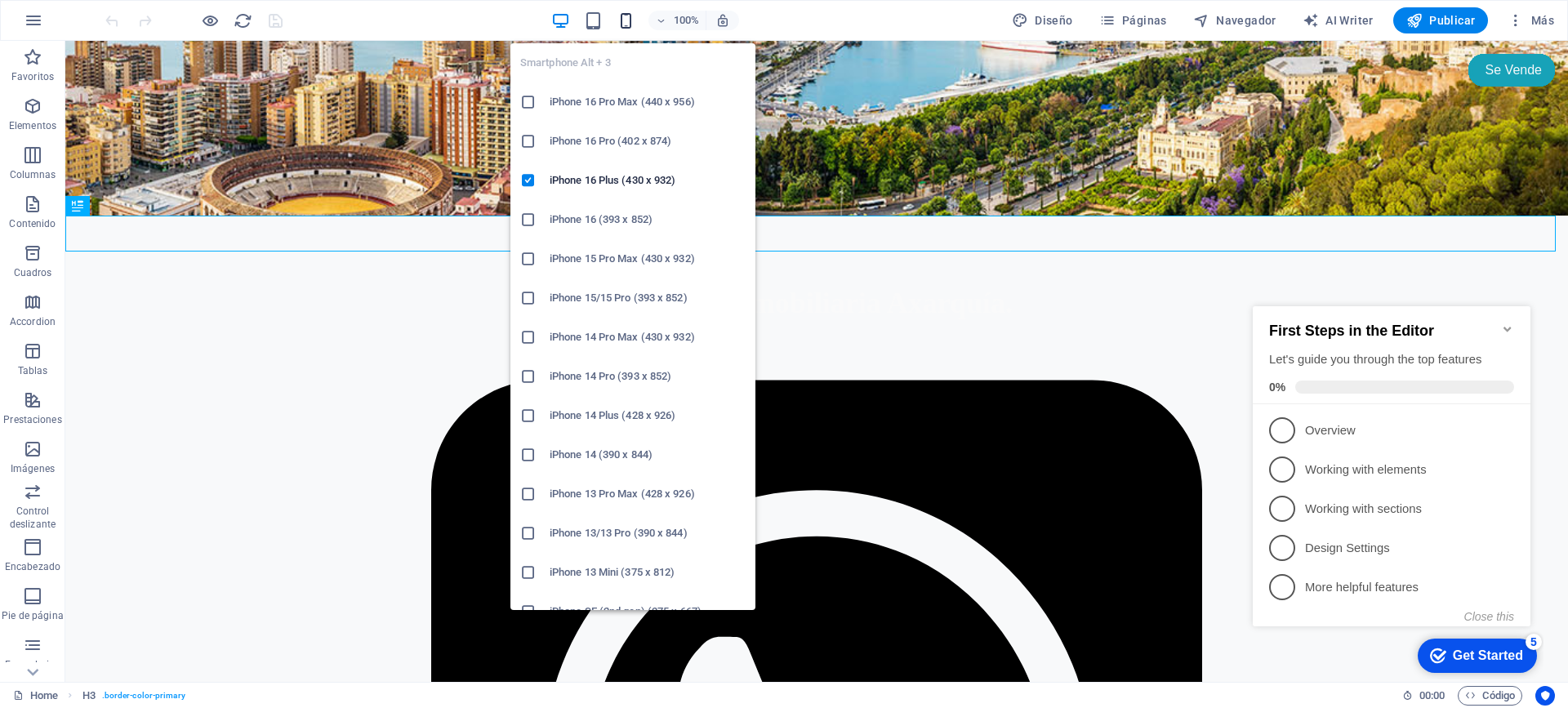
click at [628, 22] on icon "button" at bounding box center [625, 21] width 19 height 19
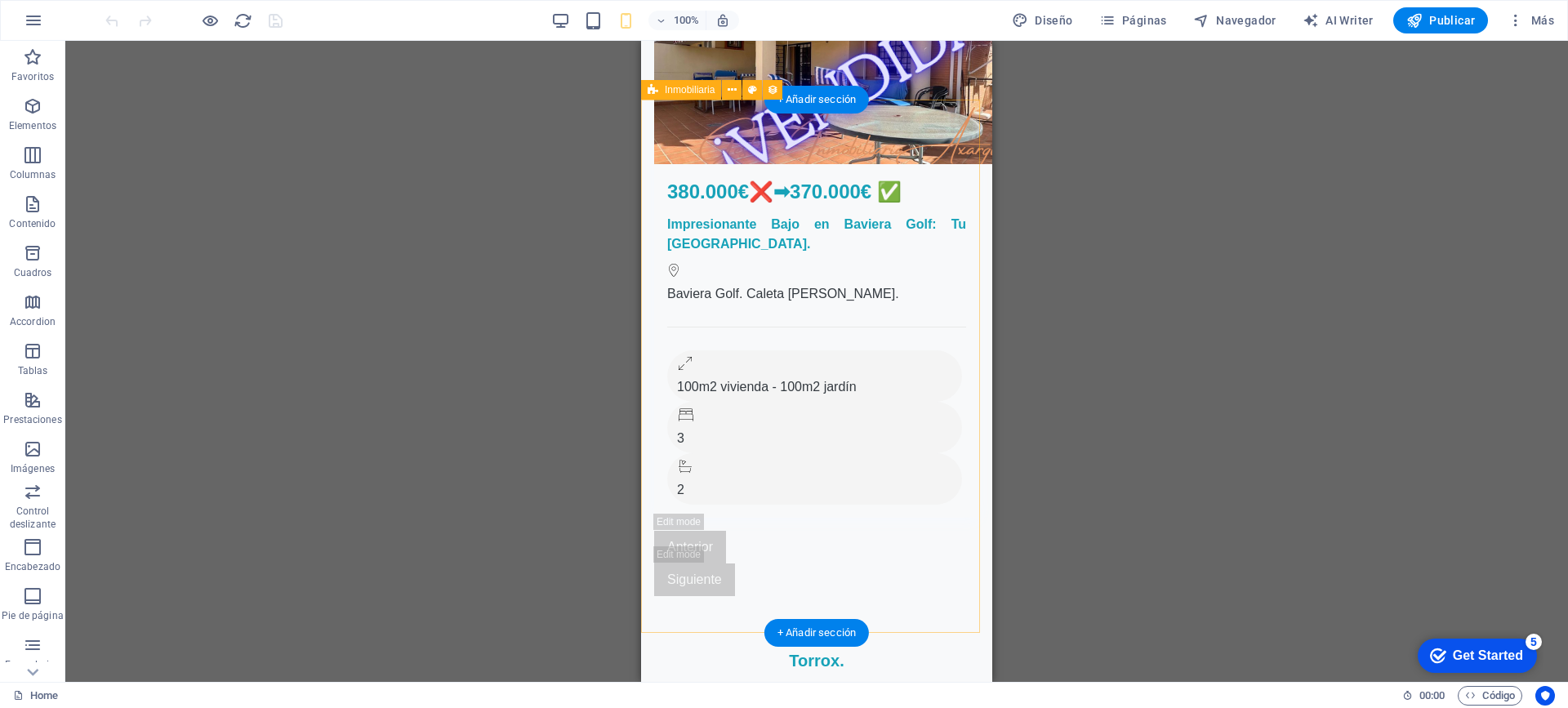
scroll to position [2123, 0]
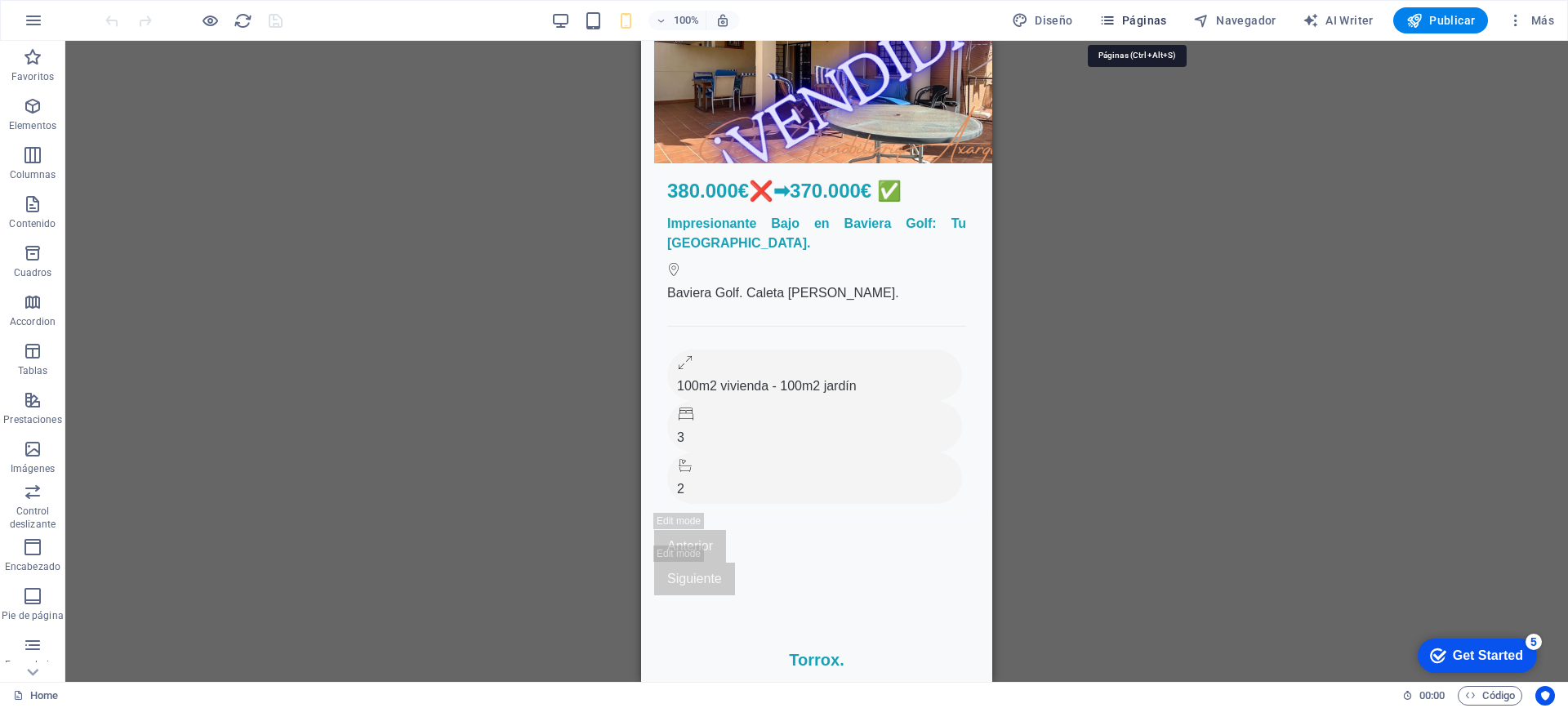
click at [1127, 15] on span "Páginas" at bounding box center [1132, 20] width 68 height 17
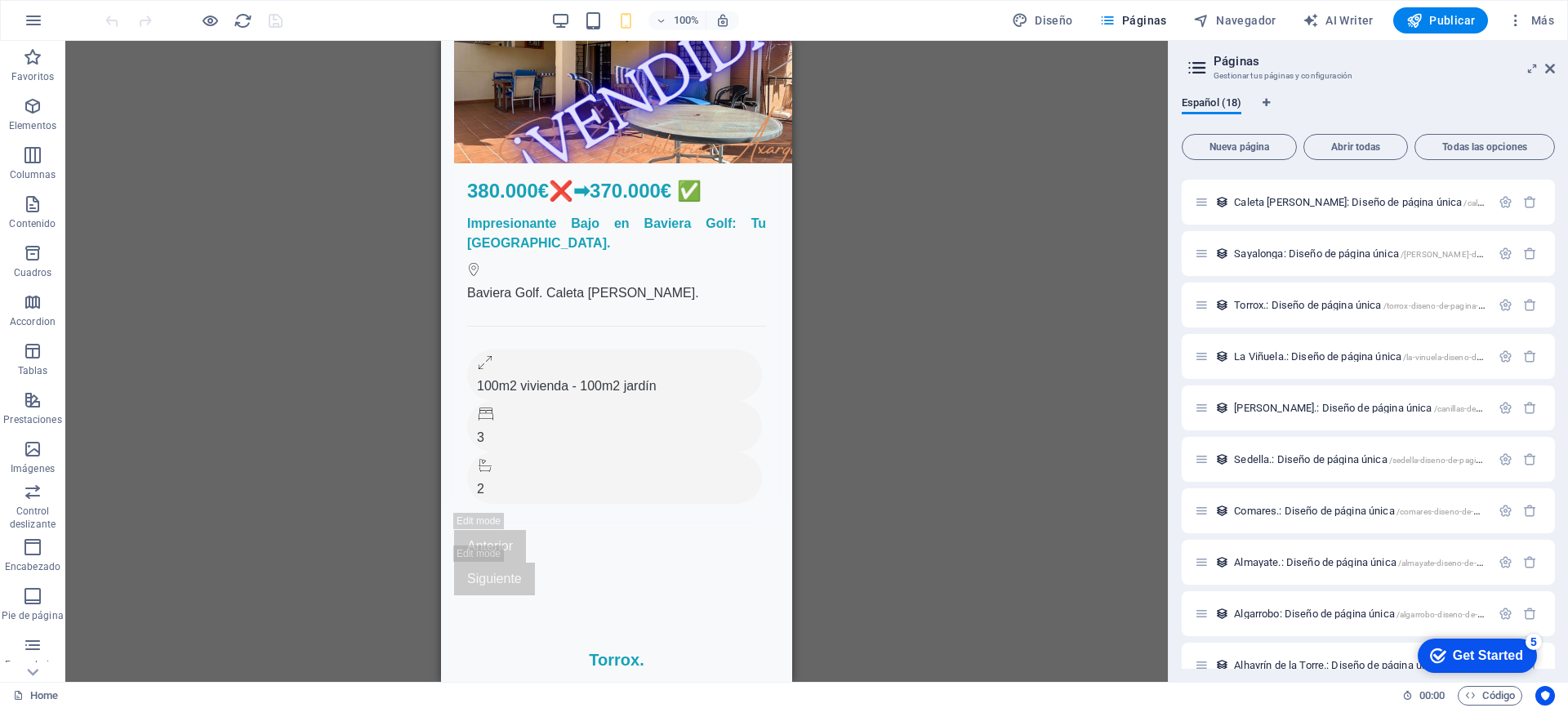
scroll to position [0, 0]
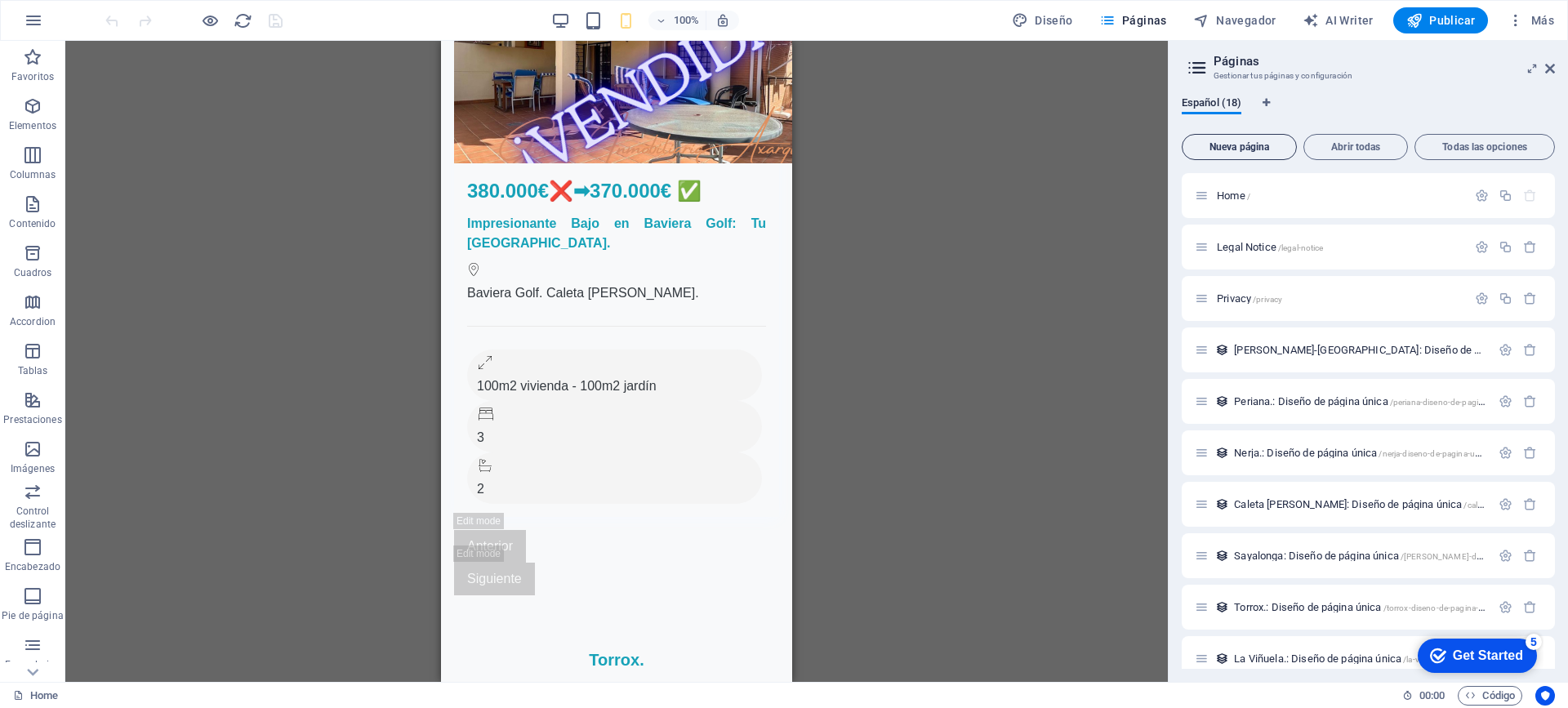
click at [1226, 147] on span "Nueva página" at bounding box center [1239, 148] width 100 height 10
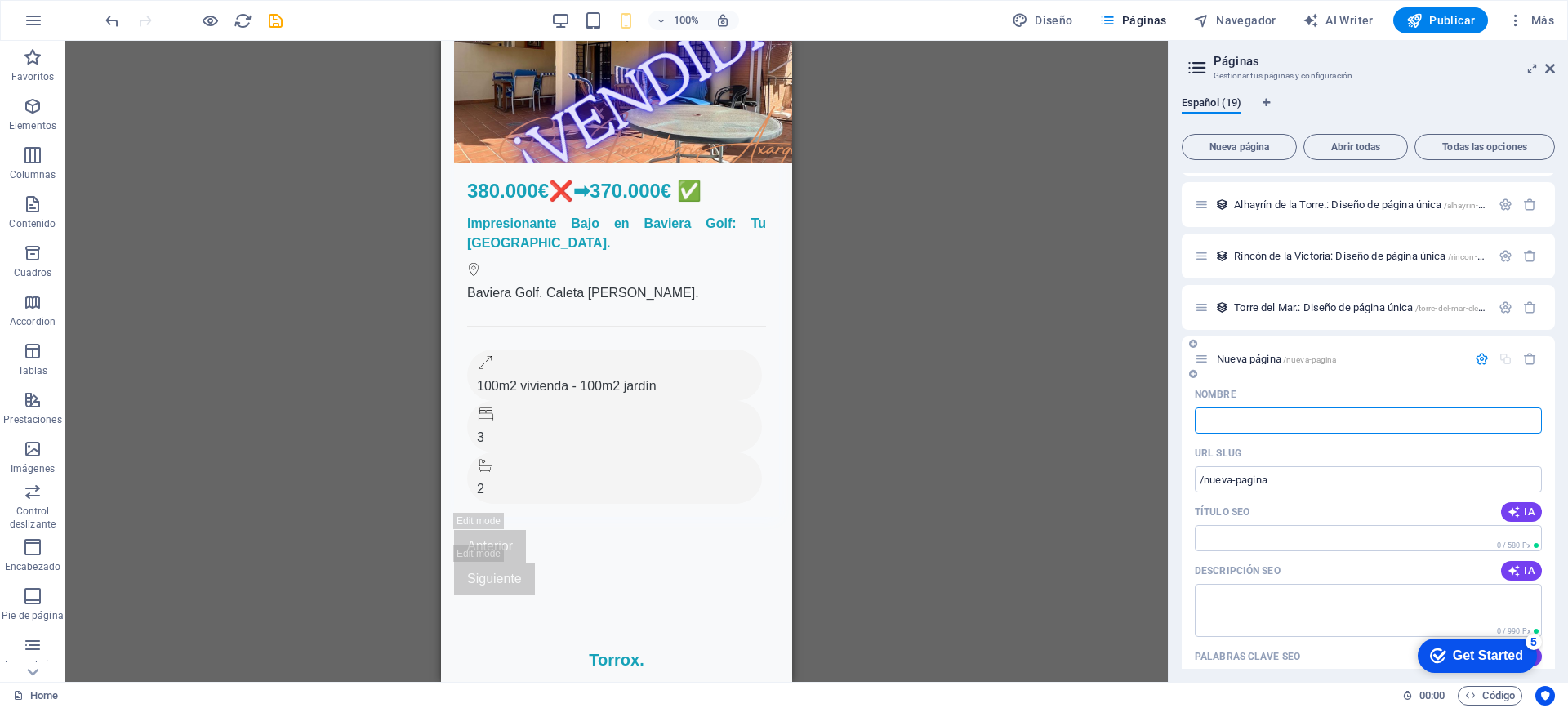
type input "/"
type input "M"
type input "/m"
type input "M"
type input "M´q"
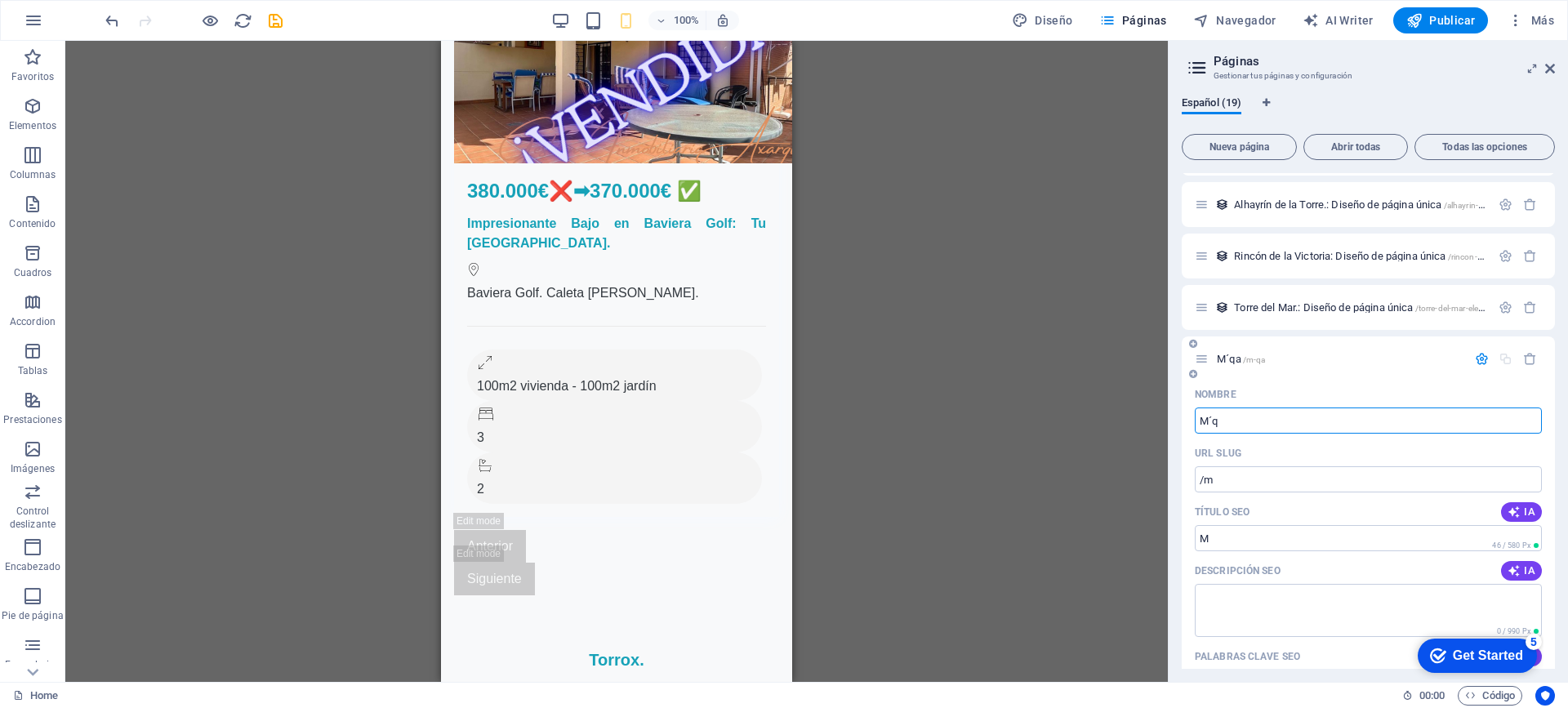
type input "/m-qa"
type input "M´qa"
type input "M"
type input "/m"
type input "M"
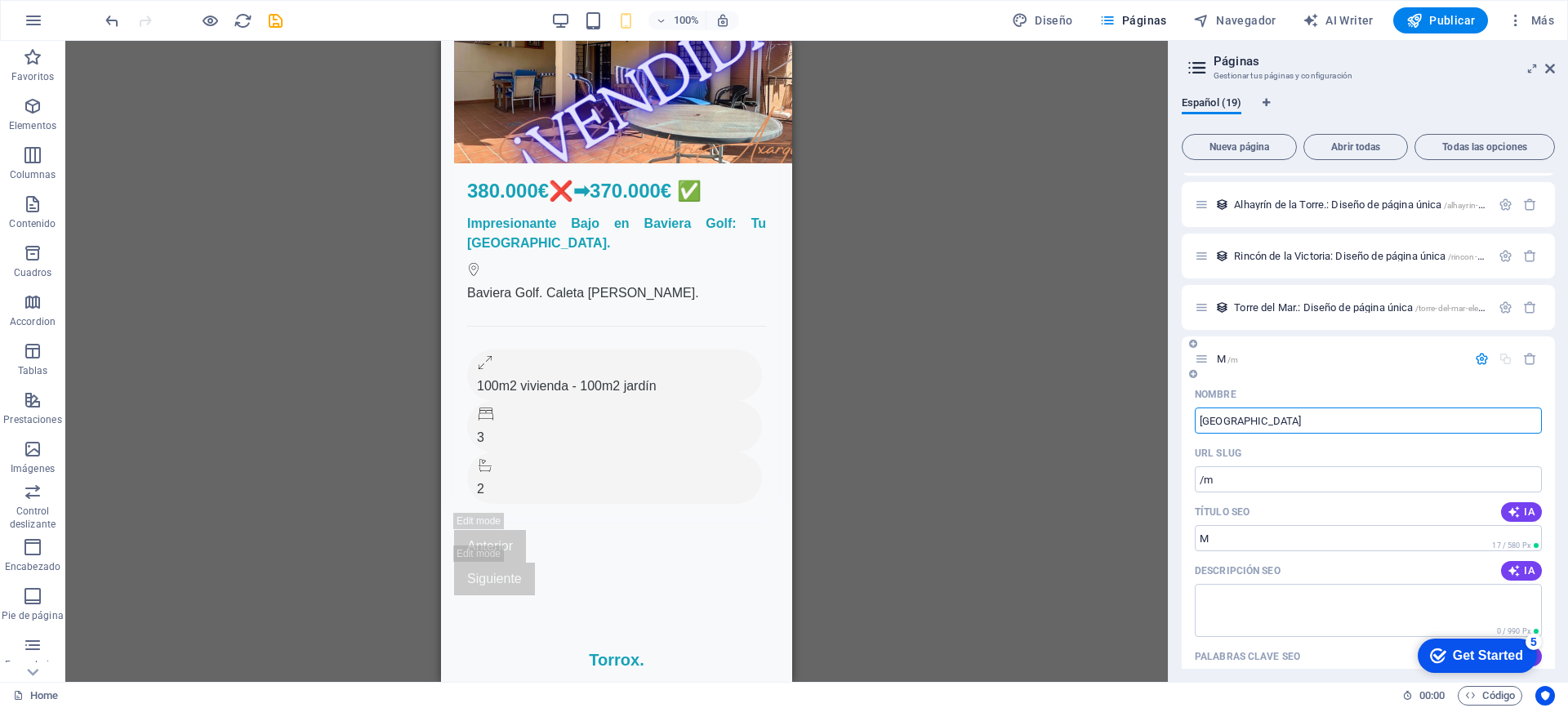
type input "Málaga"
type input "/malaga"
type input "Málaga"
type input "Málaga."
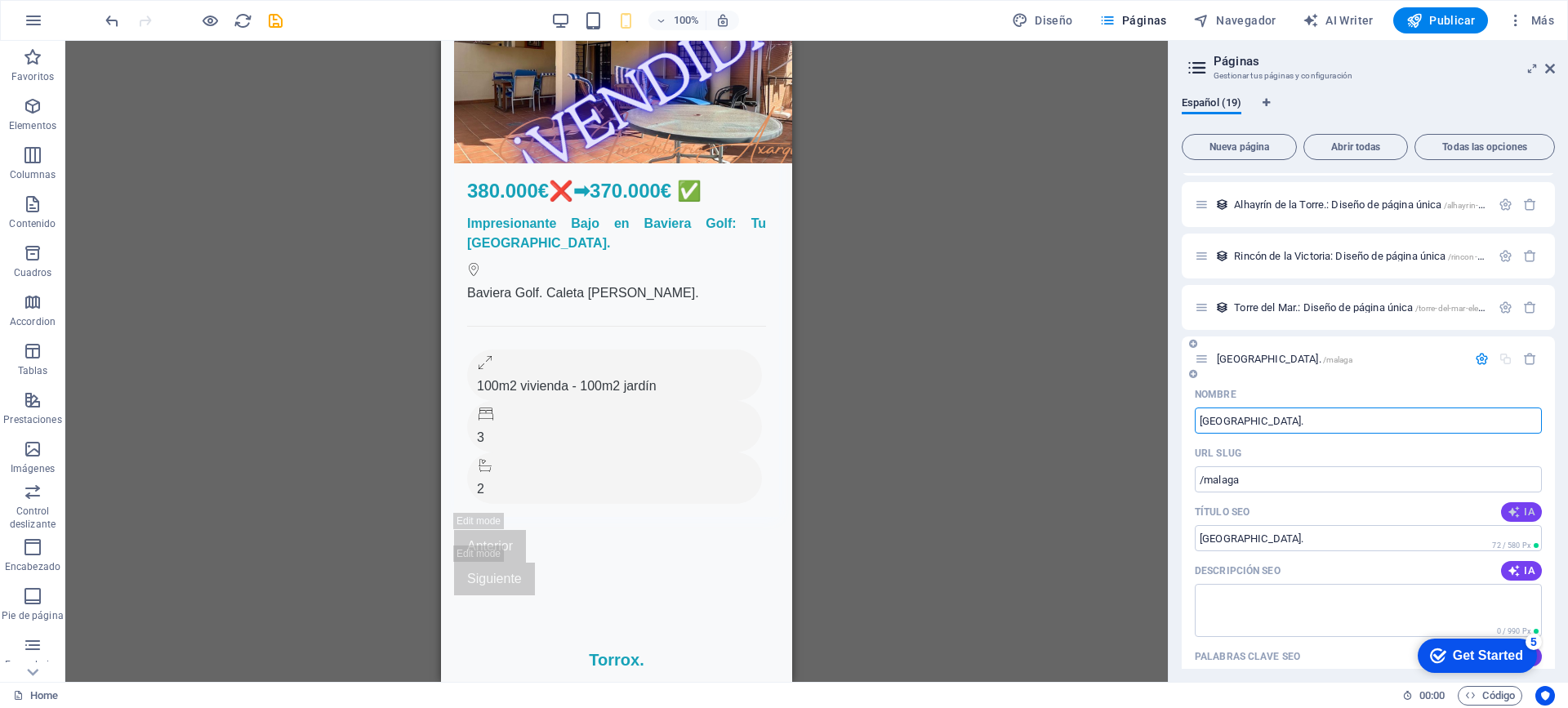
type input "Málaga."
click at [1524, 508] on span "IA" at bounding box center [1521, 511] width 28 height 13
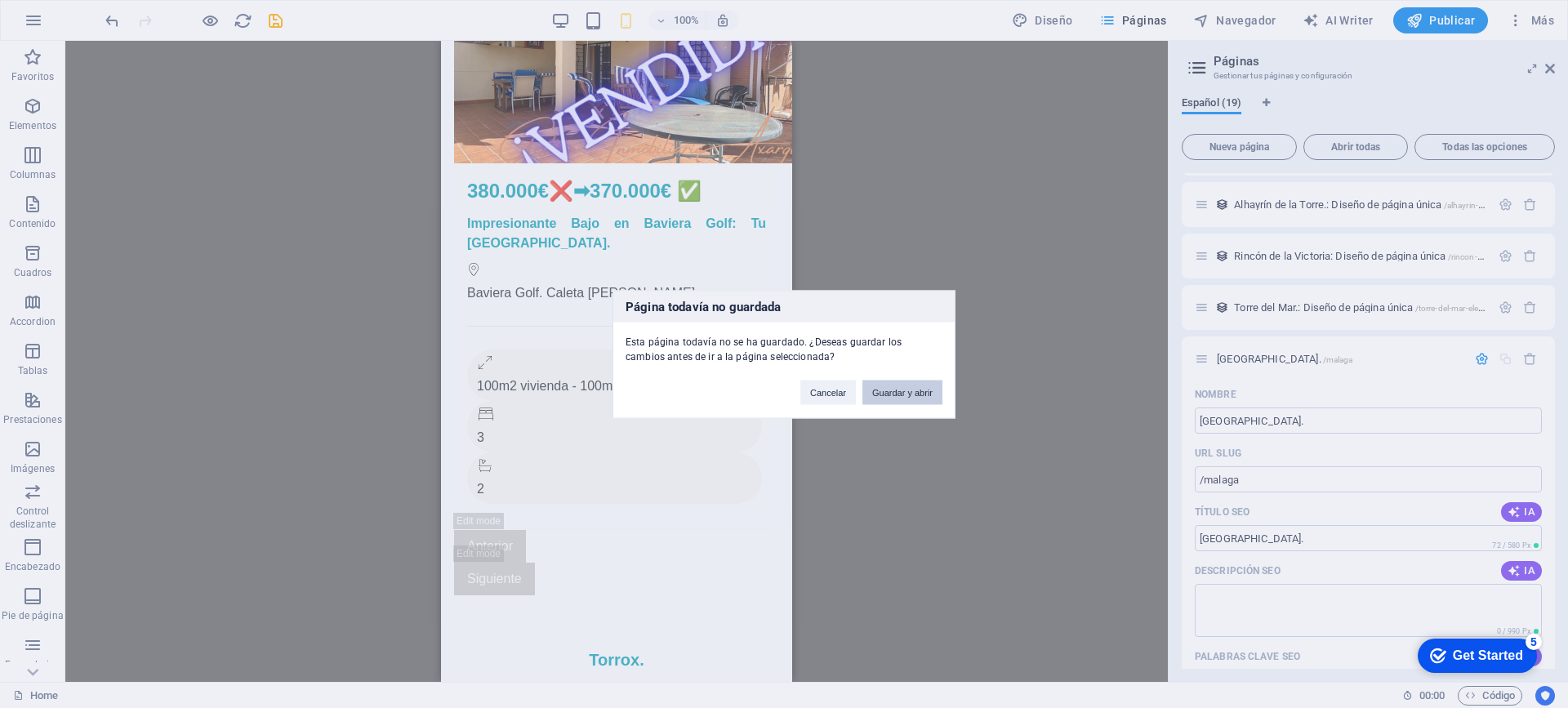
click at [898, 385] on button "Guardar y abrir" at bounding box center [901, 391] width 80 height 25
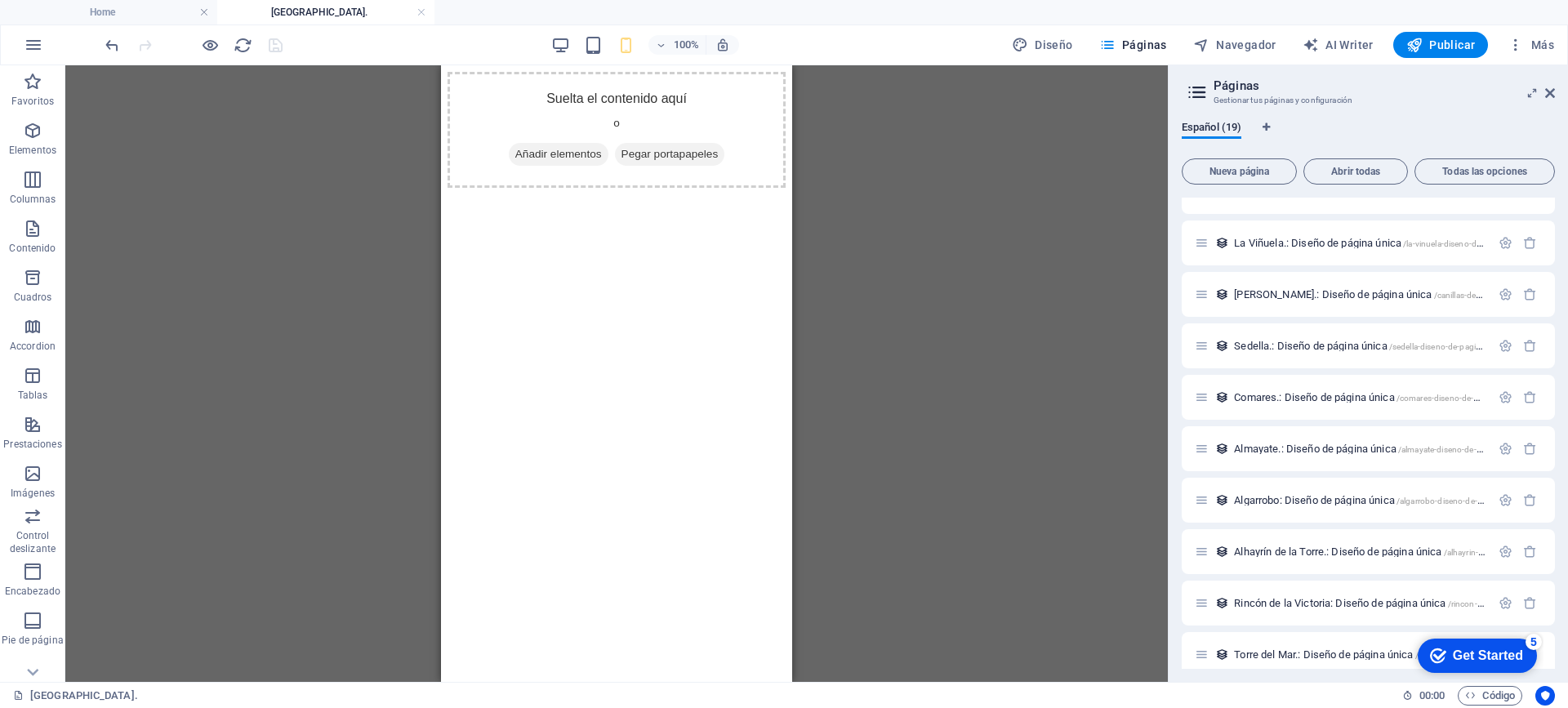
scroll to position [0, 0]
click at [35, 128] on icon "button" at bounding box center [32, 131] width 20 height 20
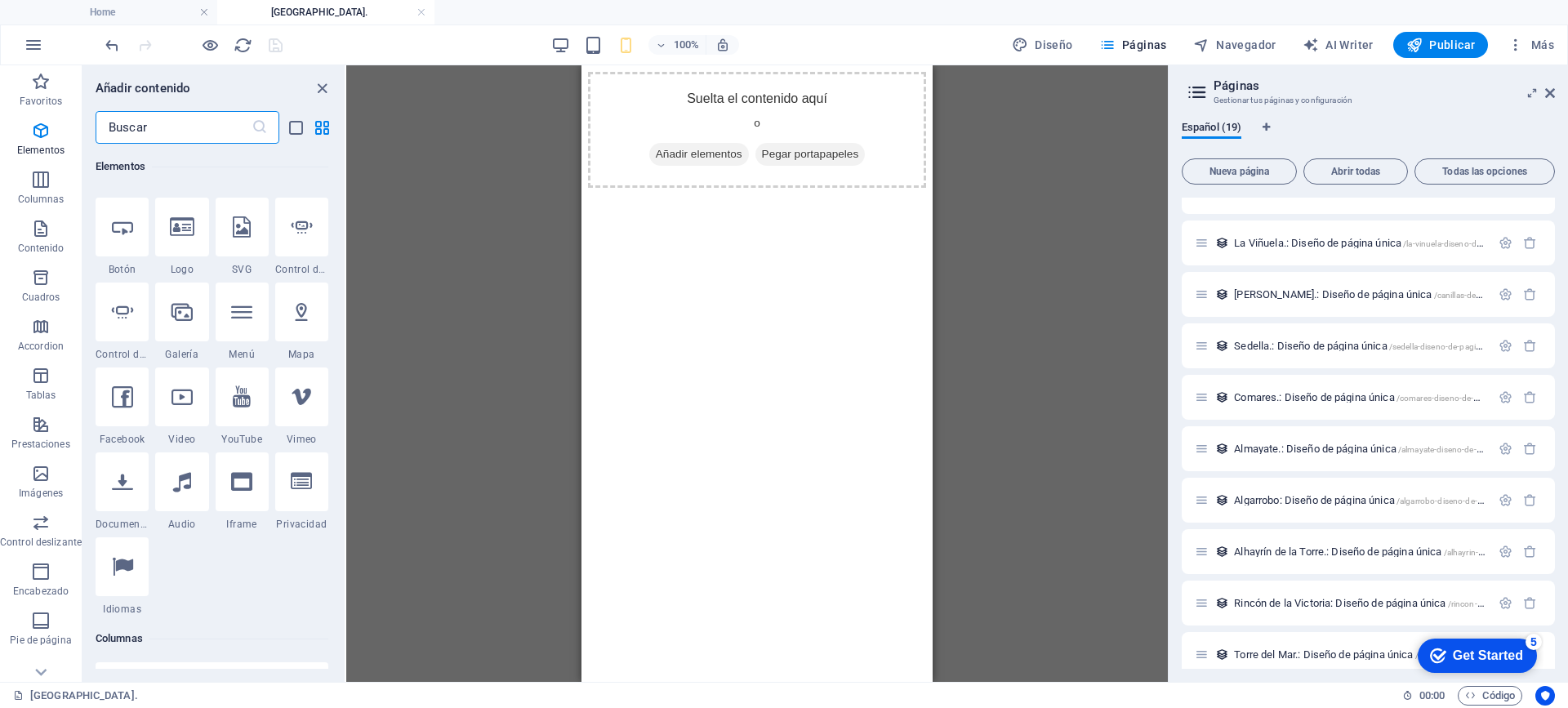
scroll to position [471, 0]
click at [44, 84] on icon "button" at bounding box center [41, 82] width 20 height 20
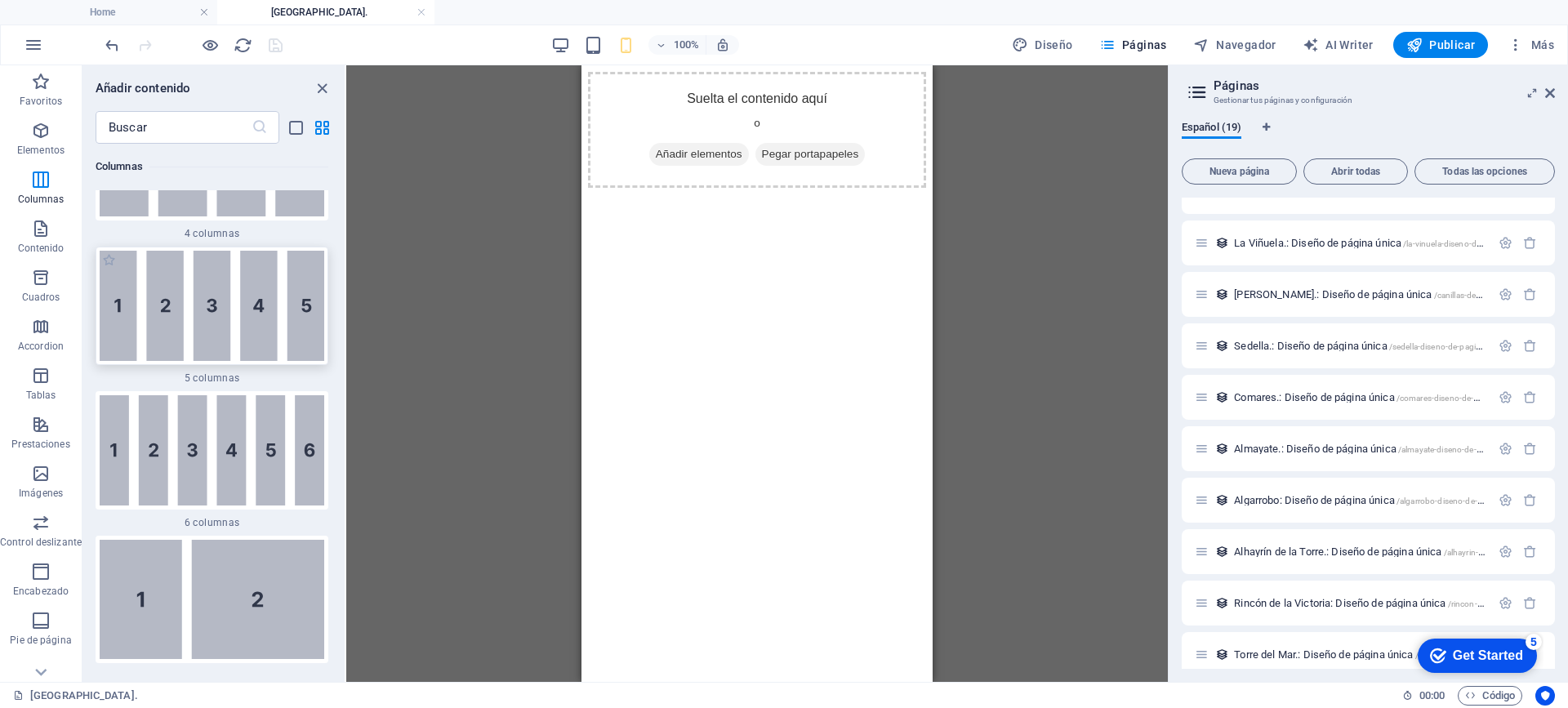
scroll to position [1470, 0]
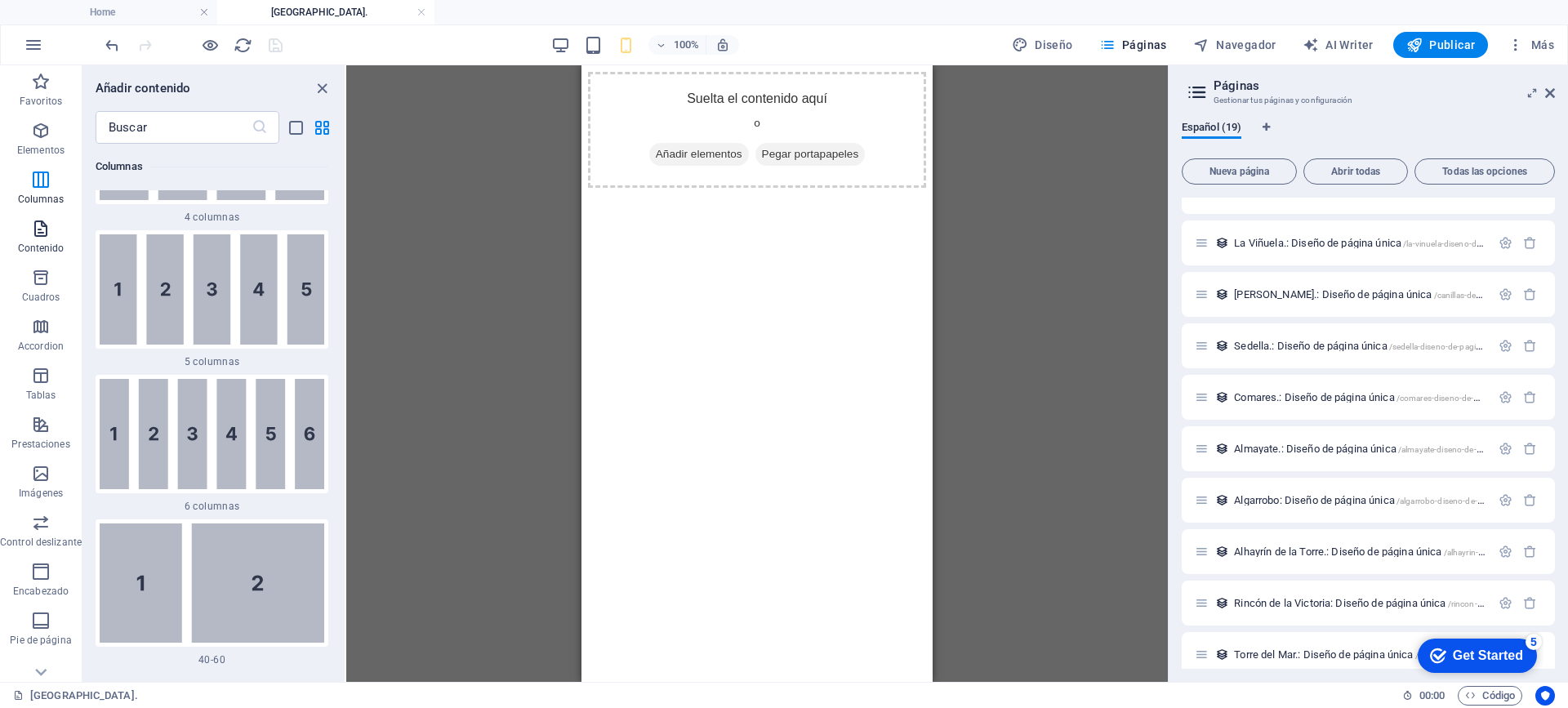
click at [39, 235] on icon "button" at bounding box center [41, 229] width 20 height 20
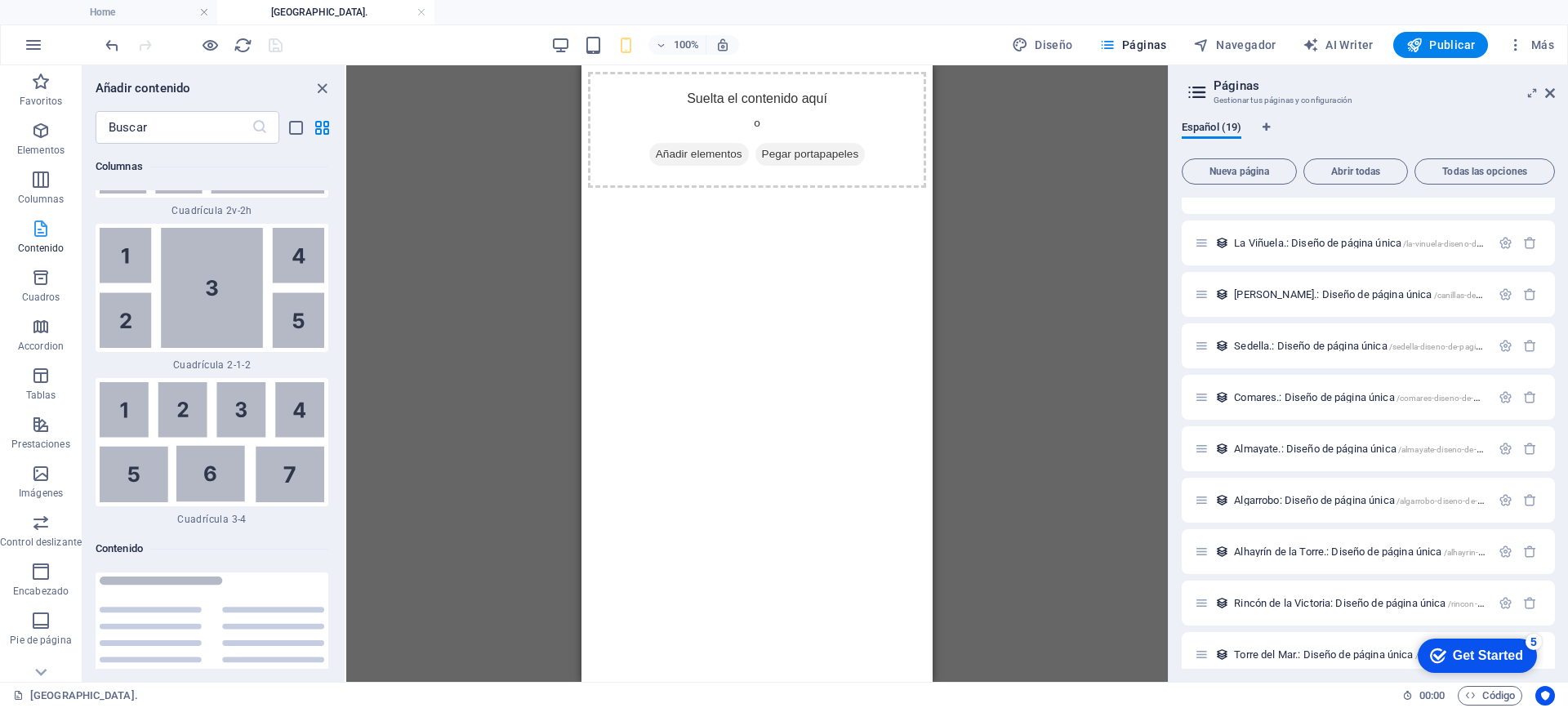
scroll to position [5560, 0]
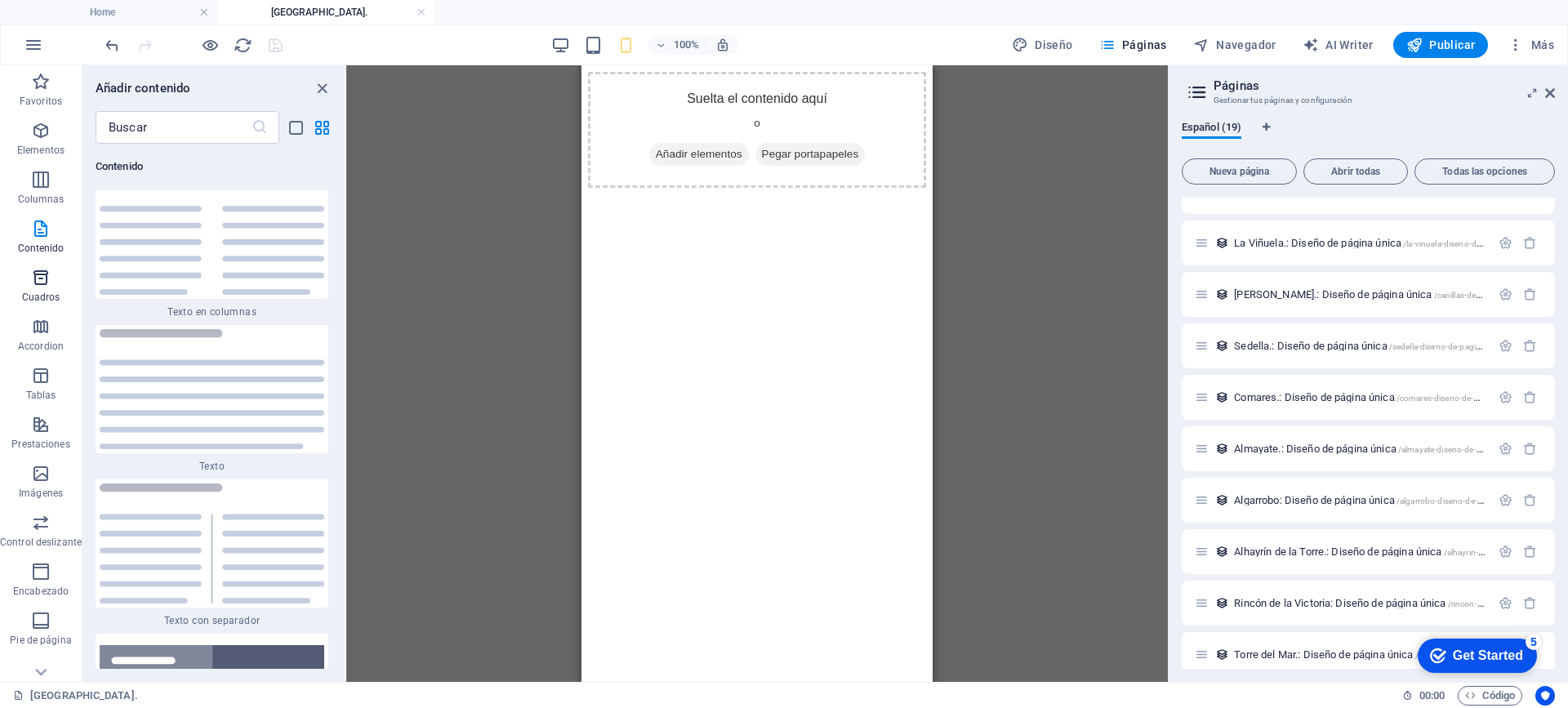
click at [41, 270] on icon "button" at bounding box center [41, 277] width 20 height 20
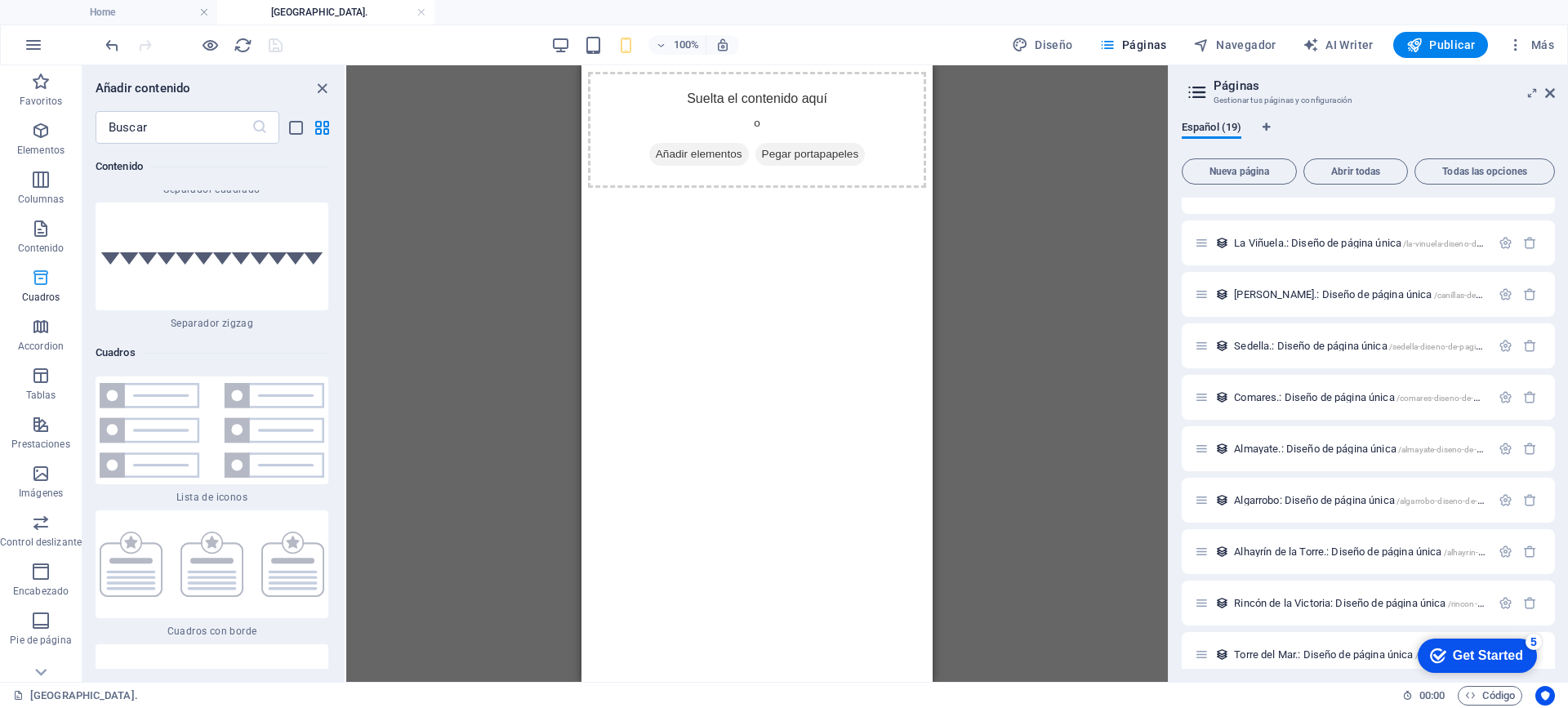
scroll to position [8861, 0]
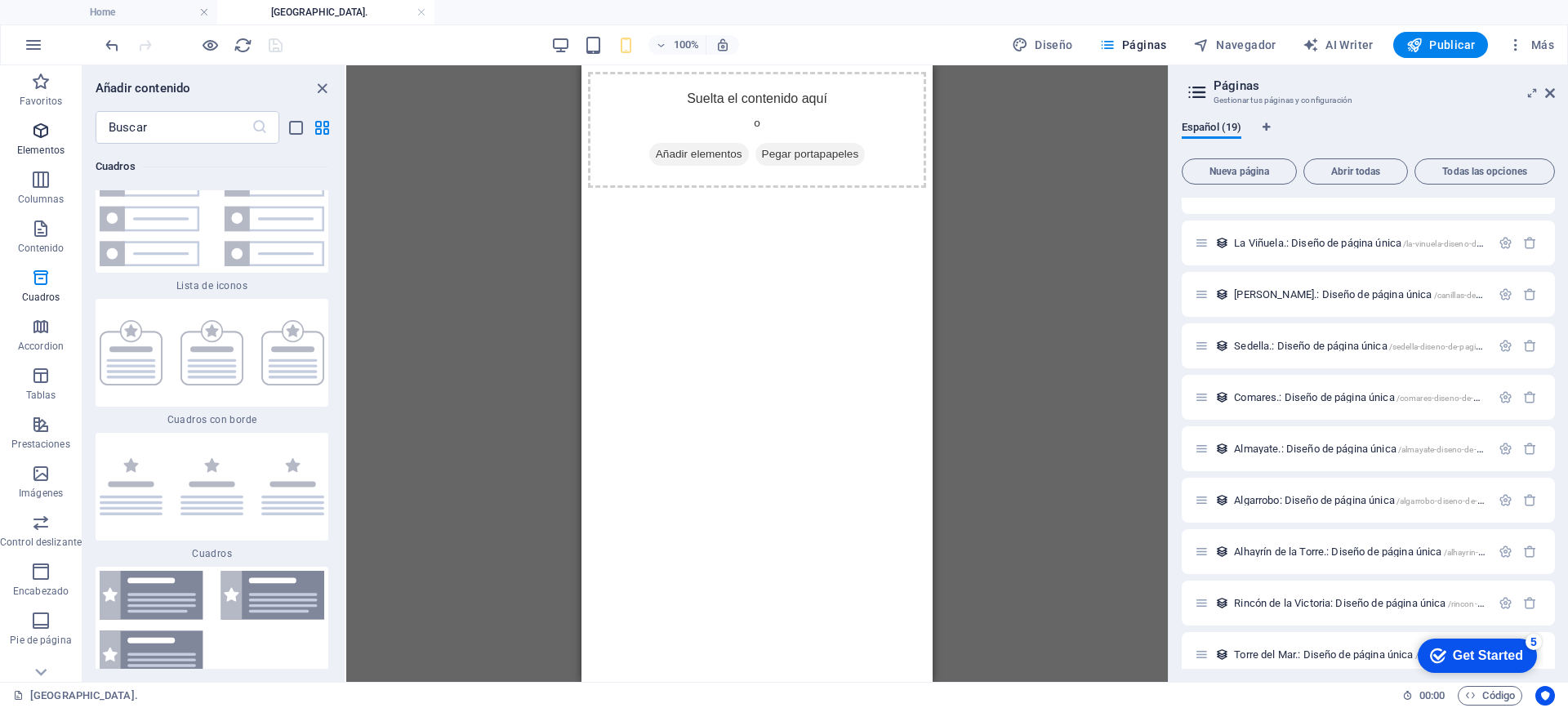
click at [41, 133] on icon "button" at bounding box center [41, 131] width 20 height 20
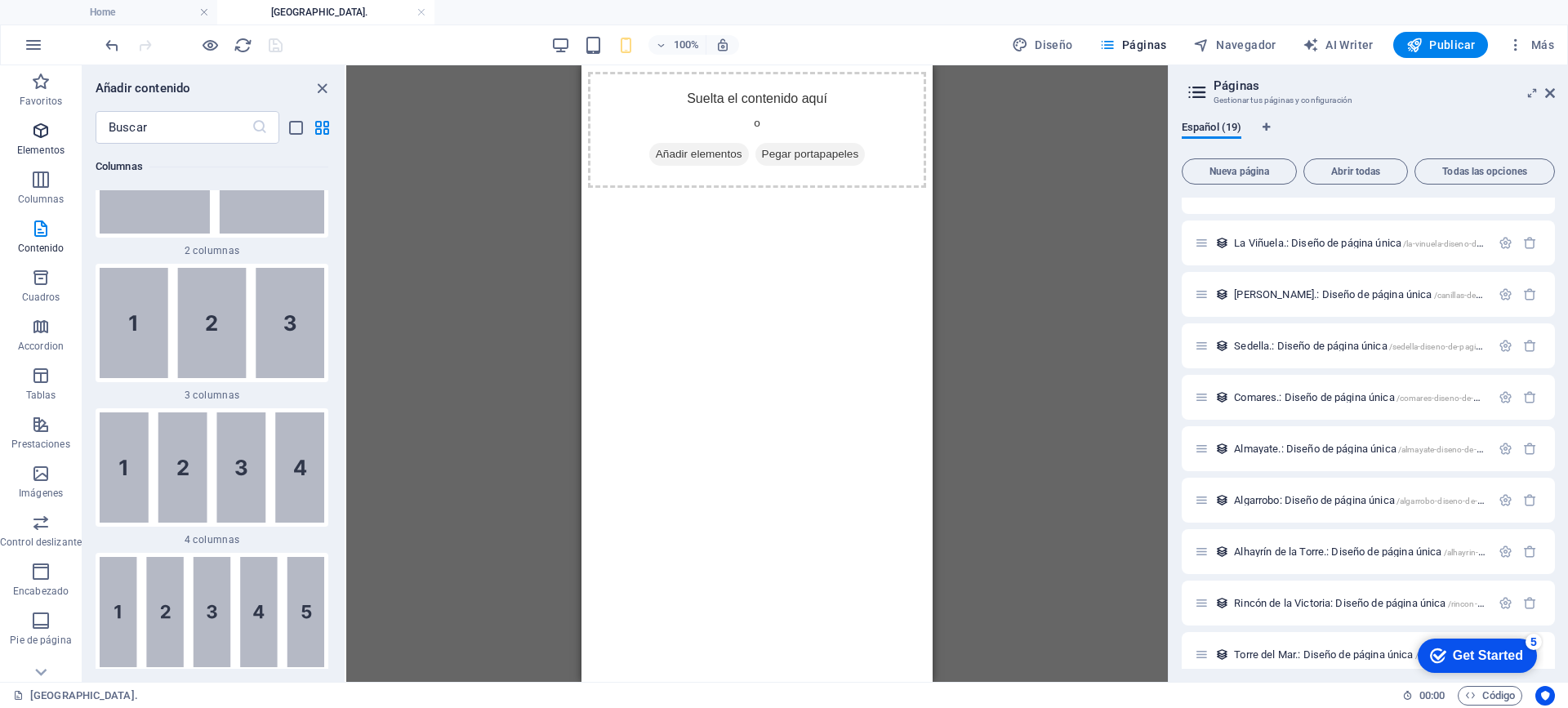
scroll to position [308, 0]
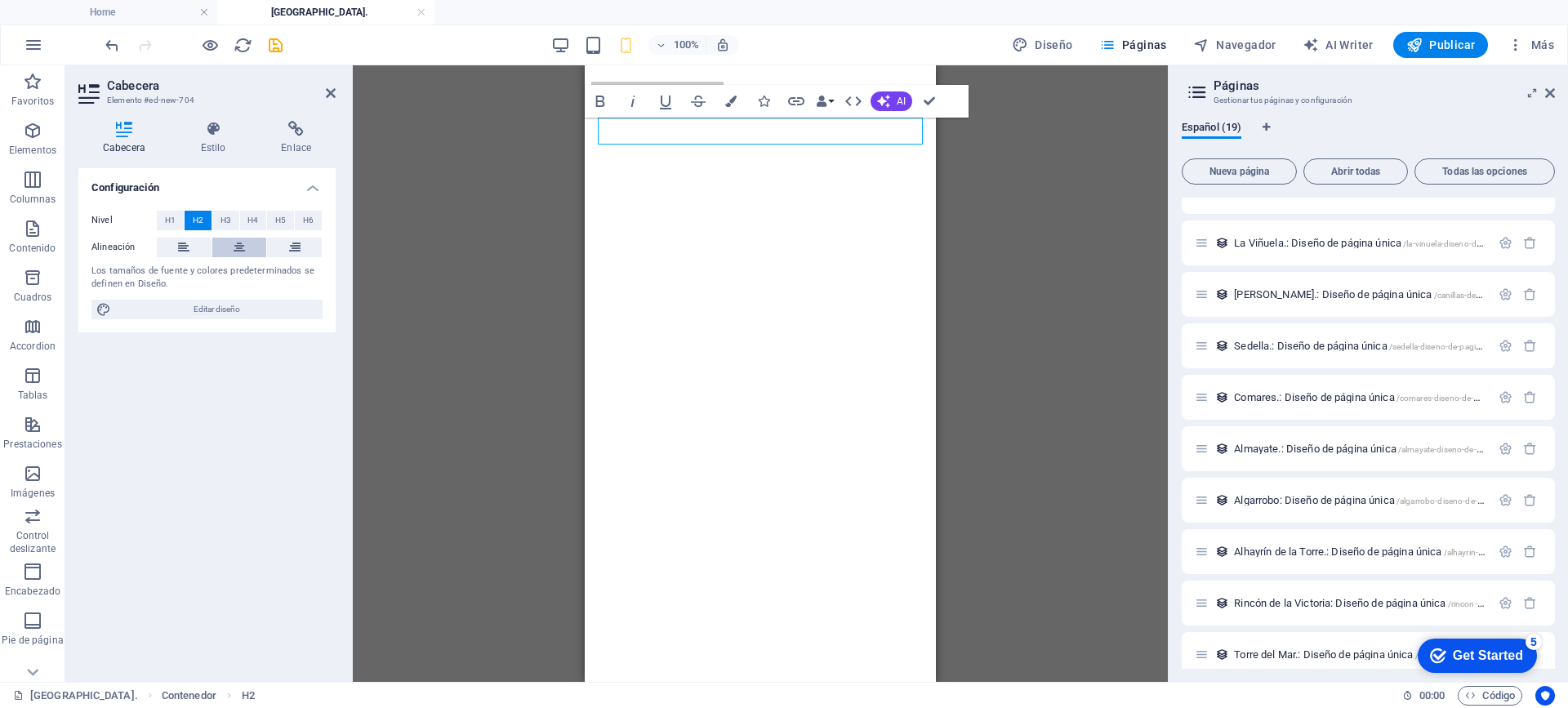
click at [241, 246] on icon at bounding box center [240, 248] width 12 height 20
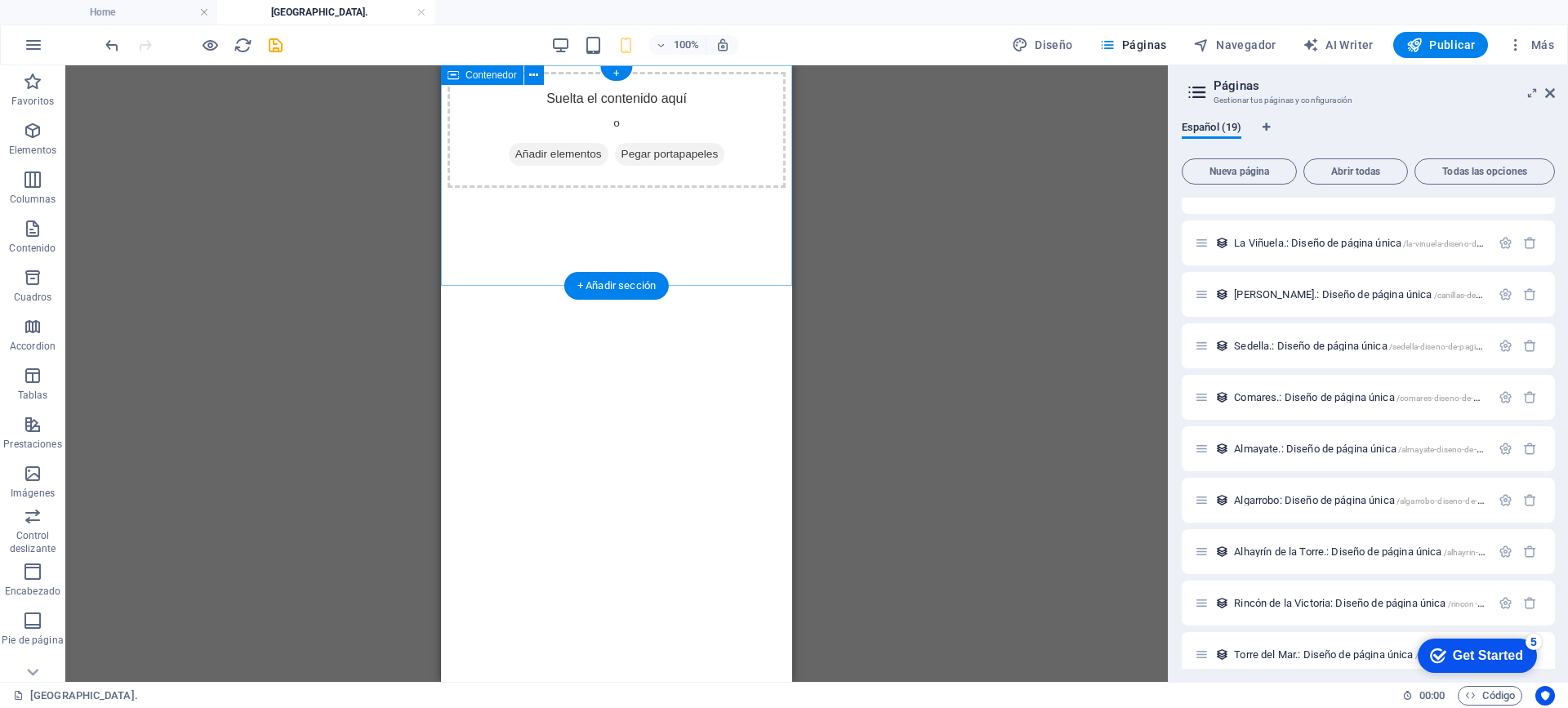
click at [631, 178] on div "Suelta el contenido aquí o Añadir elementos Pegar portapapeles" at bounding box center [616, 130] width 338 height 116
click at [40, 229] on icon "button" at bounding box center [32, 229] width 20 height 20
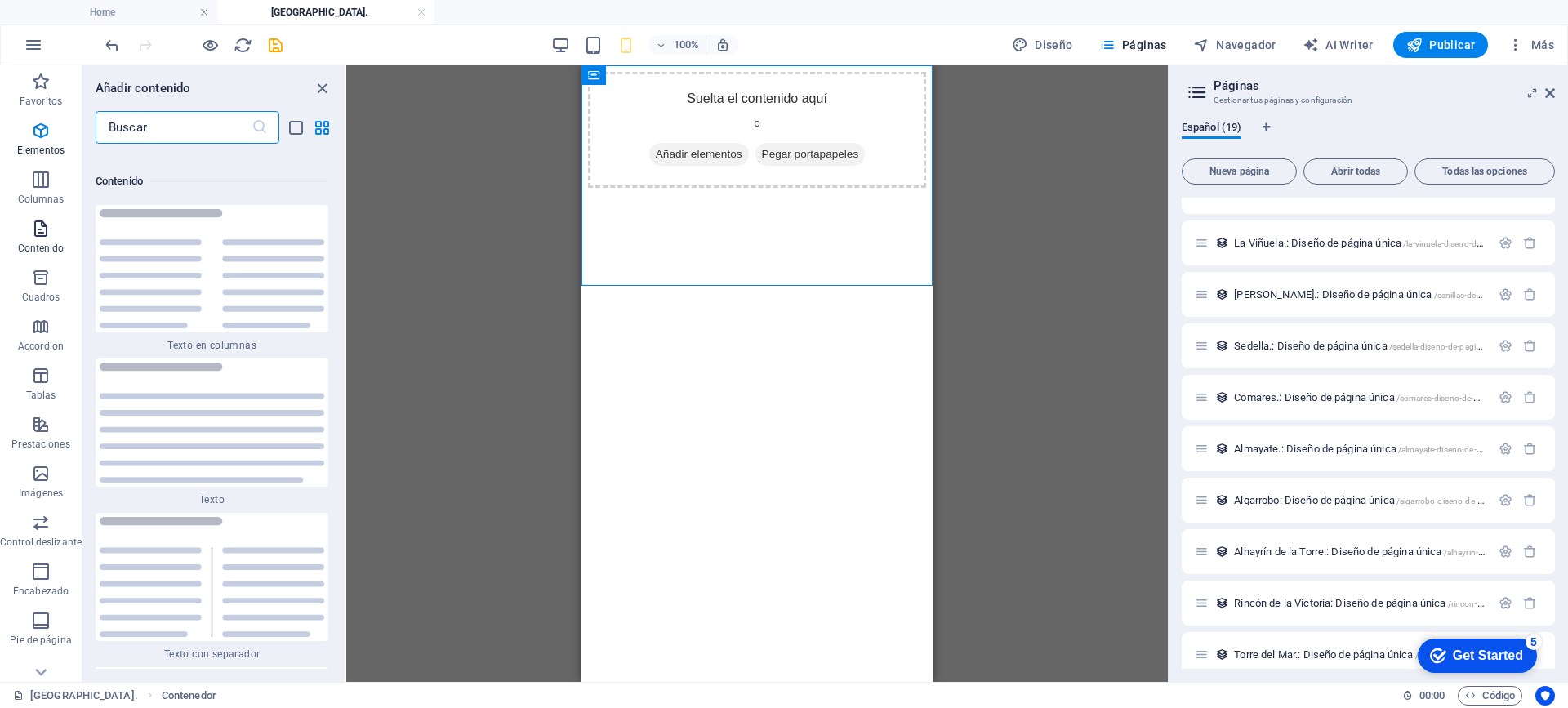
scroll to position [5560, 0]
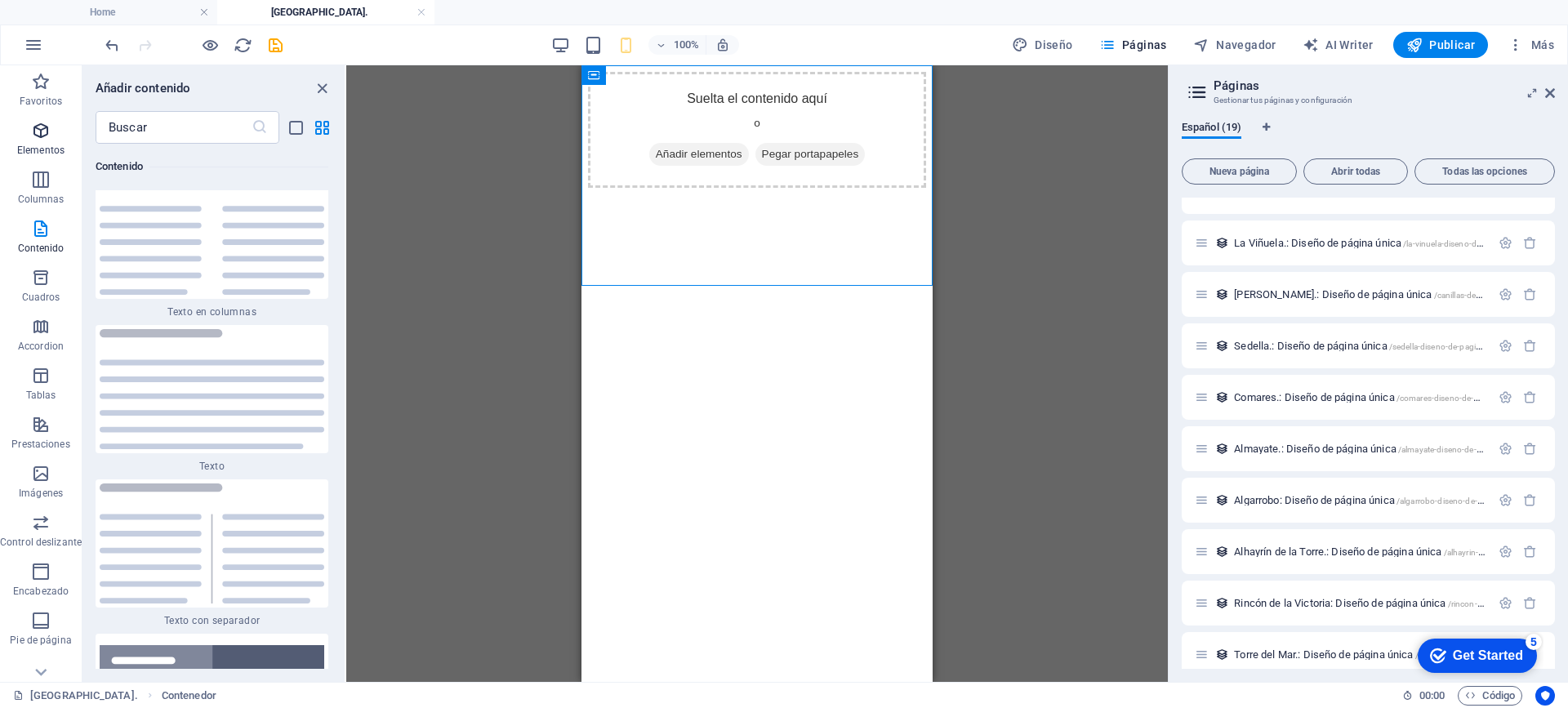
click at [29, 133] on span "Elementos" at bounding box center [40, 141] width 82 height 39
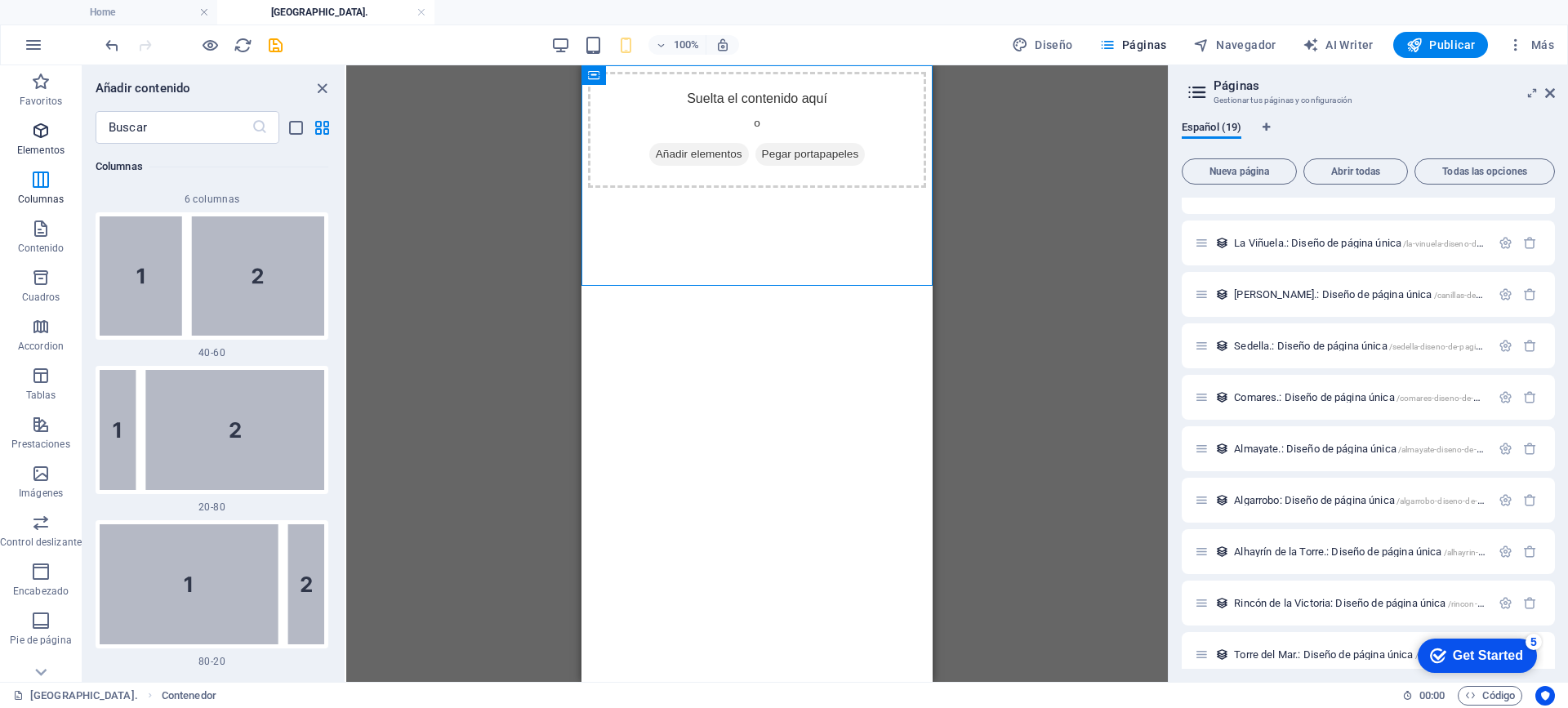
scroll to position [308, 0]
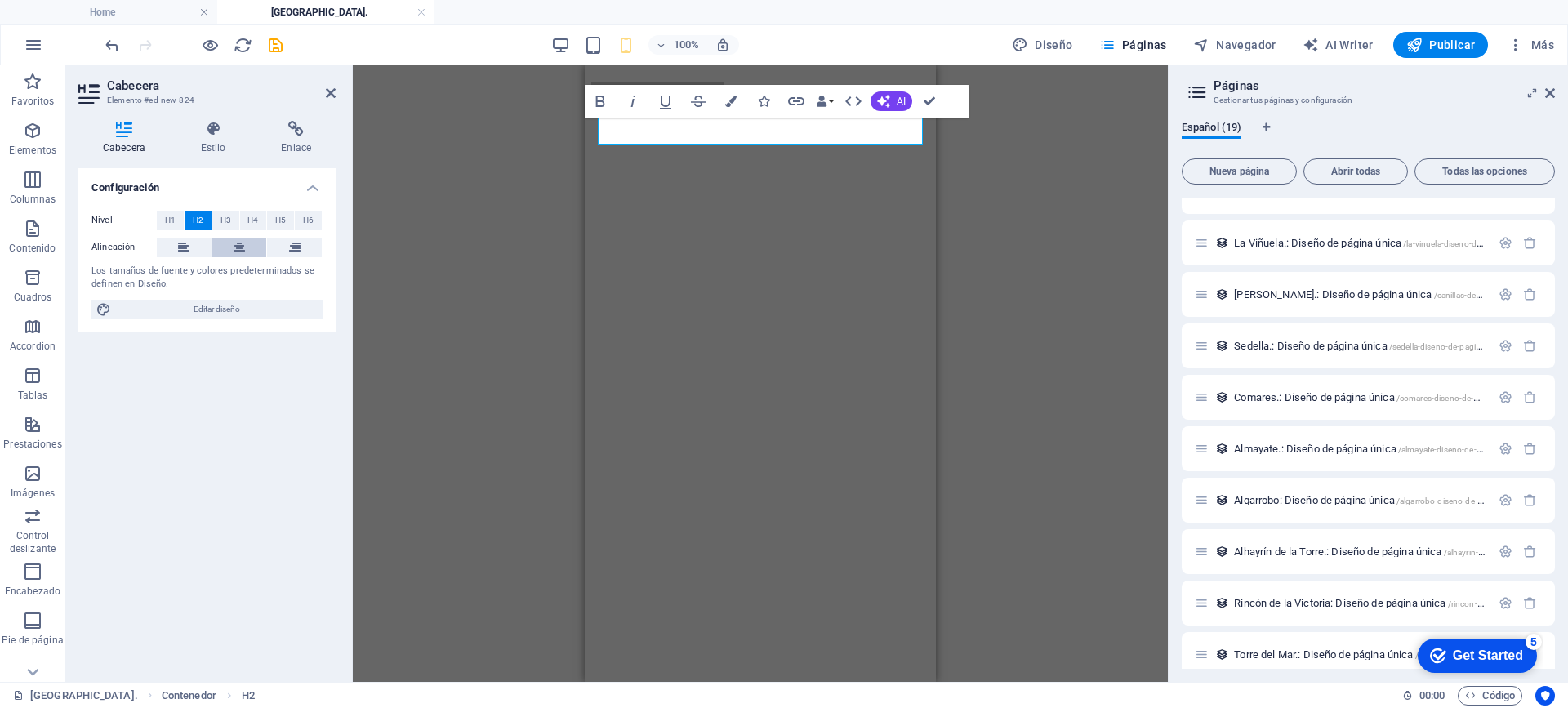
click at [240, 244] on icon at bounding box center [240, 248] width 12 height 20
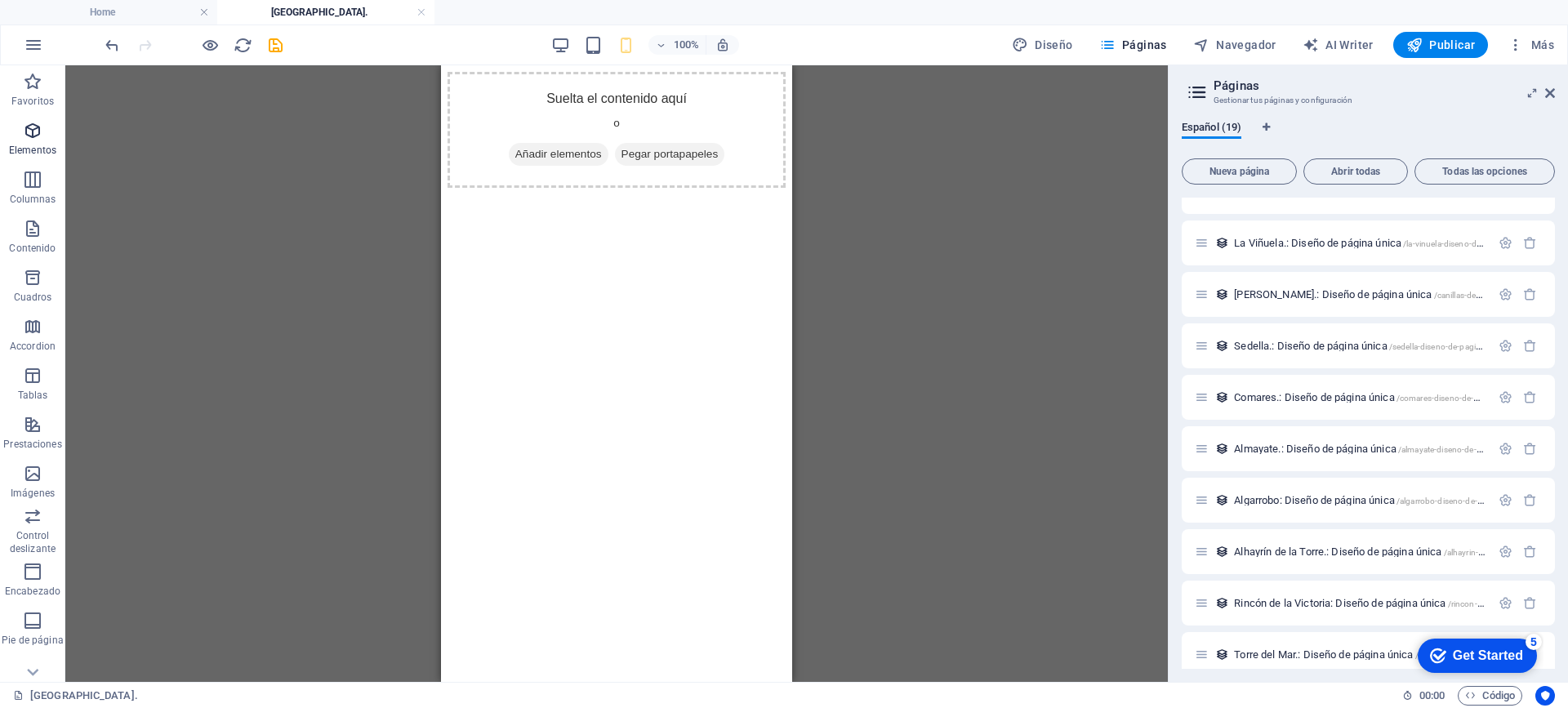
click at [38, 122] on icon "button" at bounding box center [32, 131] width 20 height 20
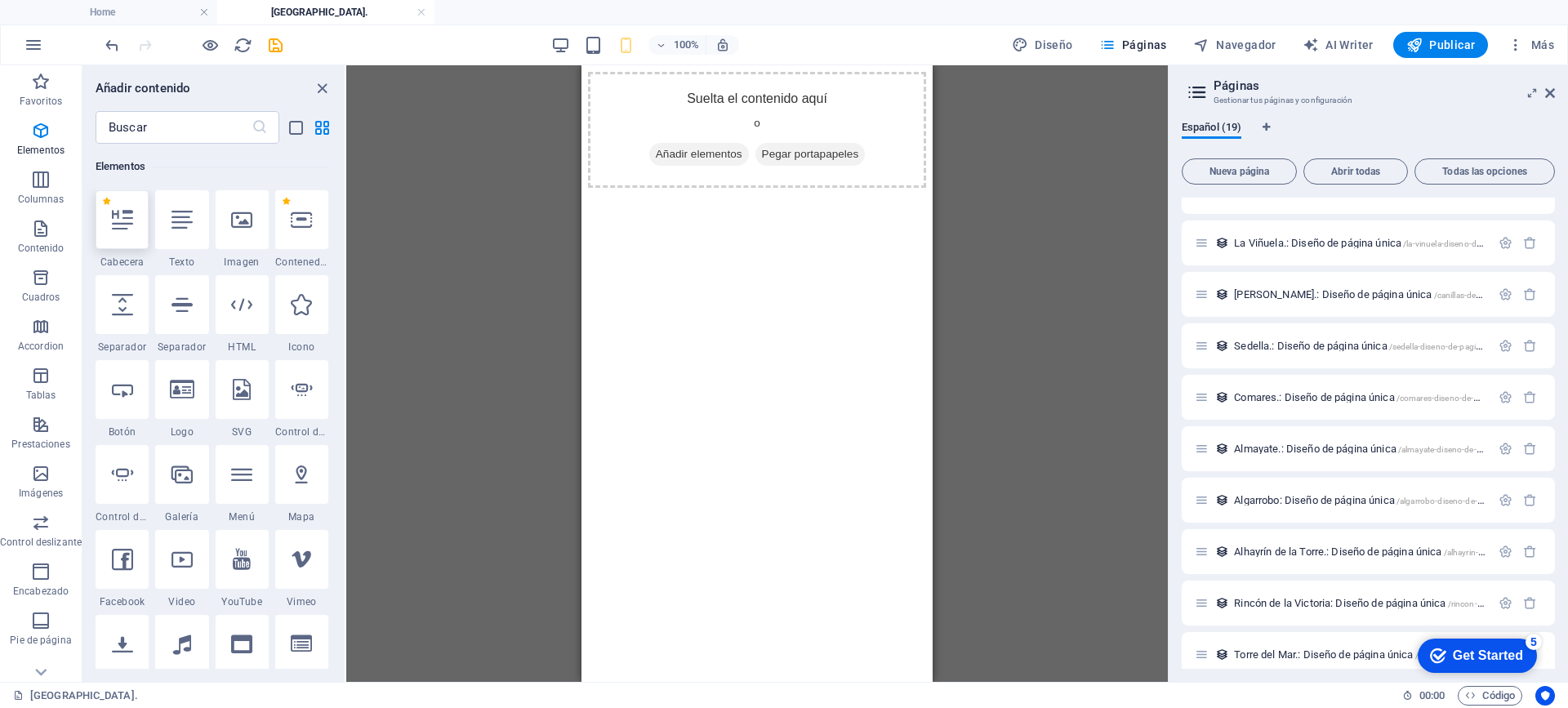
click at [114, 223] on icon at bounding box center [123, 220] width 22 height 22
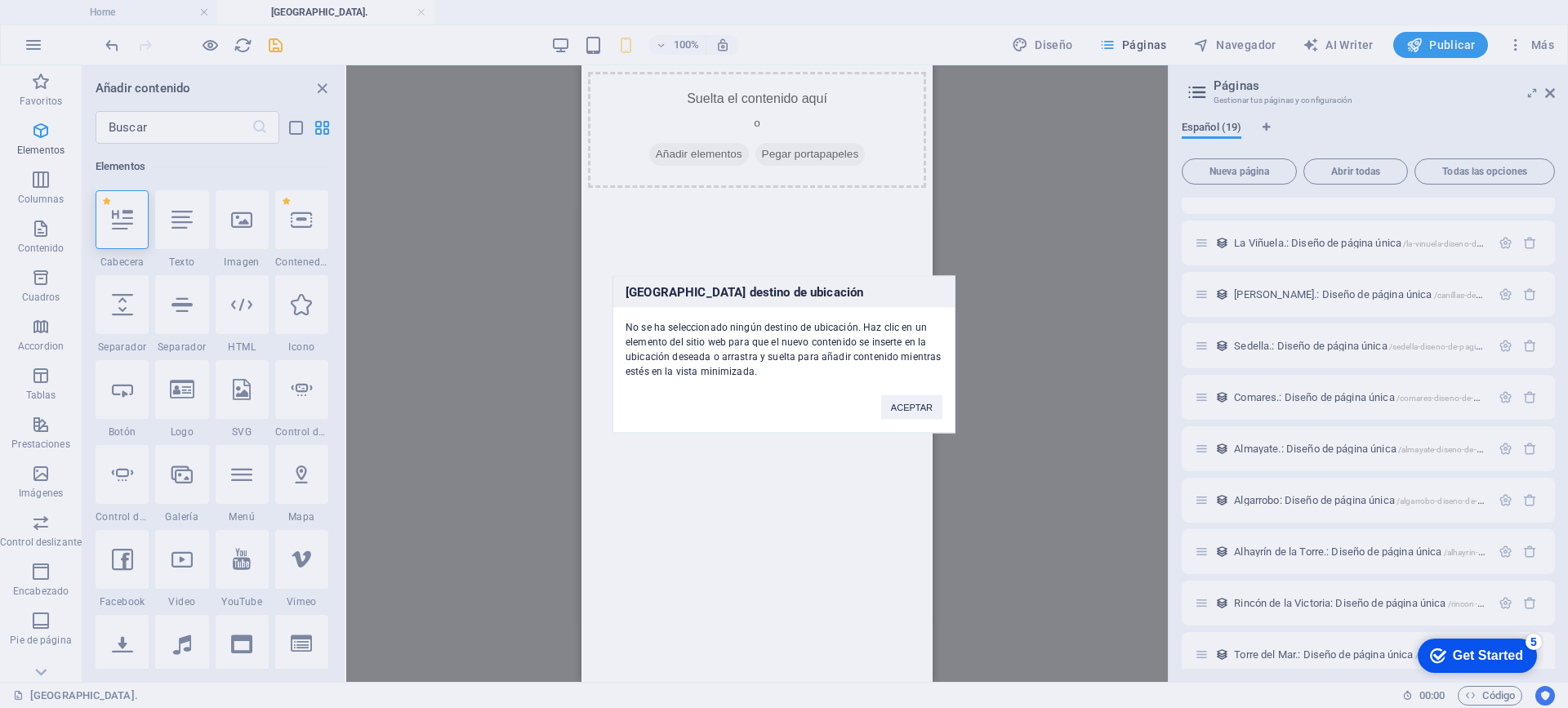
drag, startPoint x: 114, startPoint y: 223, endPoint x: 671, endPoint y: 175, distance: 559.1
click at [671, 175] on div "Ningún destino de ubicación No se ha seleccionado ningún destino de ubicación. …" at bounding box center [784, 354] width 1568 height 708
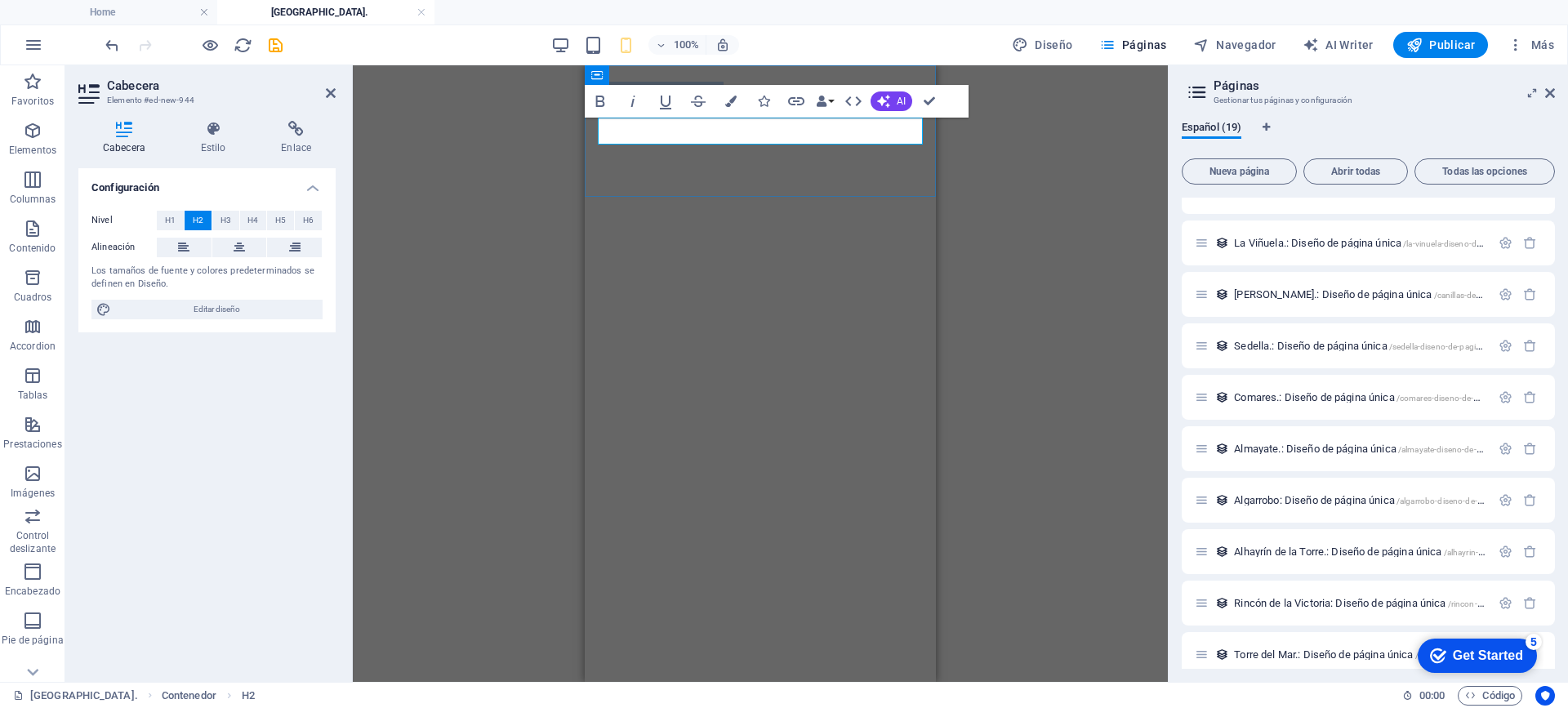
click at [787, 103] on h2 "Nueva cabecera" at bounding box center [760, 92] width 338 height 22
click at [244, 251] on icon at bounding box center [240, 248] width 12 height 20
click at [597, 108] on icon "button" at bounding box center [600, 101] width 20 height 20
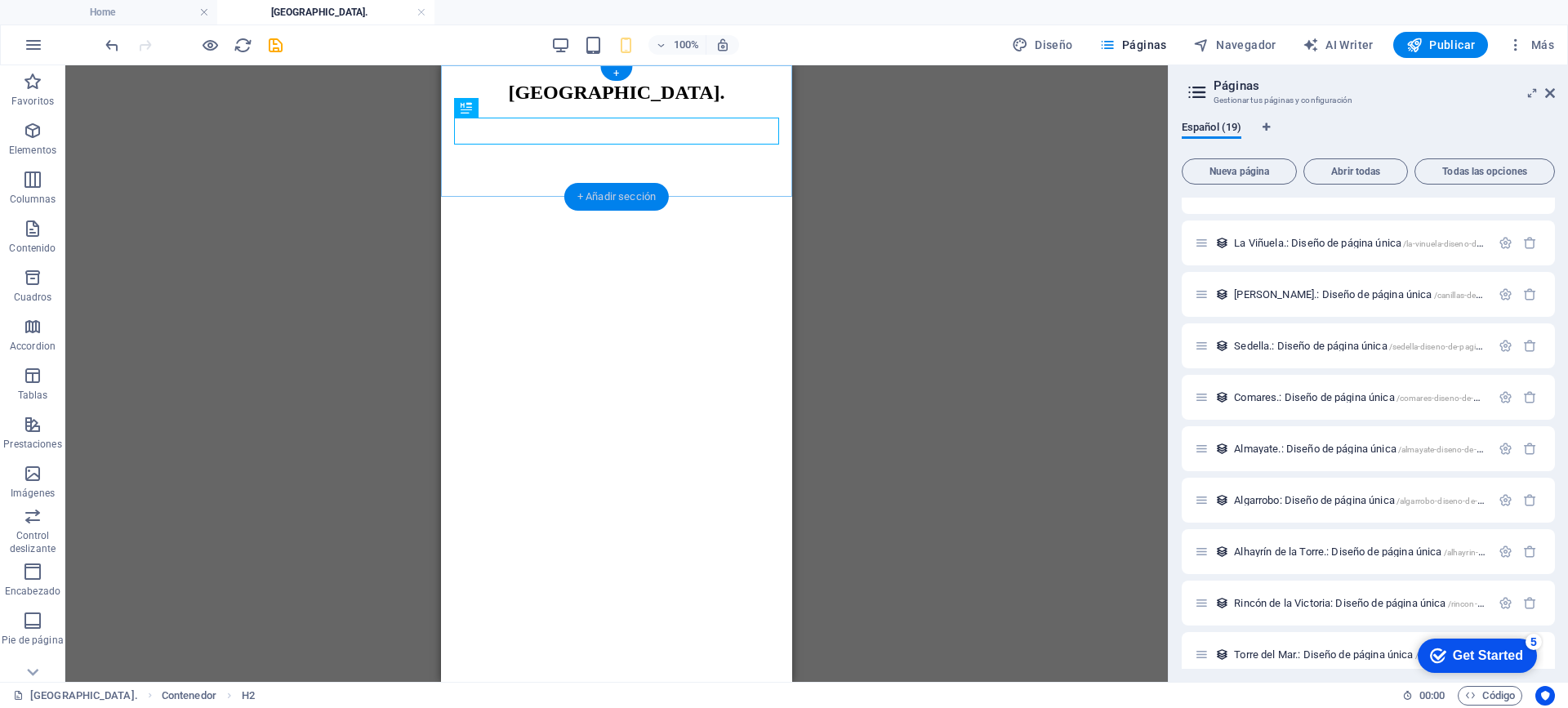
click at [616, 196] on div "+ Añadir sección" at bounding box center [616, 197] width 104 height 28
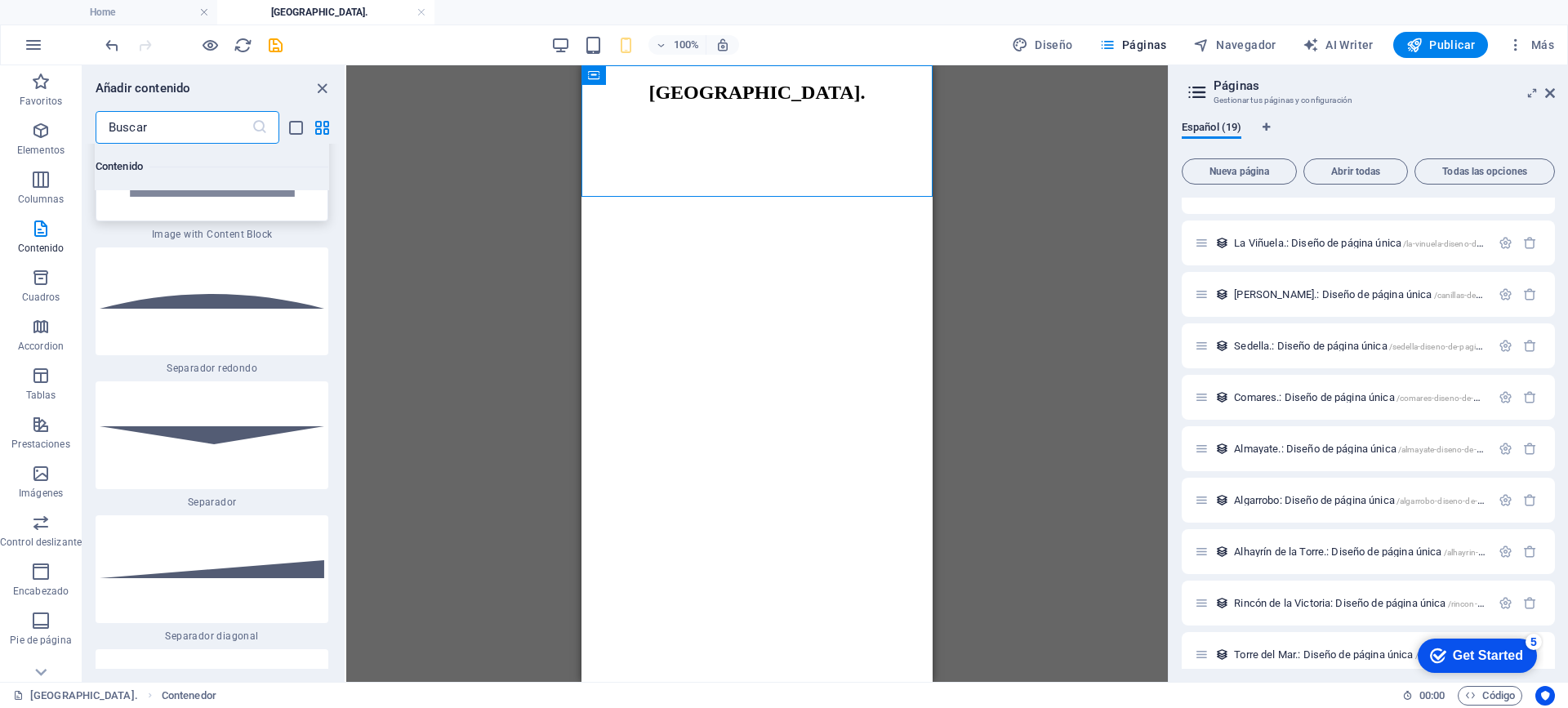
scroll to position [7846, 0]
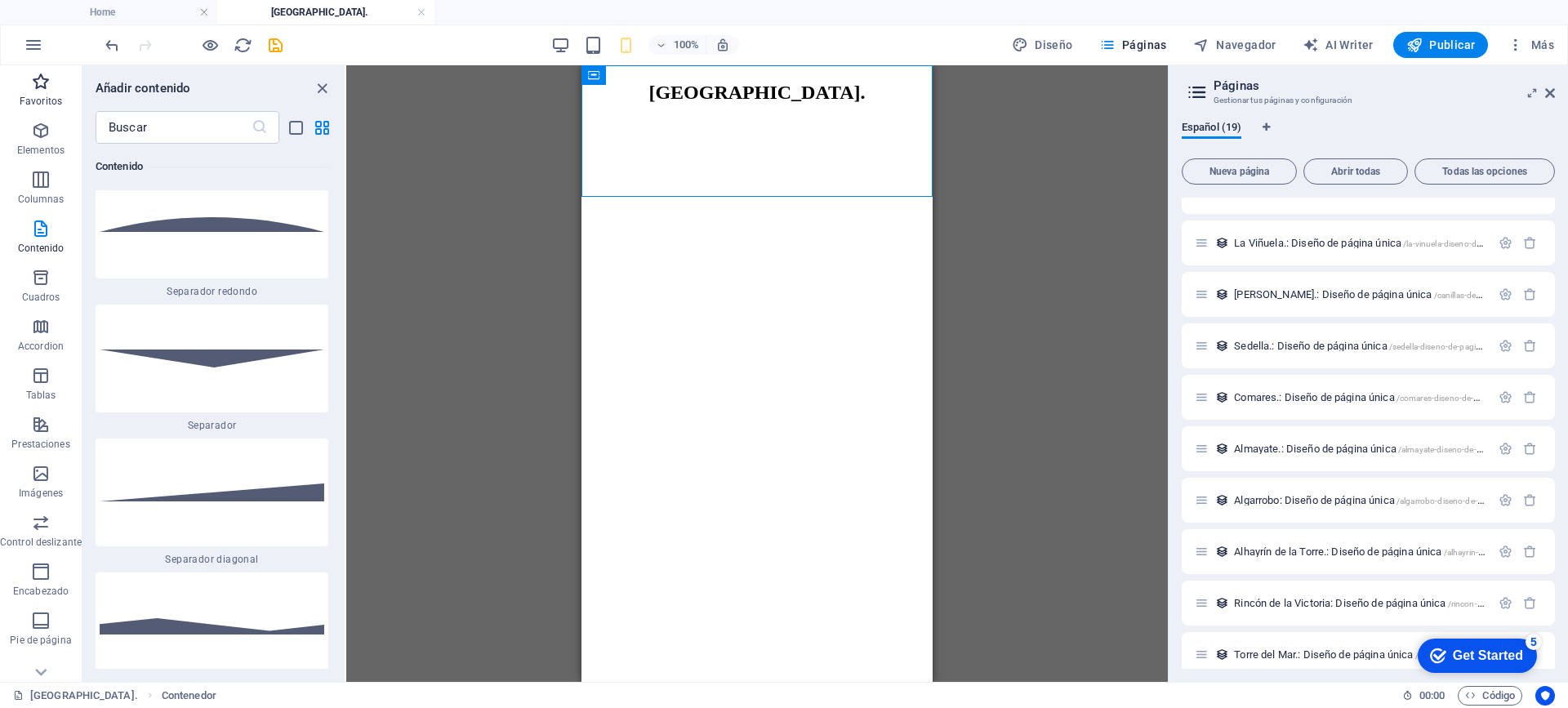
click at [49, 87] on icon "button" at bounding box center [41, 82] width 20 height 20
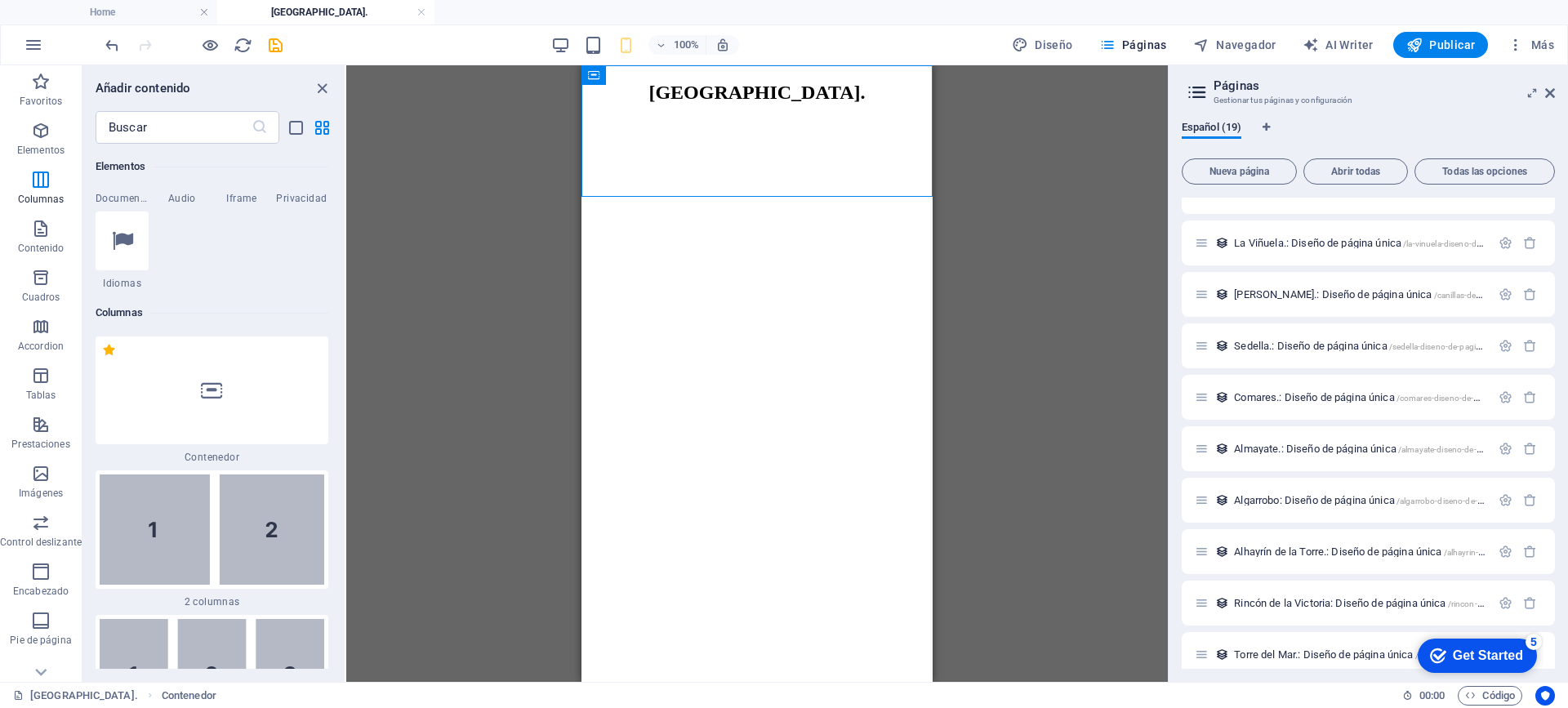
scroll to position [980, 0]
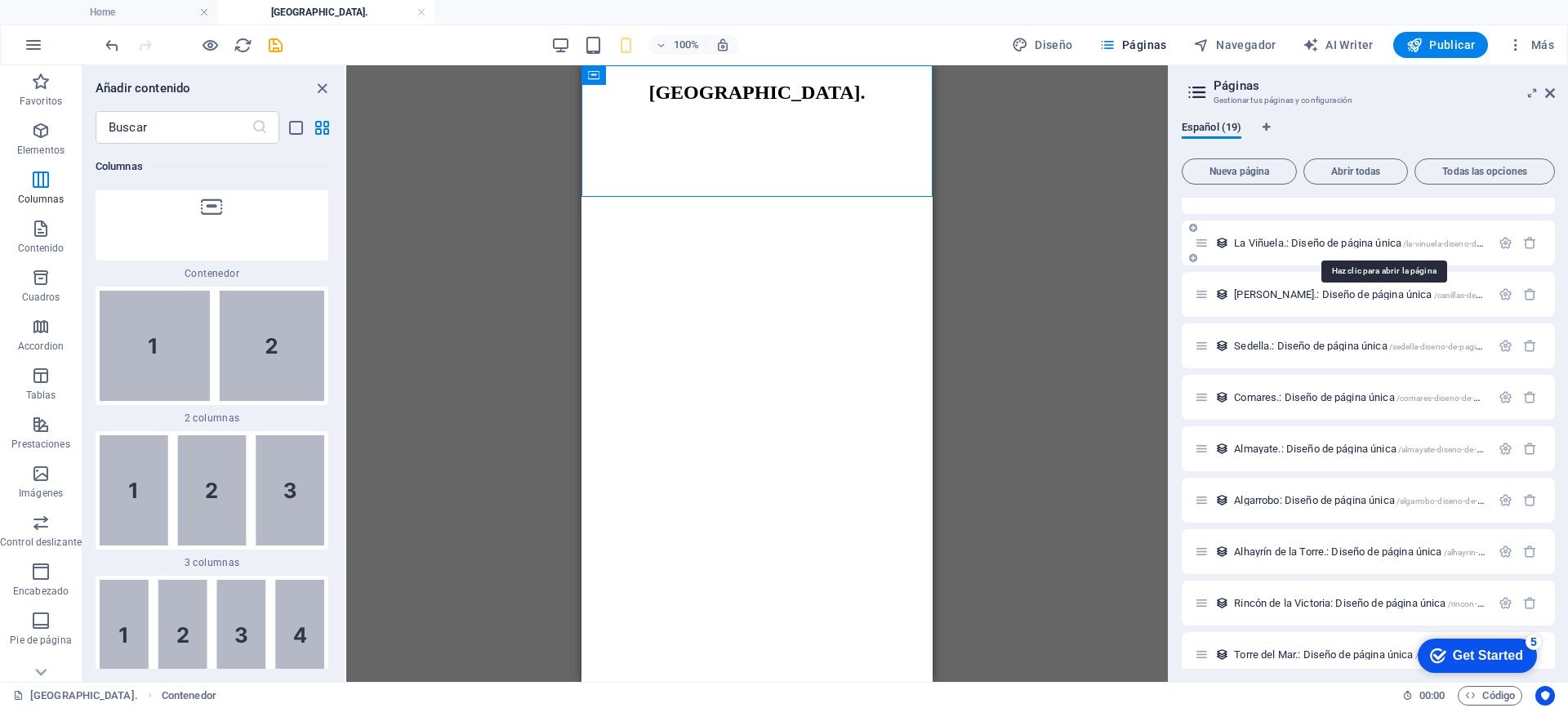
click at [1322, 243] on span "La Viñuela.: Diseño de página única /la-vinuela-diseno-de-pagina-unica" at bounding box center [1382, 243] width 297 height 12
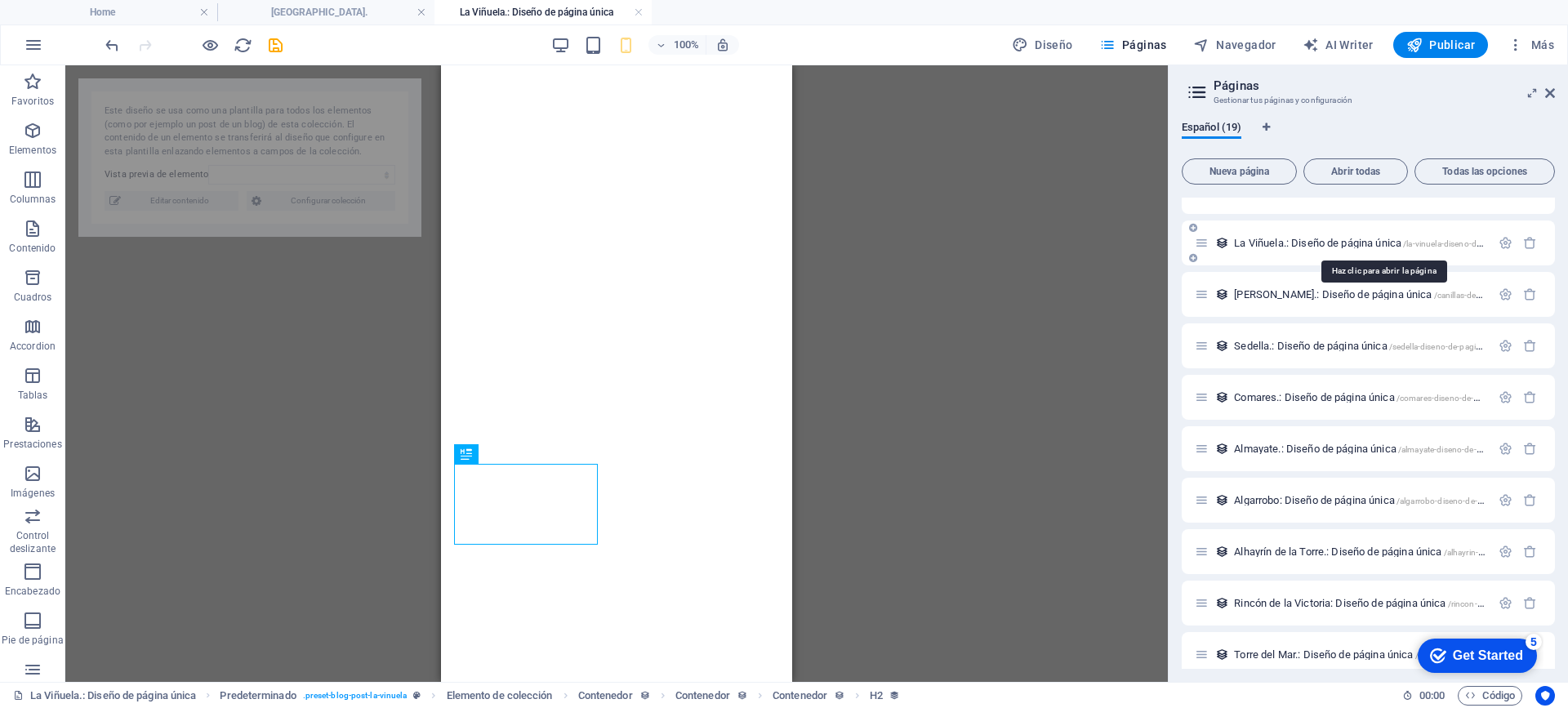
select select "686f8431c8b105e8430fdf13"
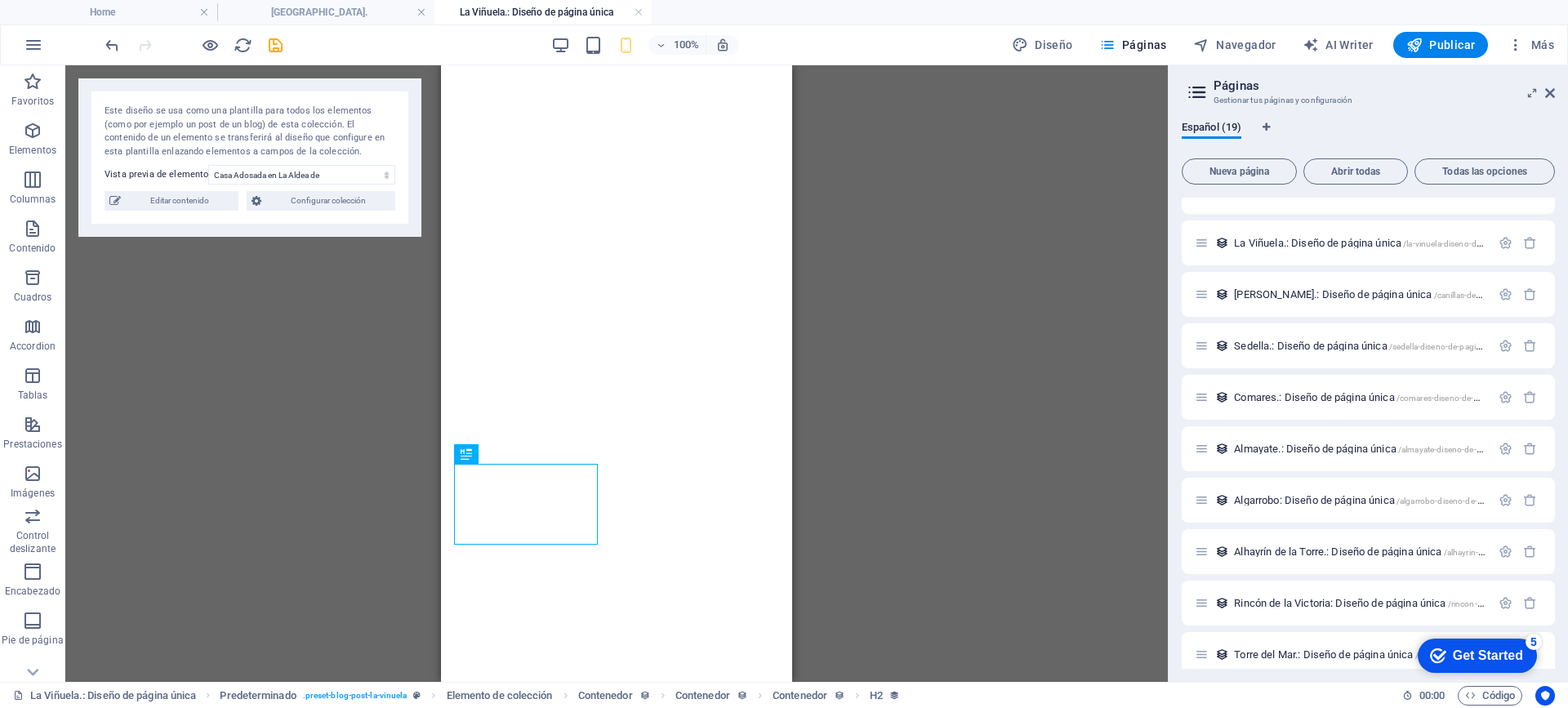
click at [224, 250] on div "Arrastra aquí para reemplazar el contenido existente. Si quieres crear un eleme…" at bounding box center [615, 373] width 1102 height 617
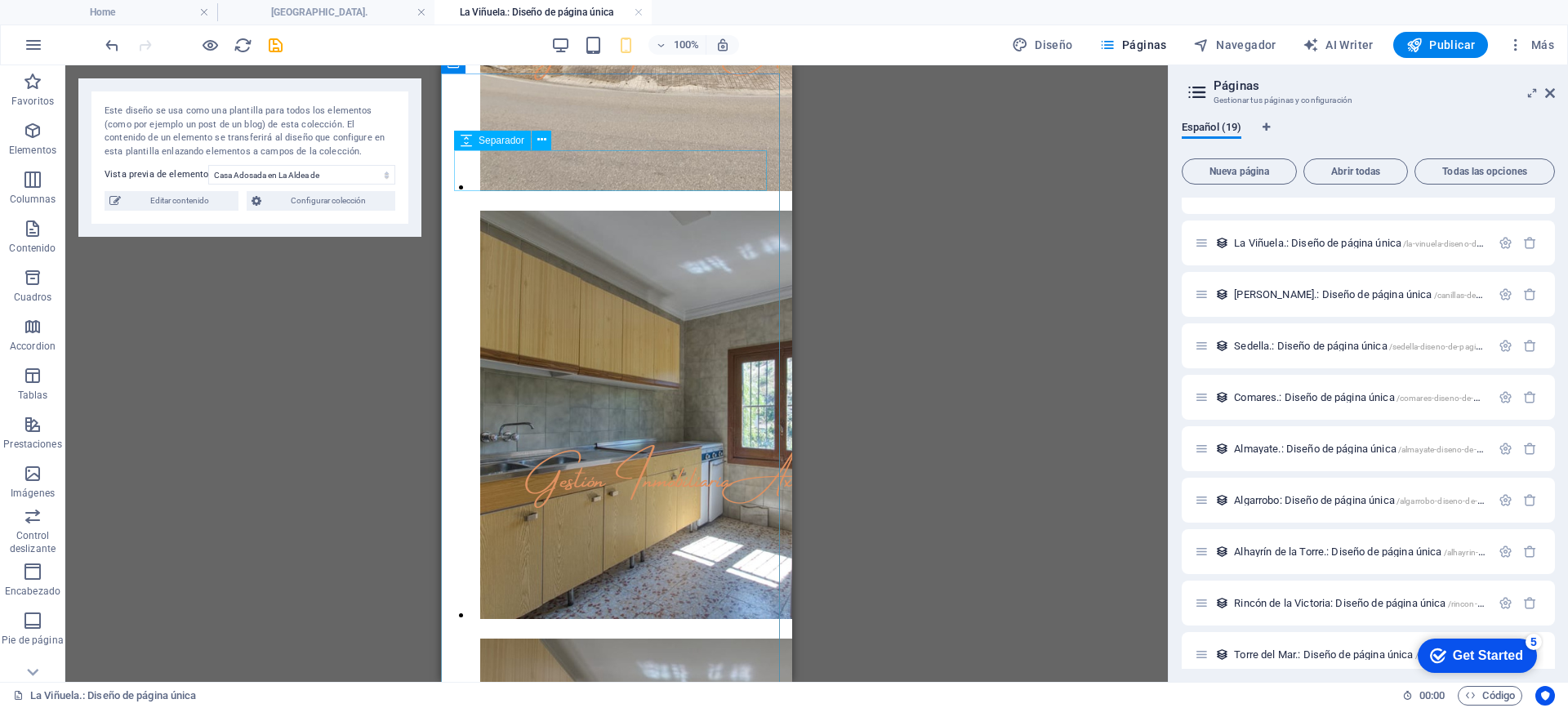
scroll to position [2286, 0]
